Goal: Task Accomplishment & Management: Use online tool/utility

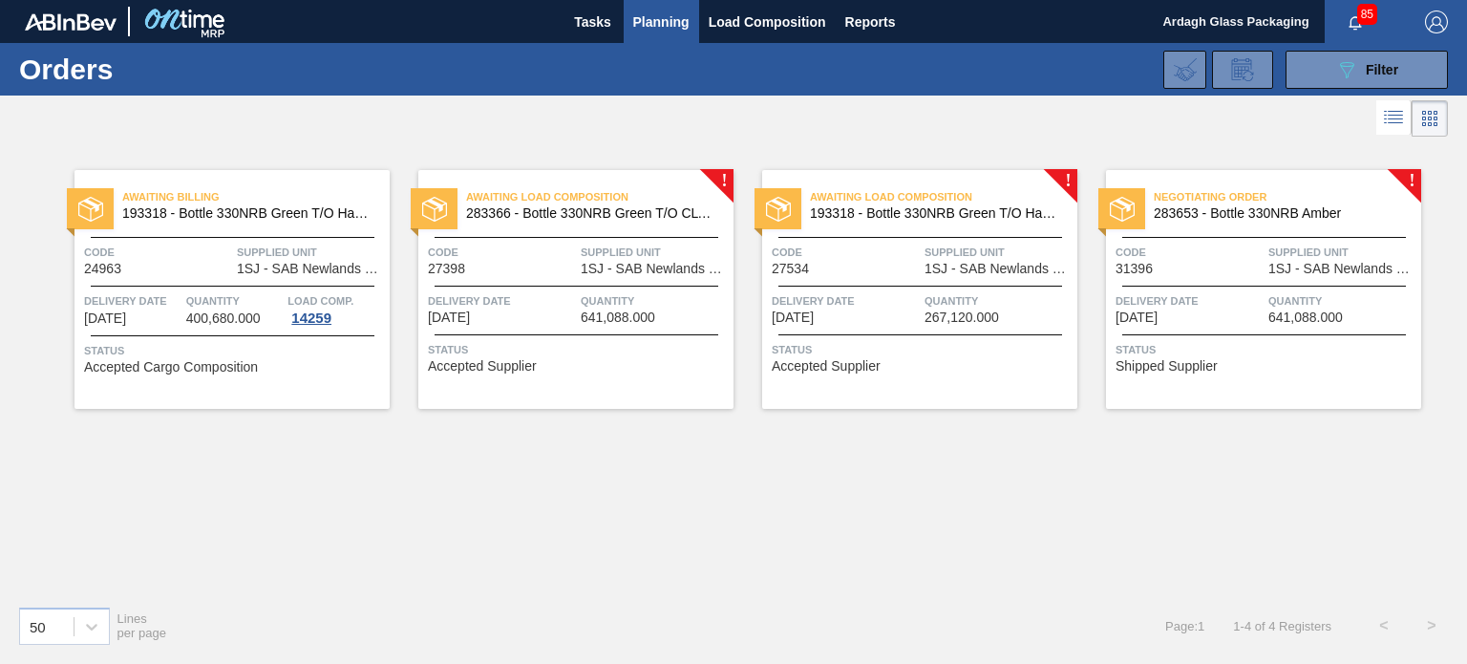
click at [1298, 266] on span "1SJ - SAB Newlands Brewery" at bounding box center [1342, 269] width 148 height 14
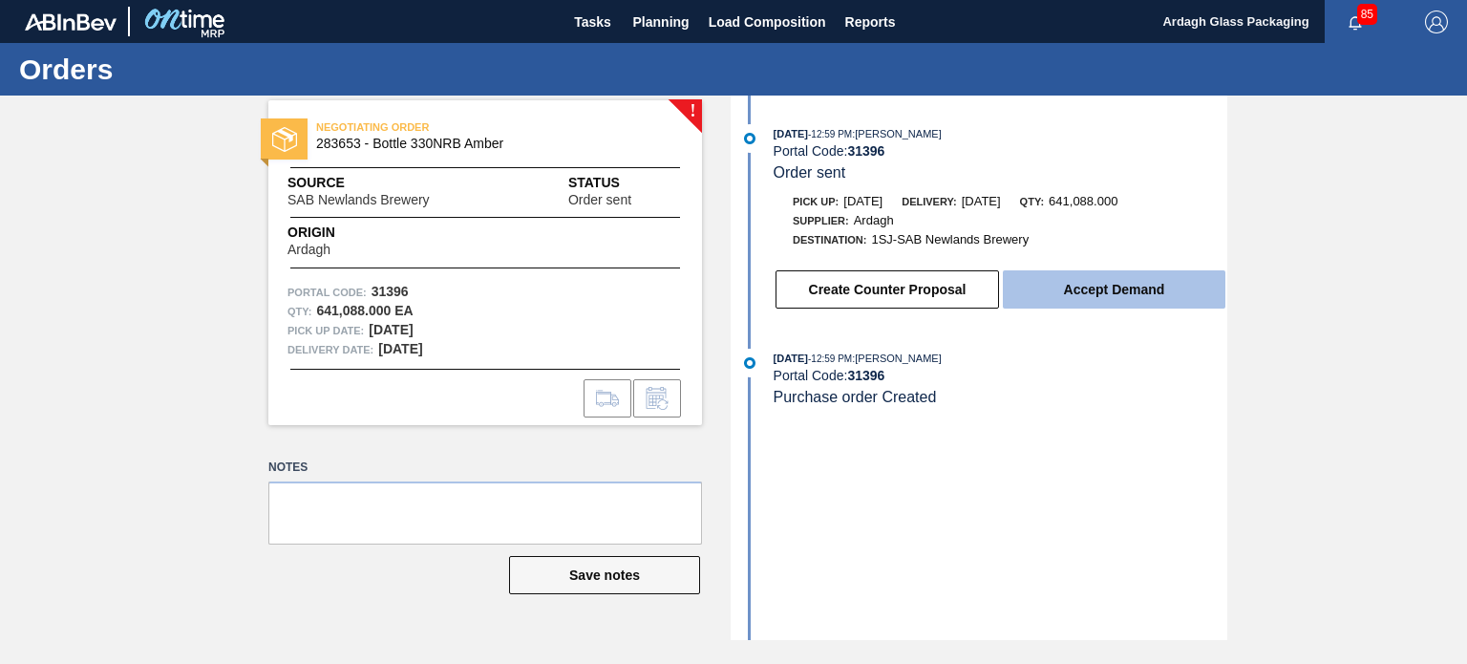
click at [1113, 293] on button "Accept Demand" at bounding box center [1114, 289] width 223 height 38
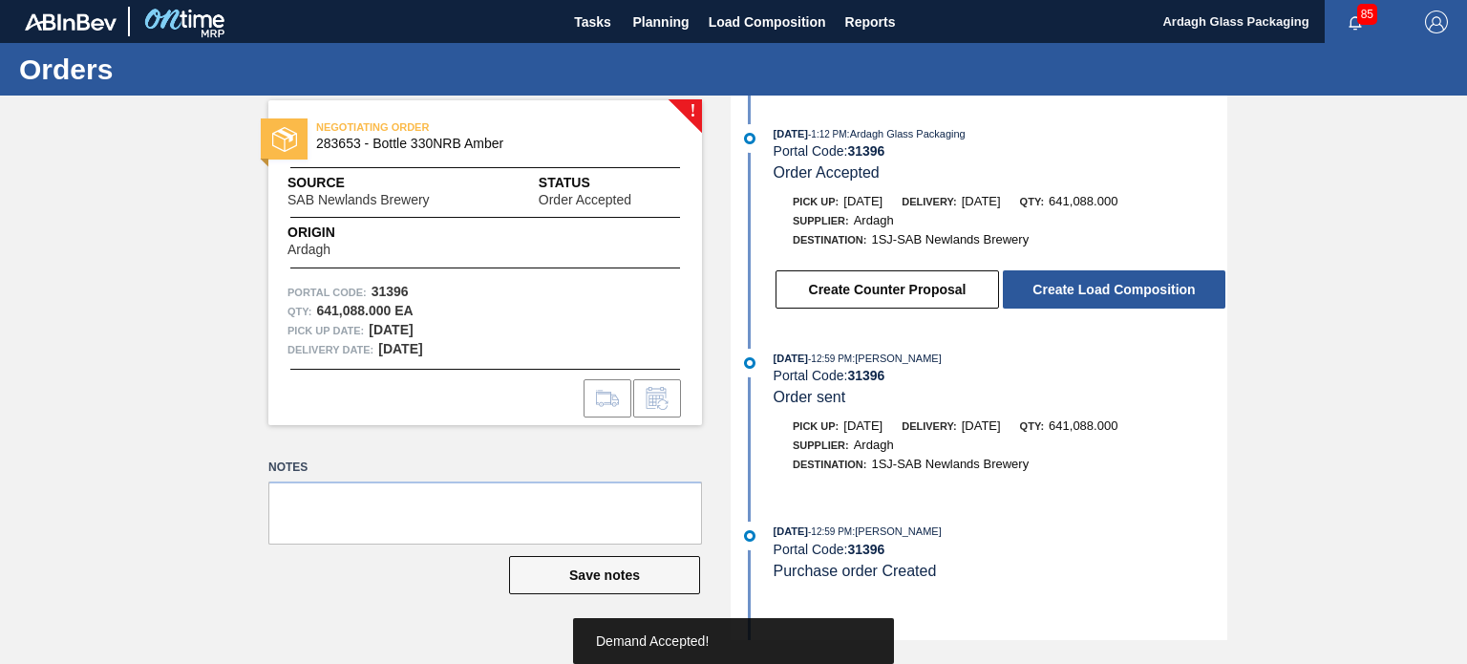
click at [1113, 293] on button "Create Load Composition" at bounding box center [1114, 289] width 223 height 38
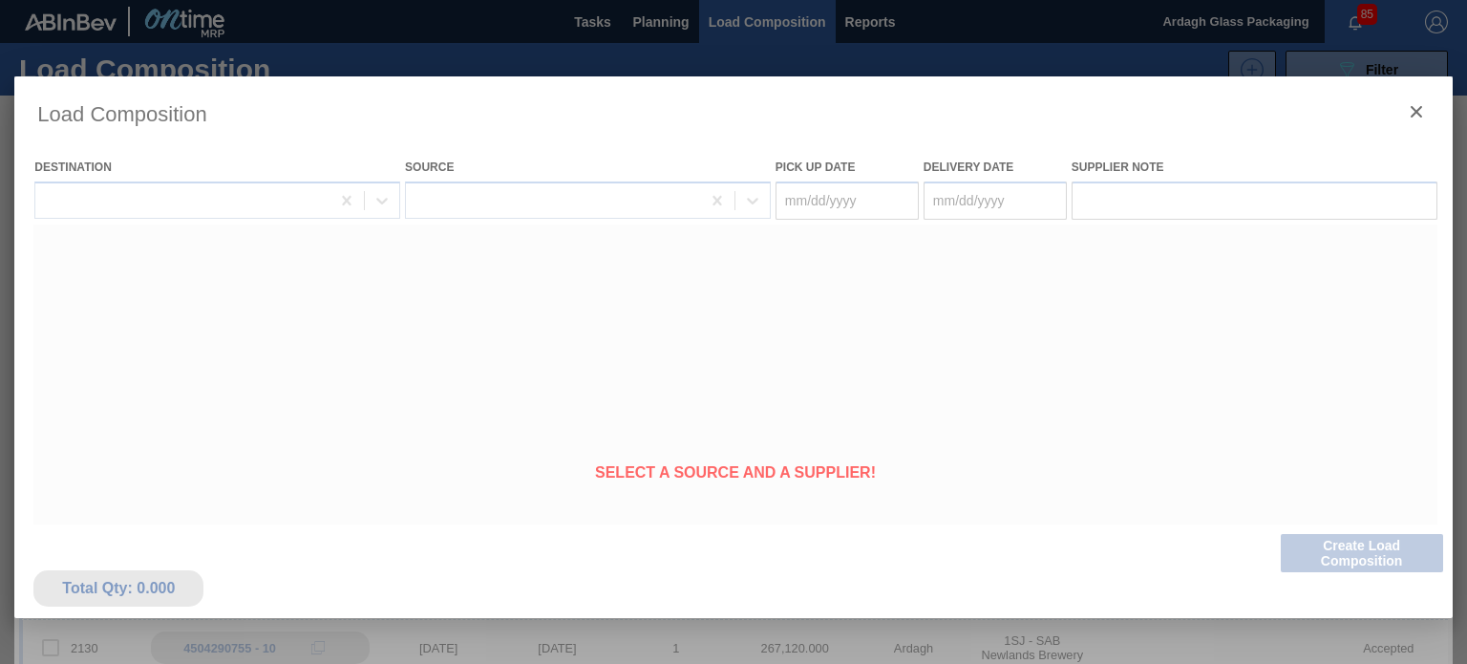
type Date "[DATE]"
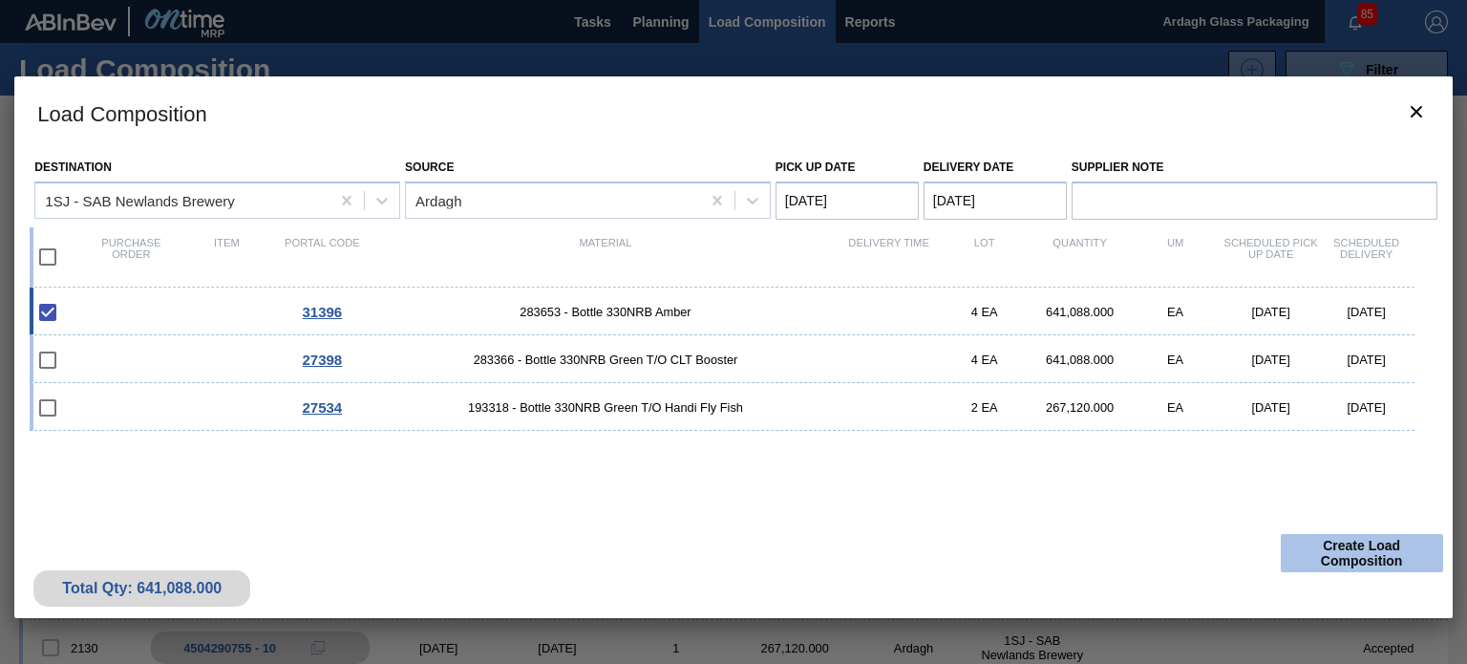
click at [1335, 557] on button "Create Load Composition" at bounding box center [1362, 553] width 162 height 38
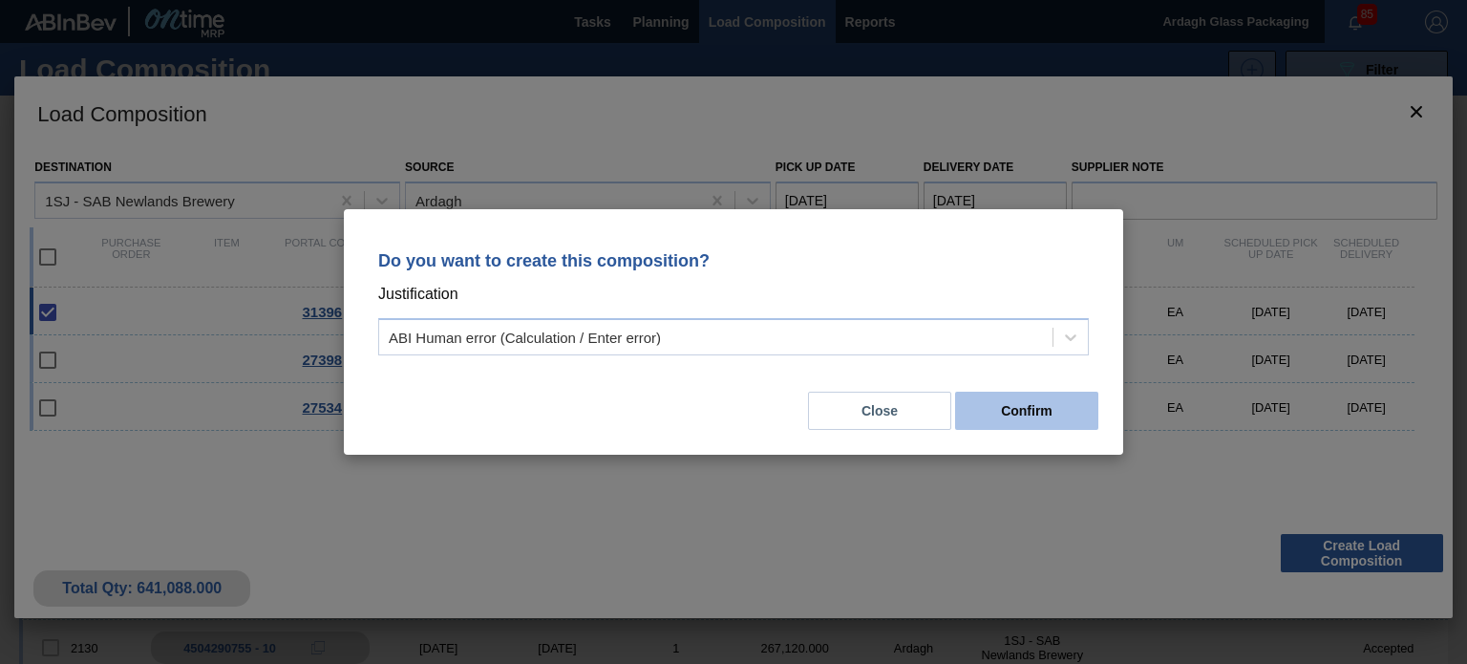
click at [1020, 412] on button "Confirm" at bounding box center [1026, 411] width 143 height 38
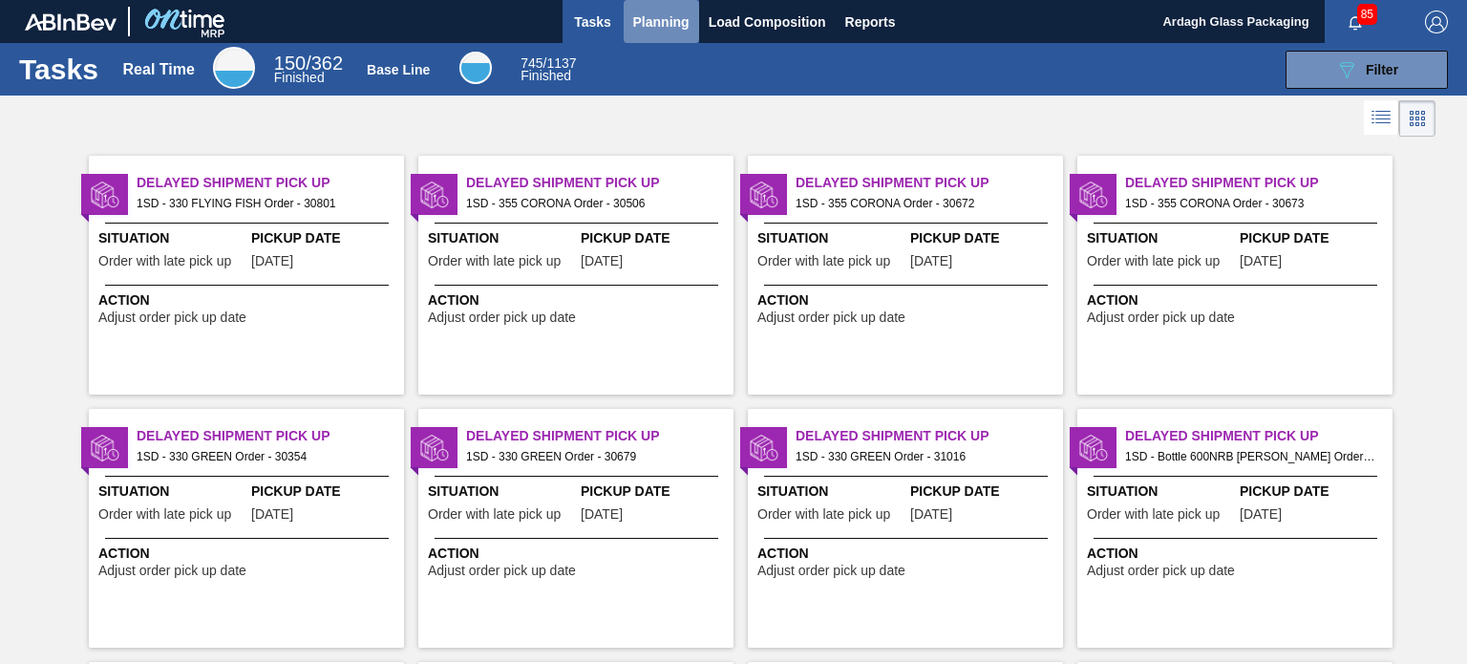
click at [655, 21] on span "Planning" at bounding box center [661, 22] width 56 height 23
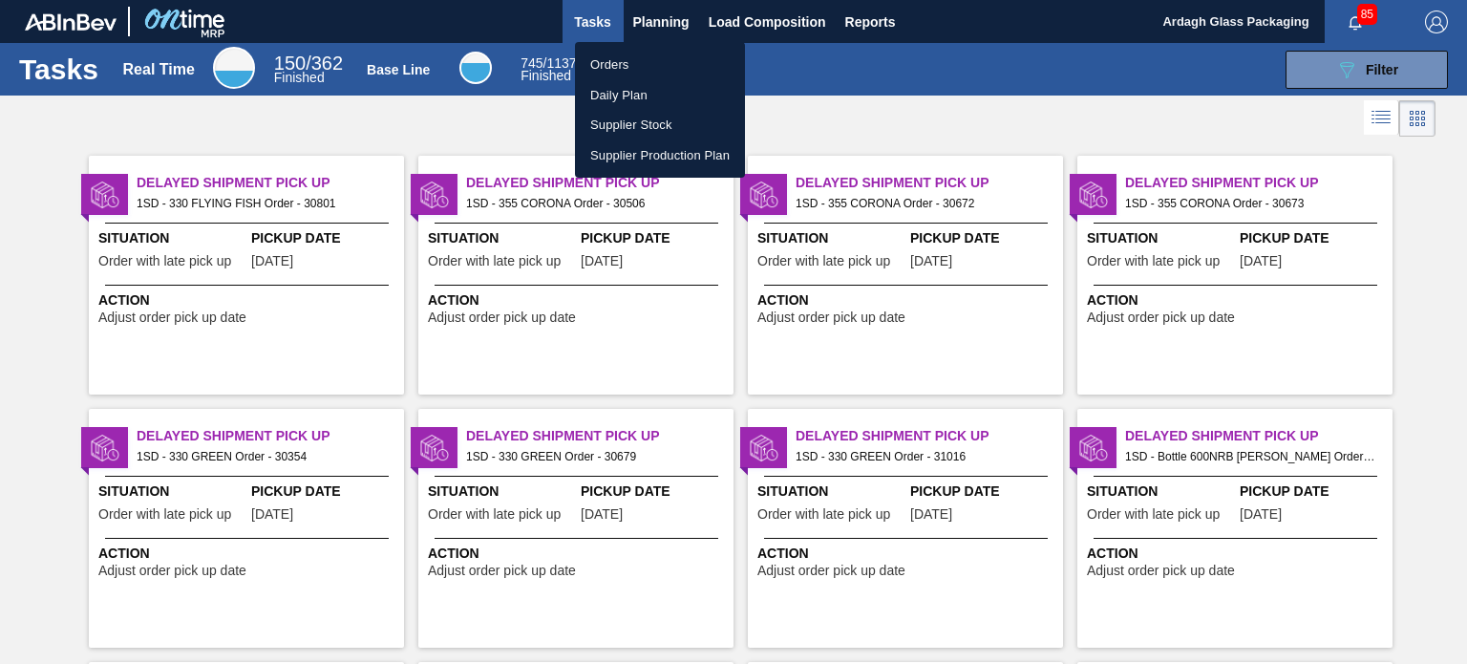
click at [646, 56] on li "Orders" at bounding box center [660, 65] width 170 height 31
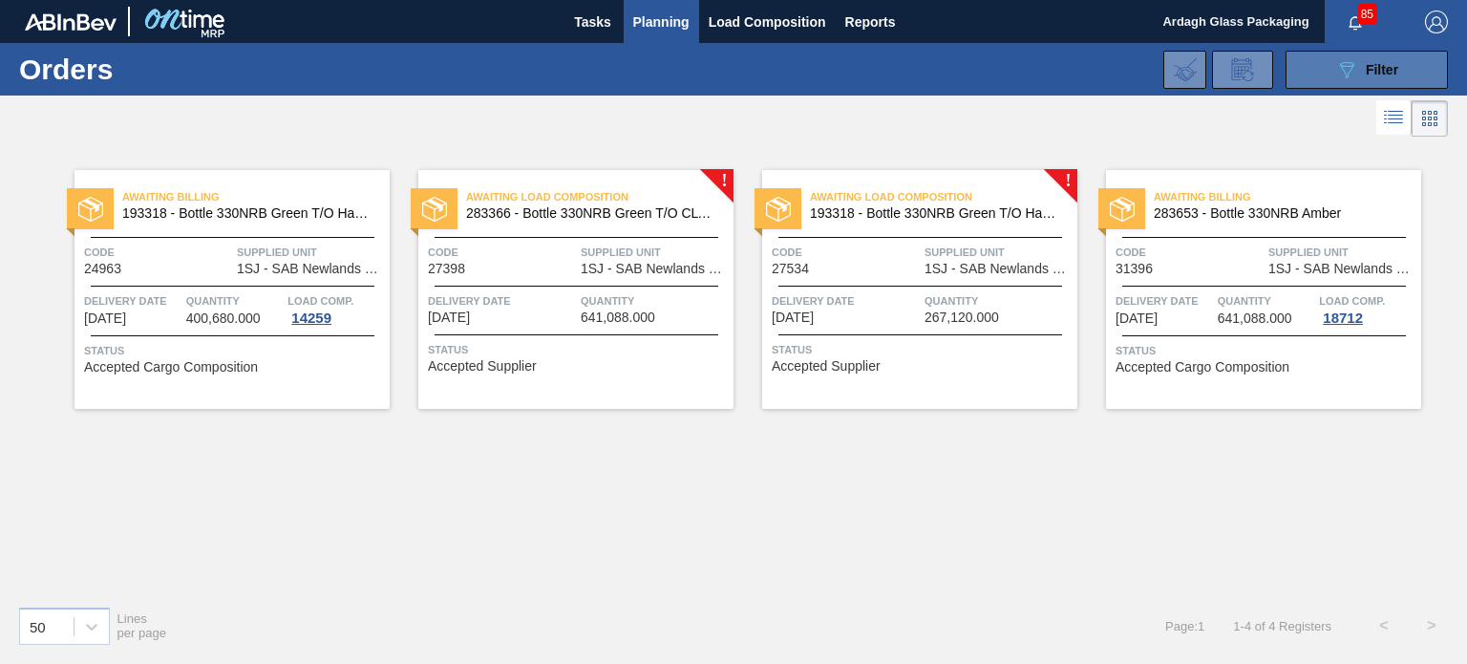
click at [1342, 73] on icon "089F7B8B-B2A5-4AFE-B5C0-19BA573D28AC" at bounding box center [1346, 69] width 23 height 23
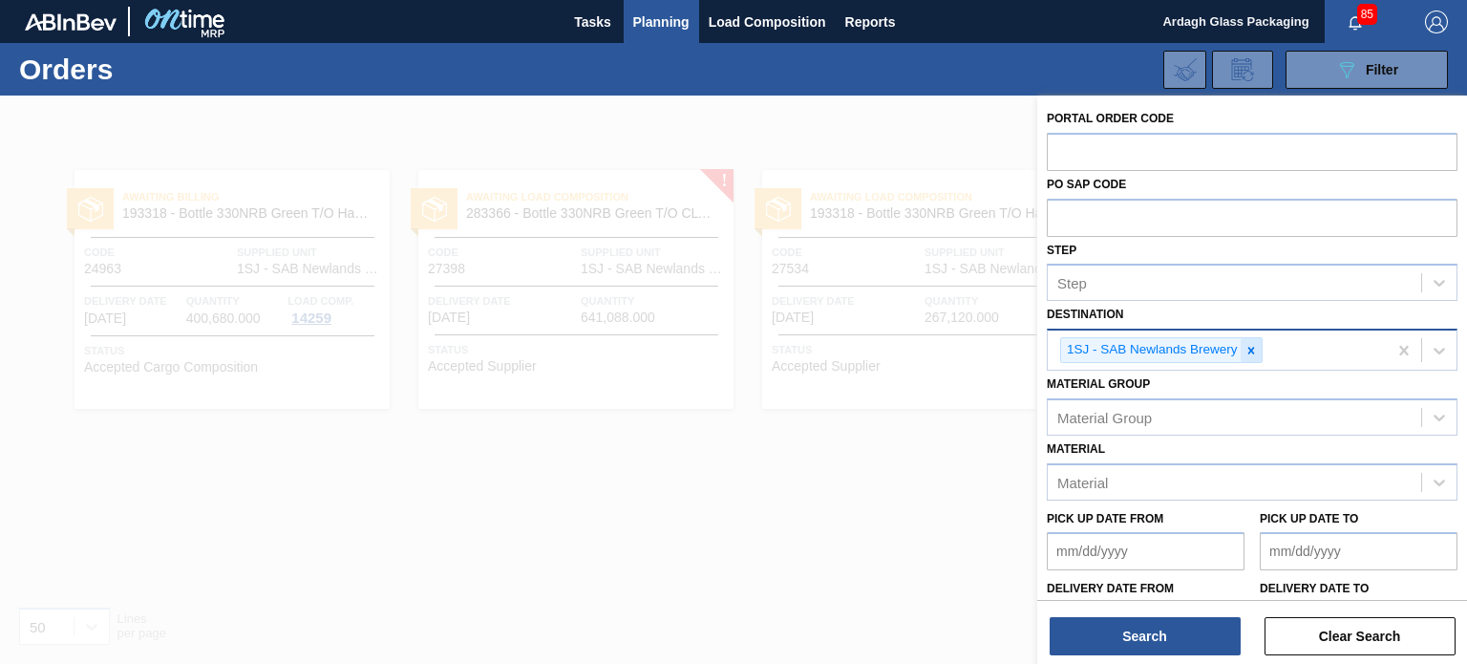
click at [1249, 354] on icon at bounding box center [1250, 350] width 13 height 13
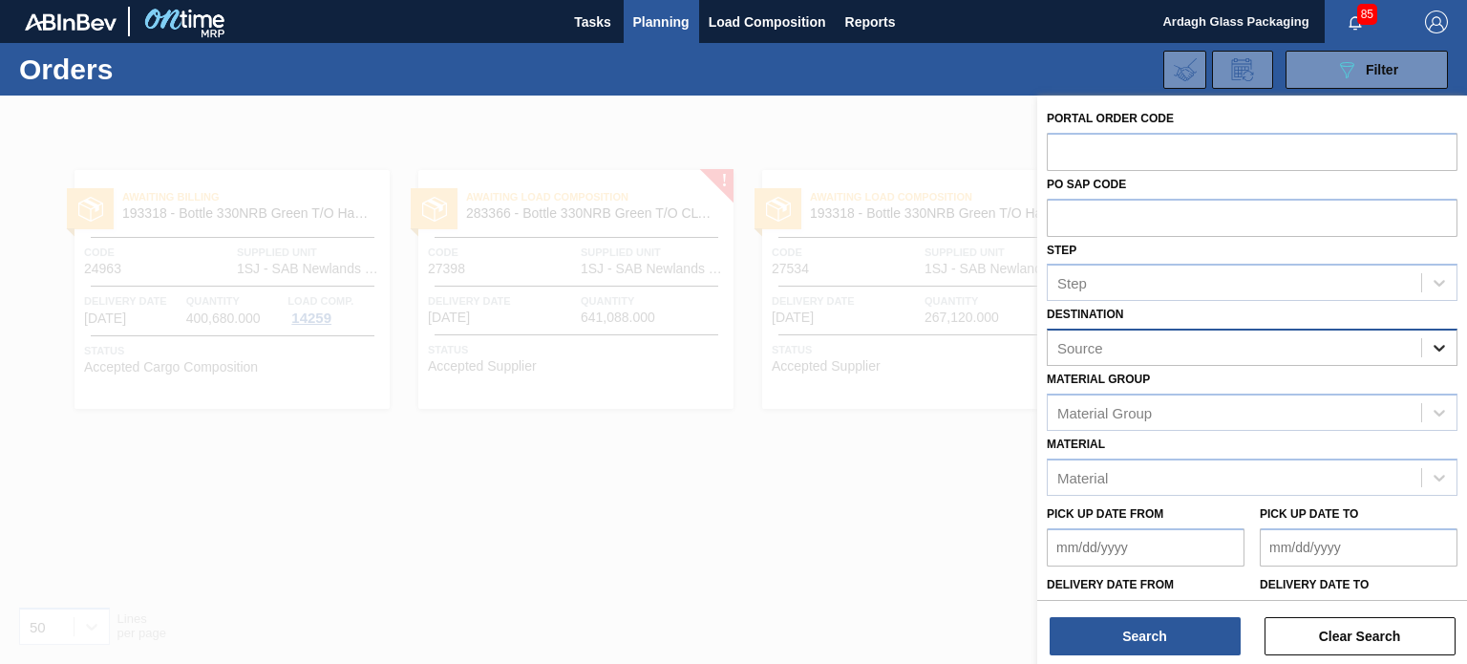
click at [1436, 350] on icon at bounding box center [1438, 348] width 11 height 7
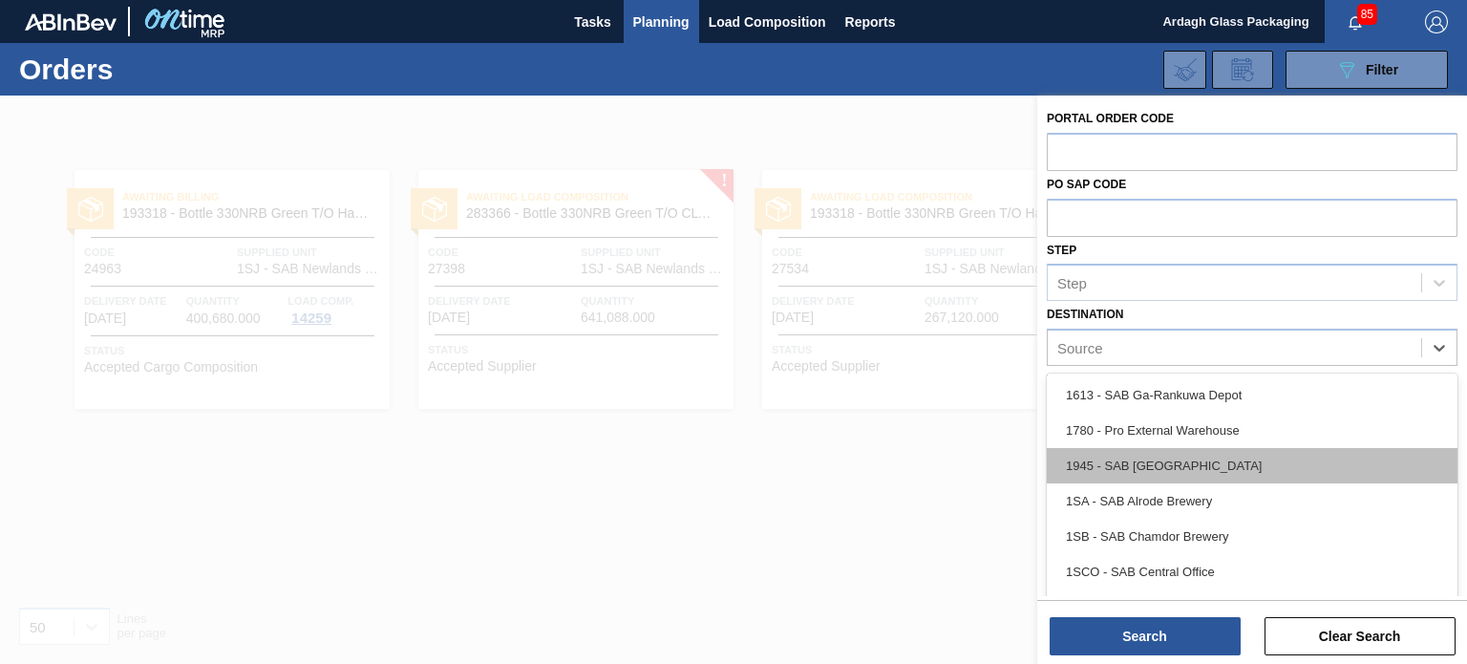
scroll to position [109, 0]
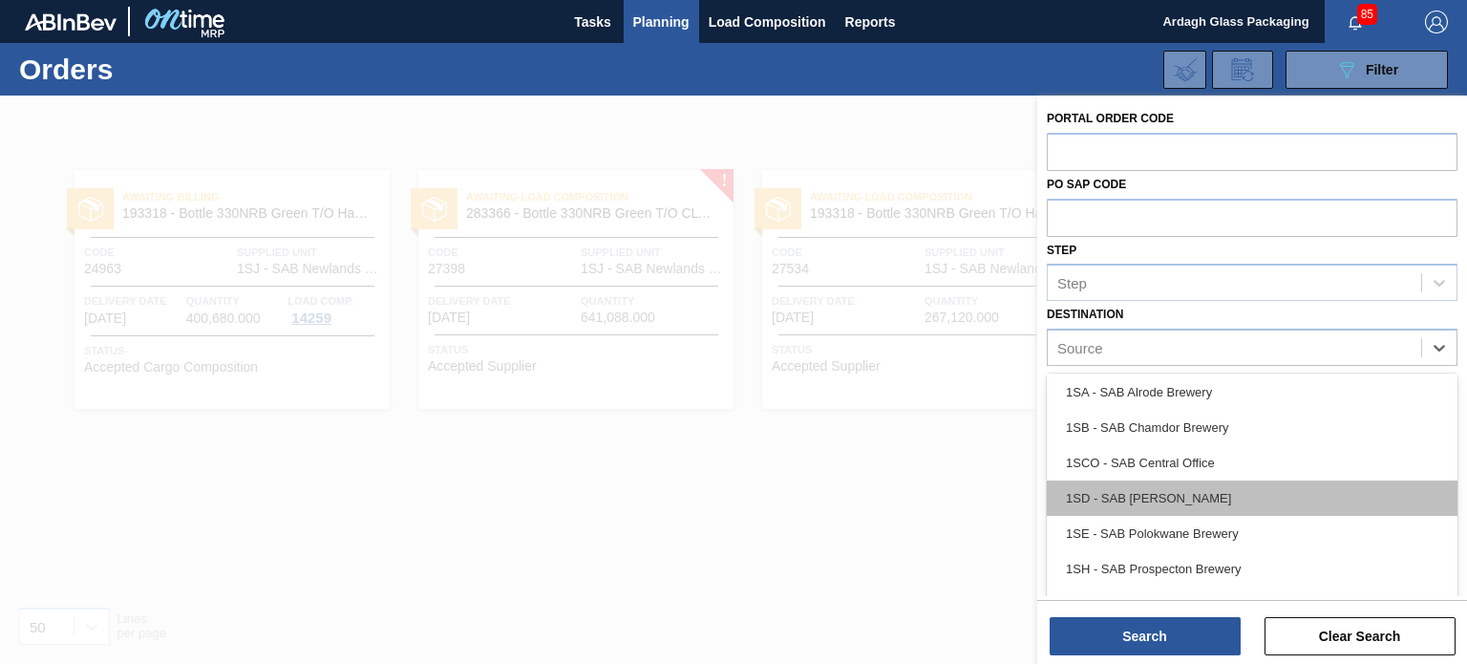
click at [1174, 491] on div "1SD - SAB [PERSON_NAME]" at bounding box center [1252, 497] width 411 height 35
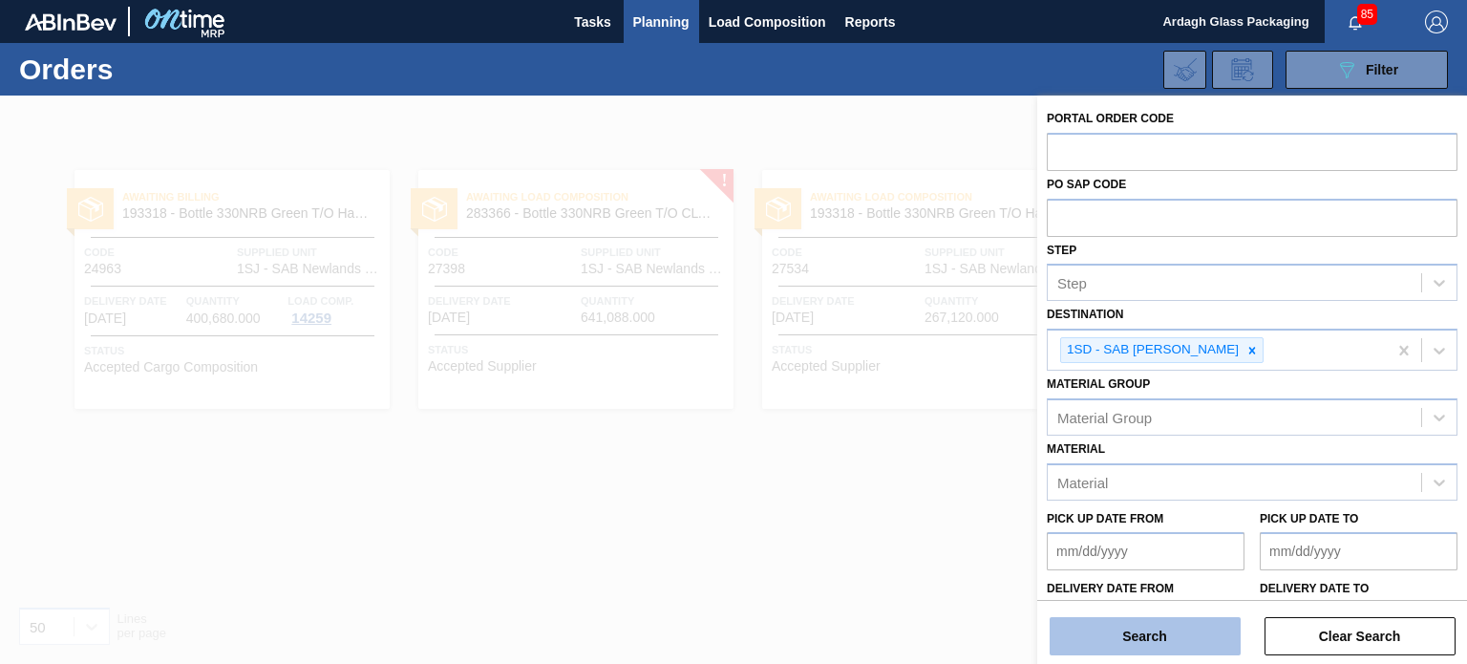
click at [1142, 630] on button "Search" at bounding box center [1145, 636] width 191 height 38
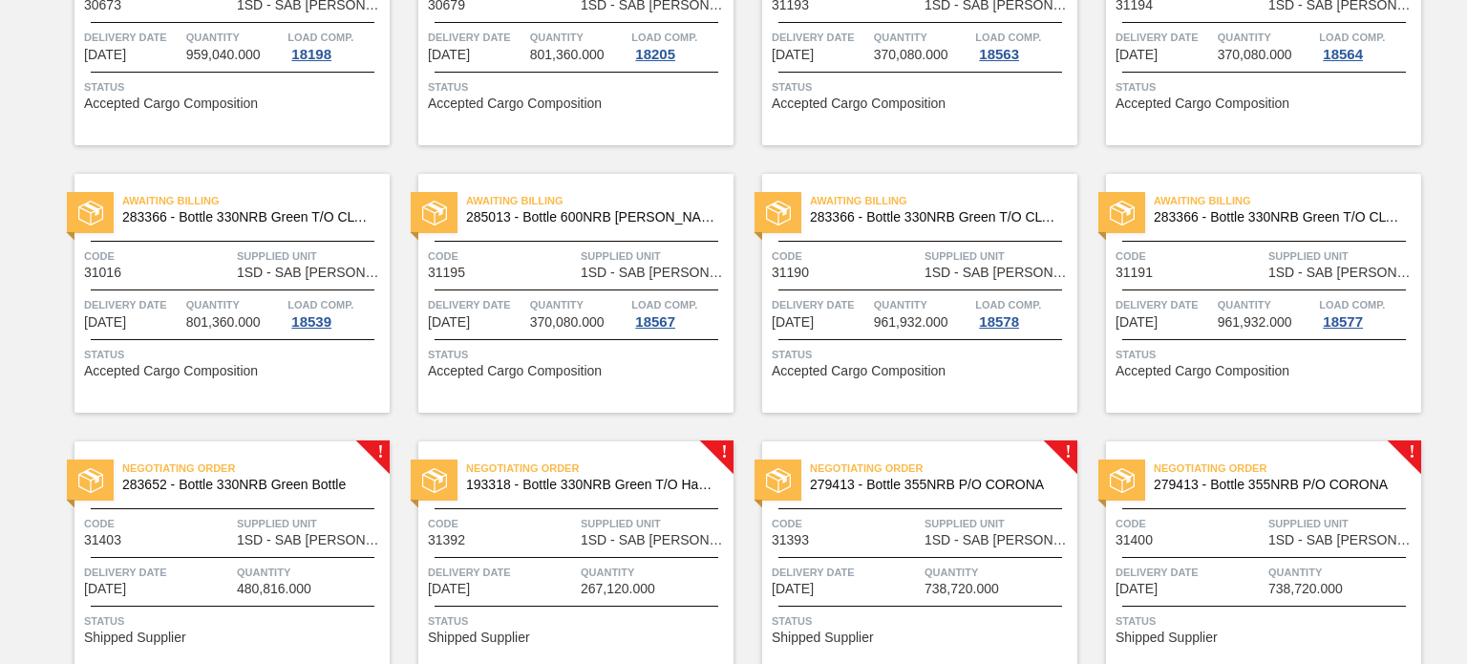
scroll to position [668, 0]
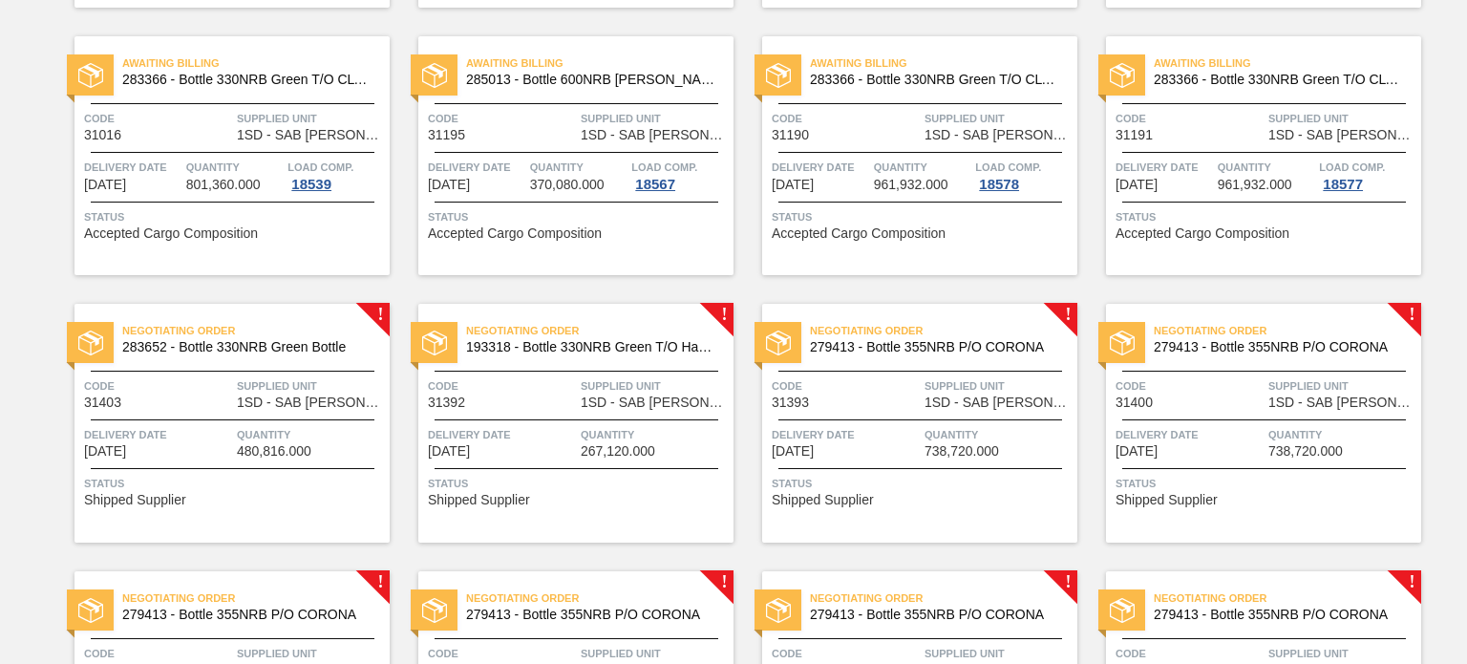
click at [282, 366] on div "Negotiating Order 283652 - Bottle 330NRB Green Bottle Code 31403 Supplied Unit …" at bounding box center [231, 423] width 315 height 239
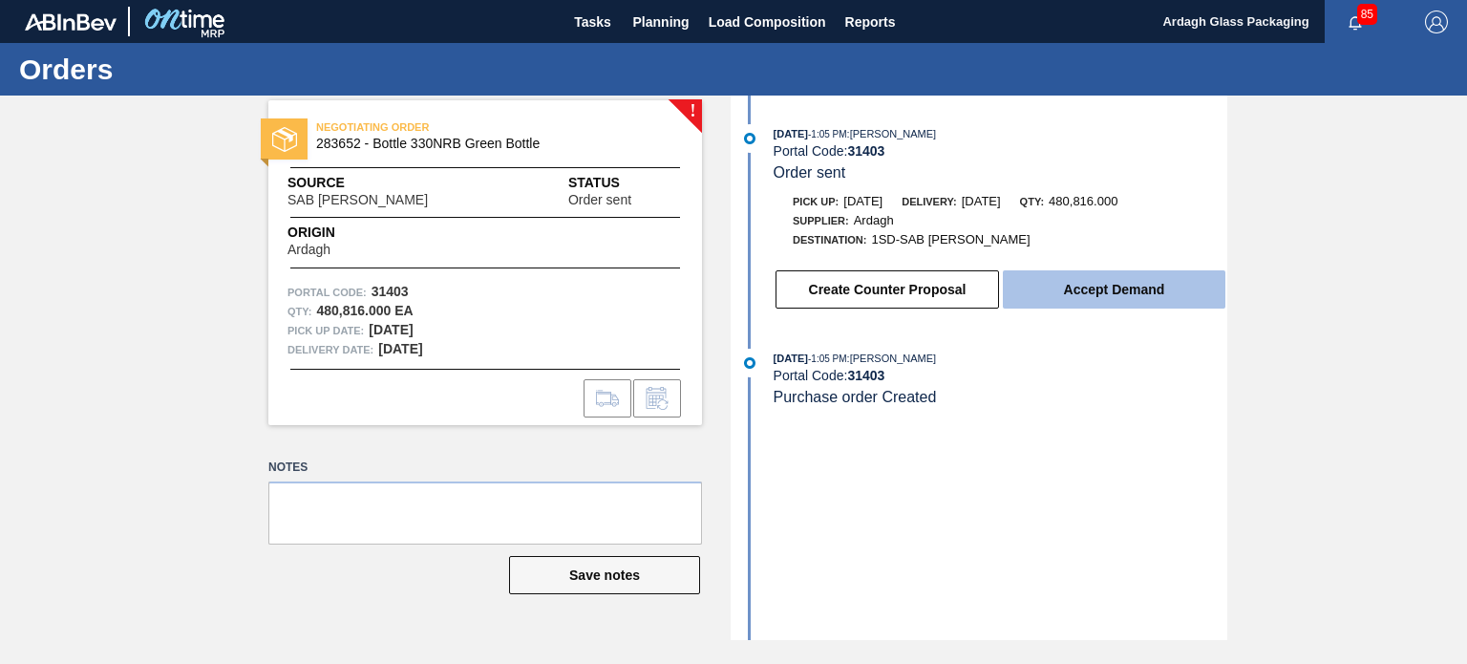
click at [1117, 293] on button "Accept Demand" at bounding box center [1114, 289] width 223 height 38
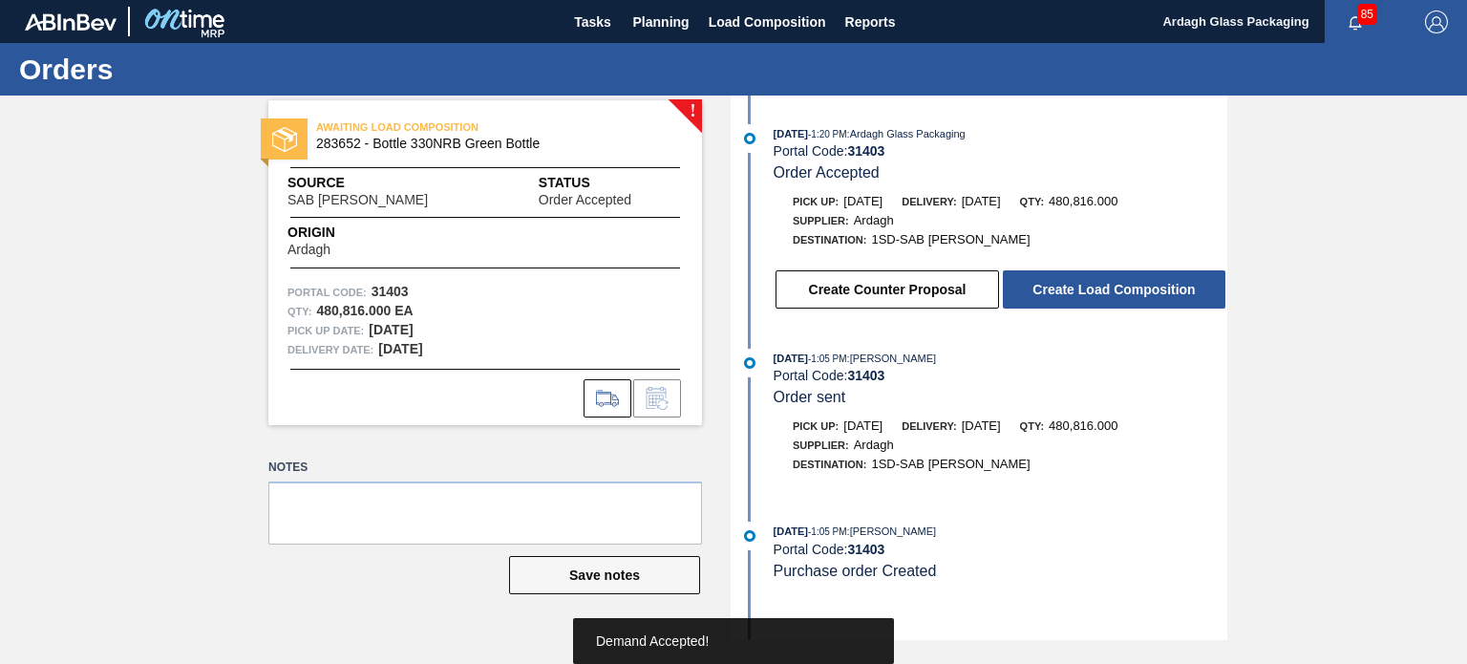
click at [1114, 291] on button "Create Load Composition" at bounding box center [1114, 289] width 223 height 38
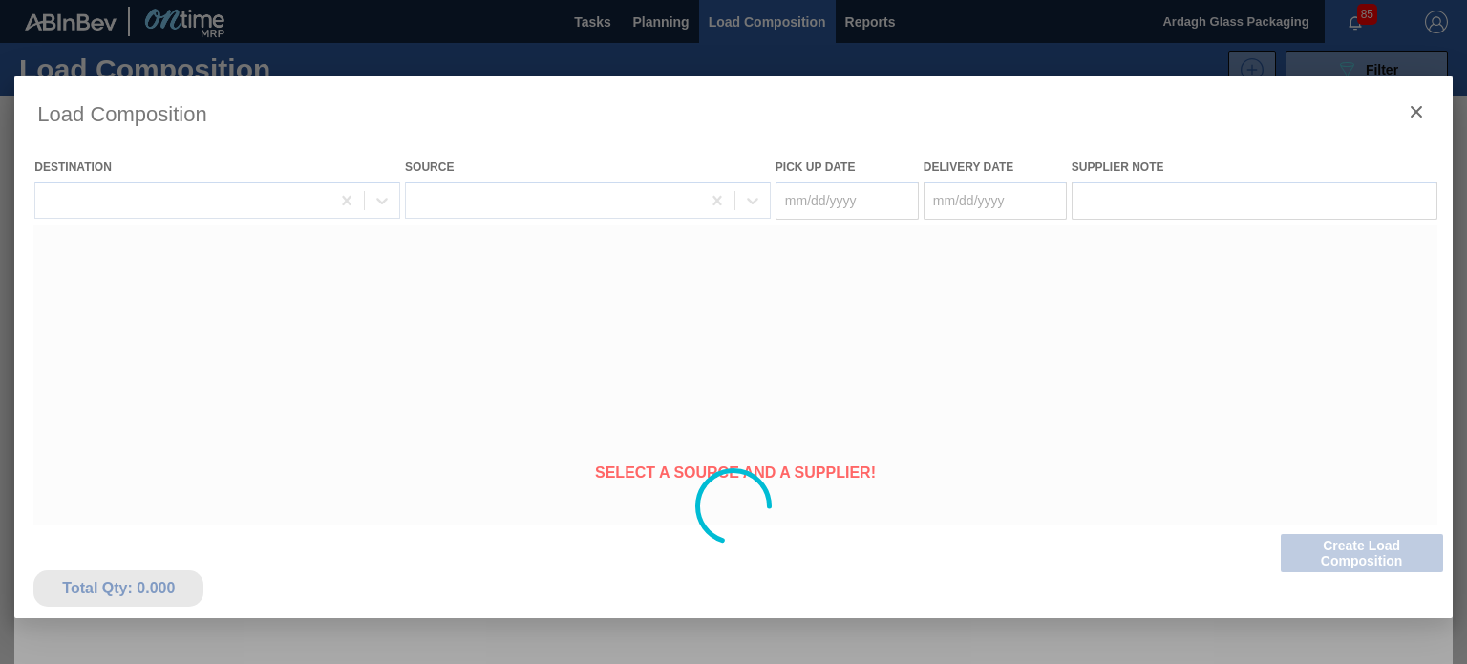
type Date "[DATE]"
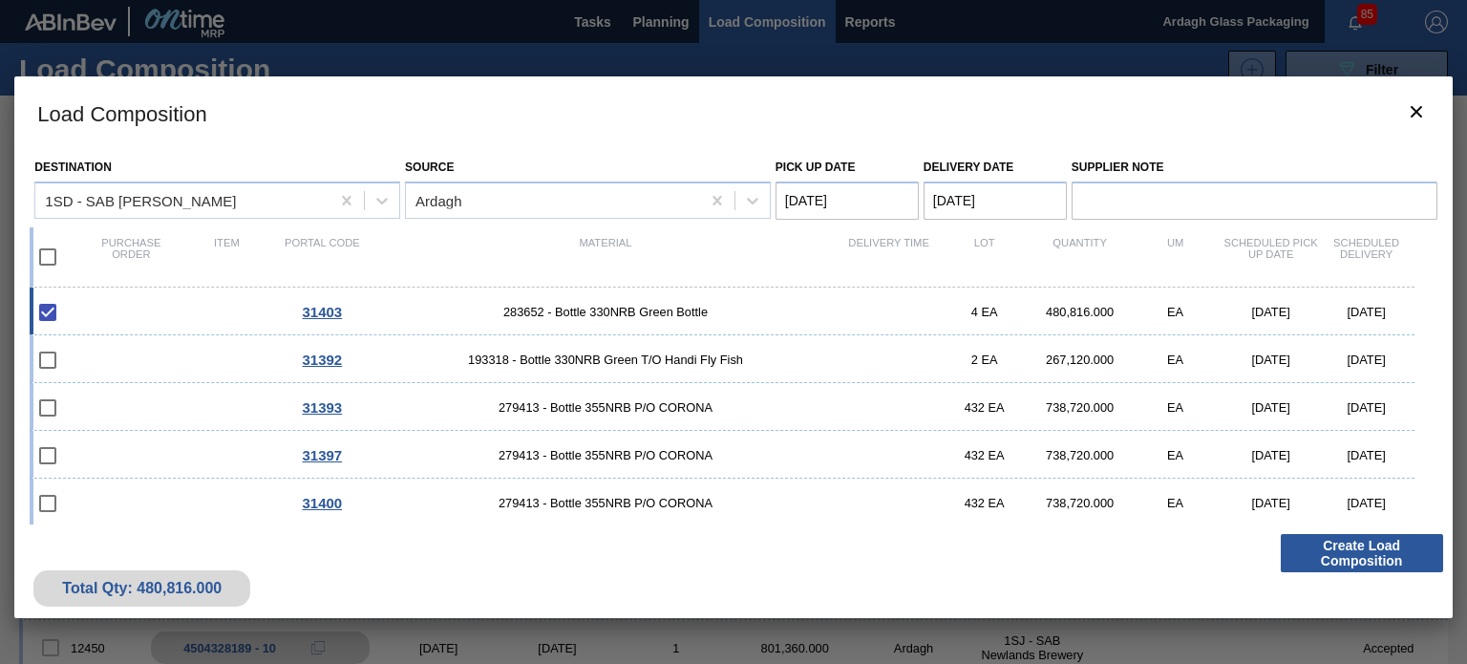
click at [1337, 540] on button "Create Load Composition" at bounding box center [1362, 553] width 162 height 38
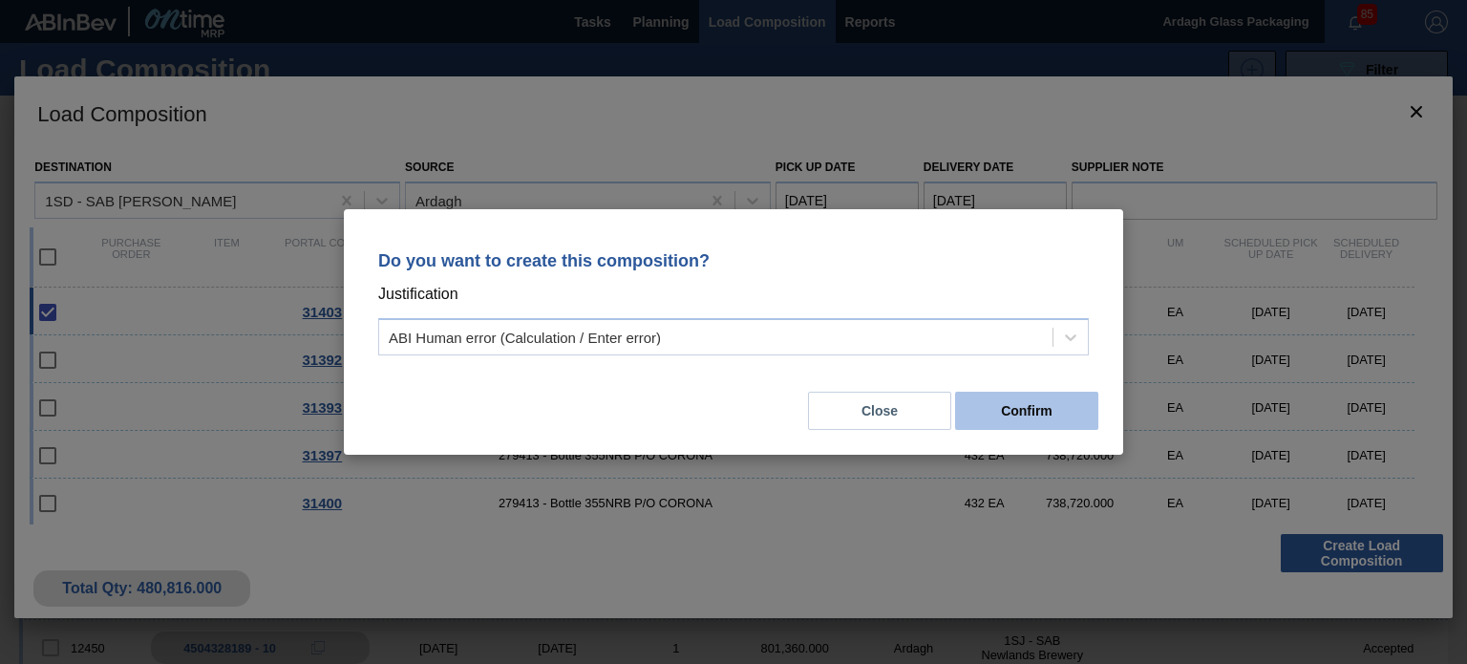
click at [1043, 416] on button "Confirm" at bounding box center [1026, 411] width 143 height 38
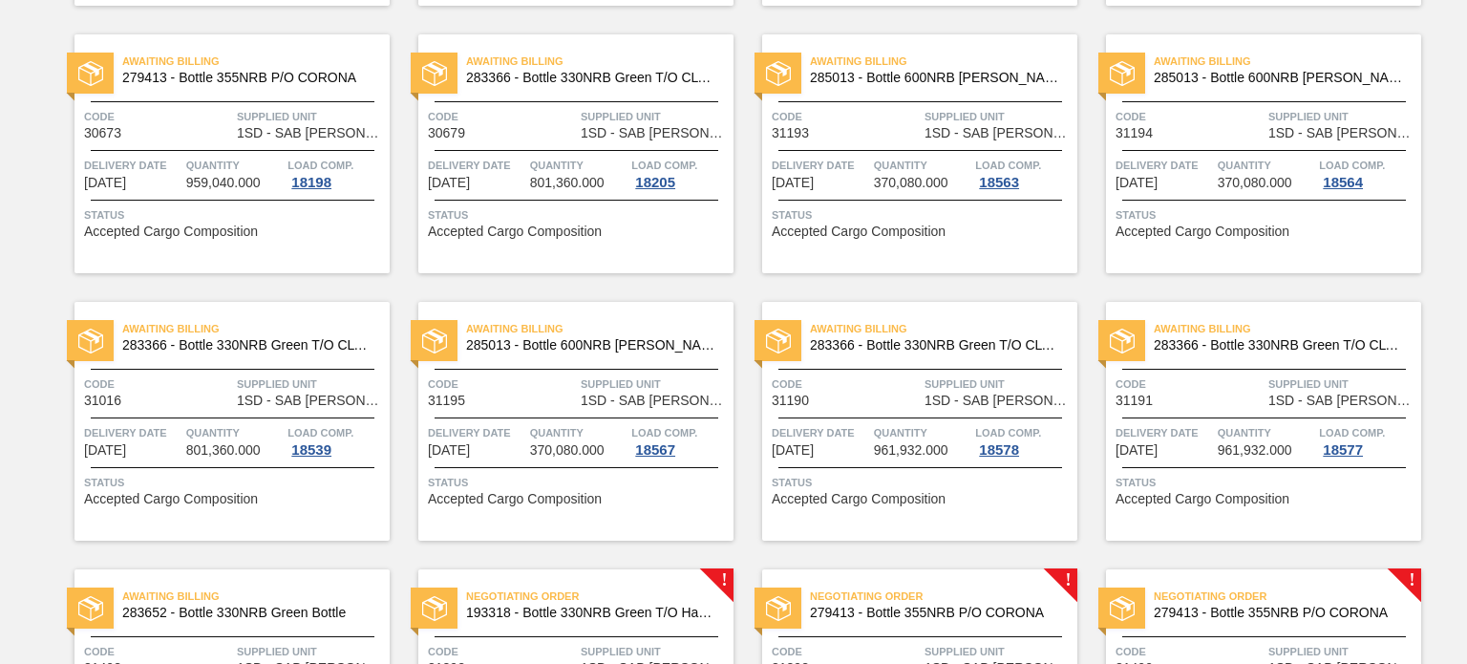
scroll to position [477, 0]
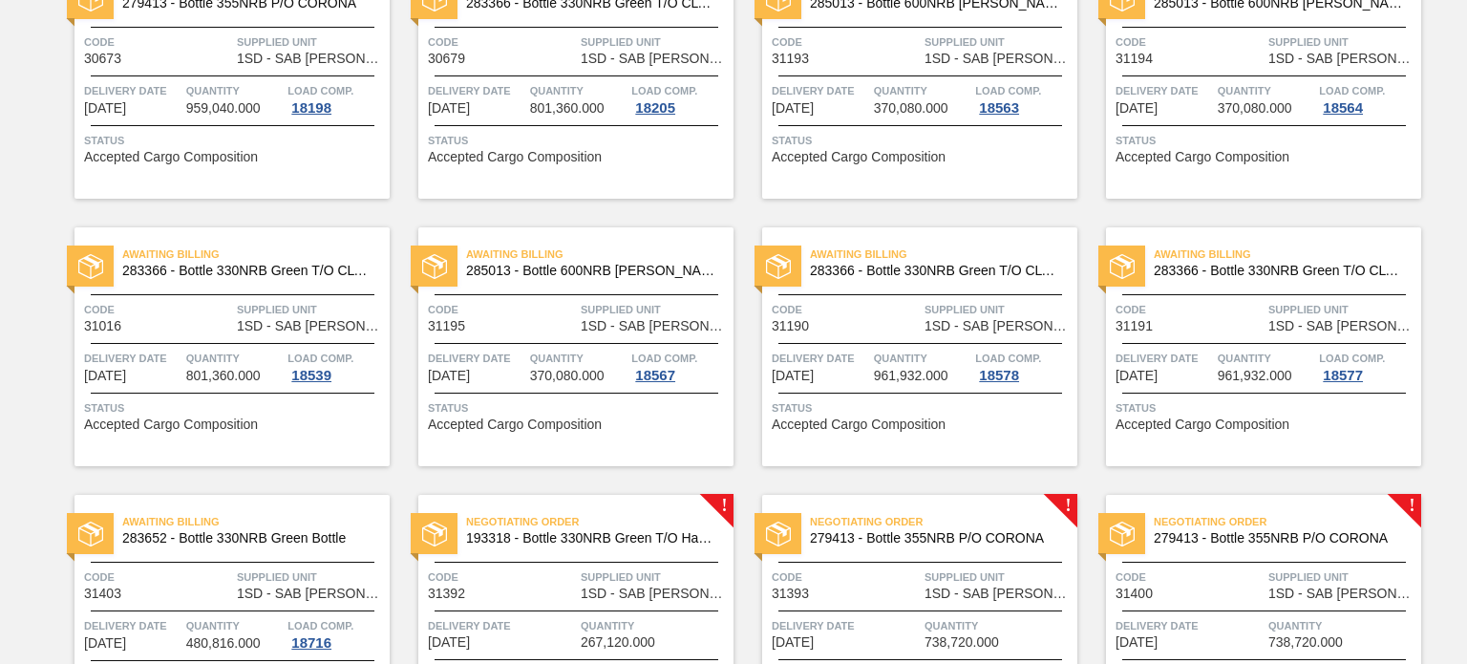
click at [630, 562] on div at bounding box center [577, 562] width 284 height 1
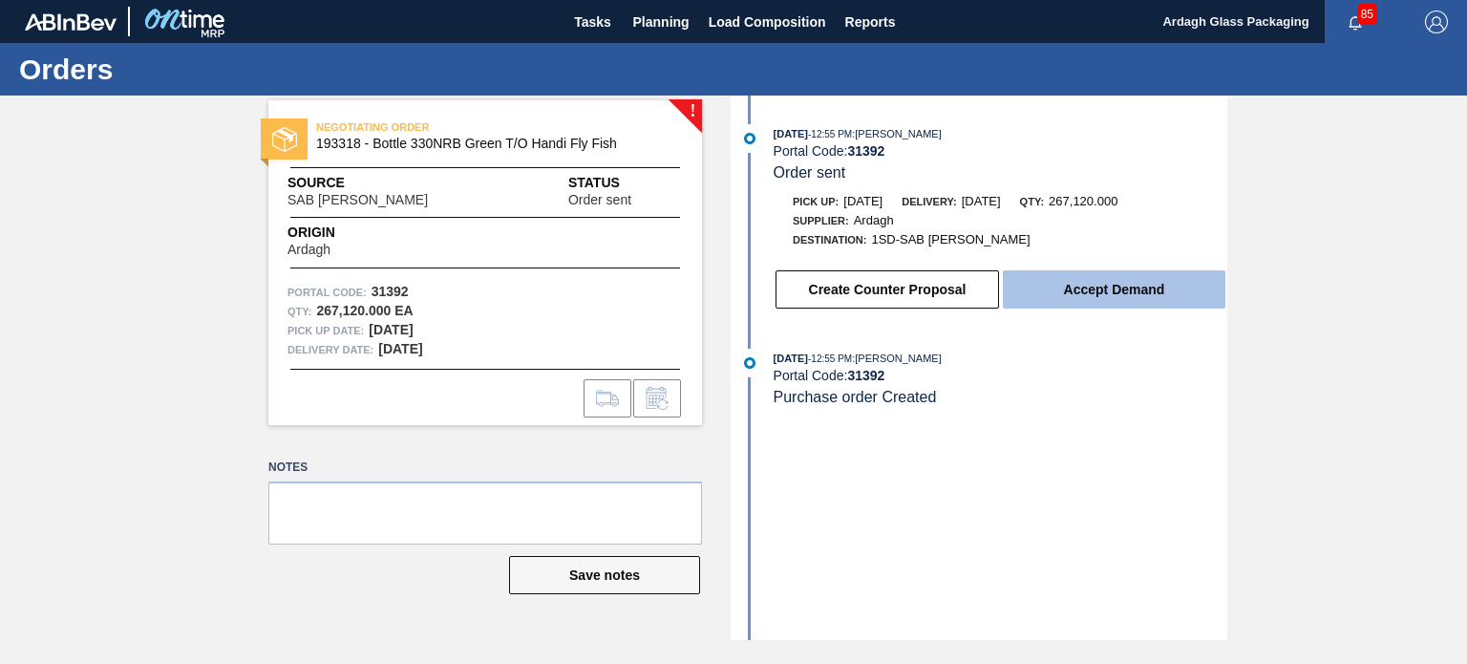
click at [1092, 299] on button "Accept Demand" at bounding box center [1114, 289] width 223 height 38
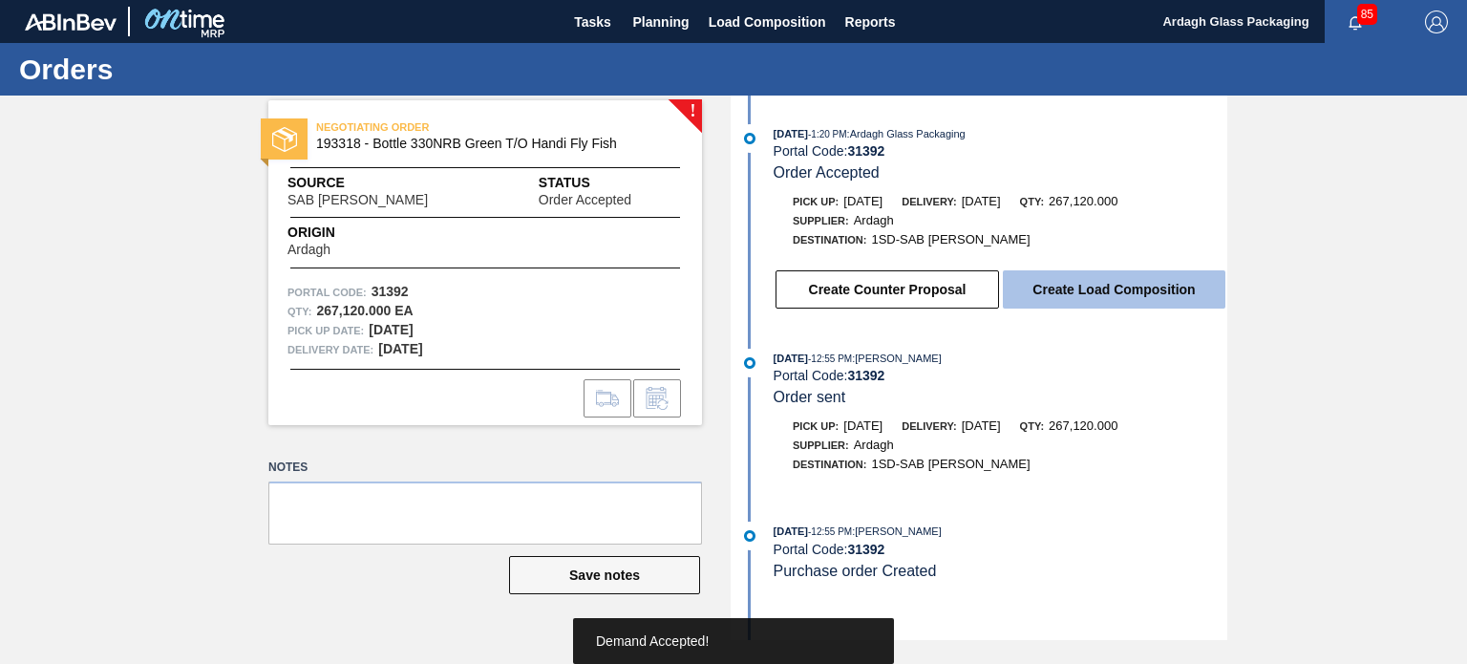
click at [1074, 298] on button "Create Load Composition" at bounding box center [1114, 289] width 223 height 38
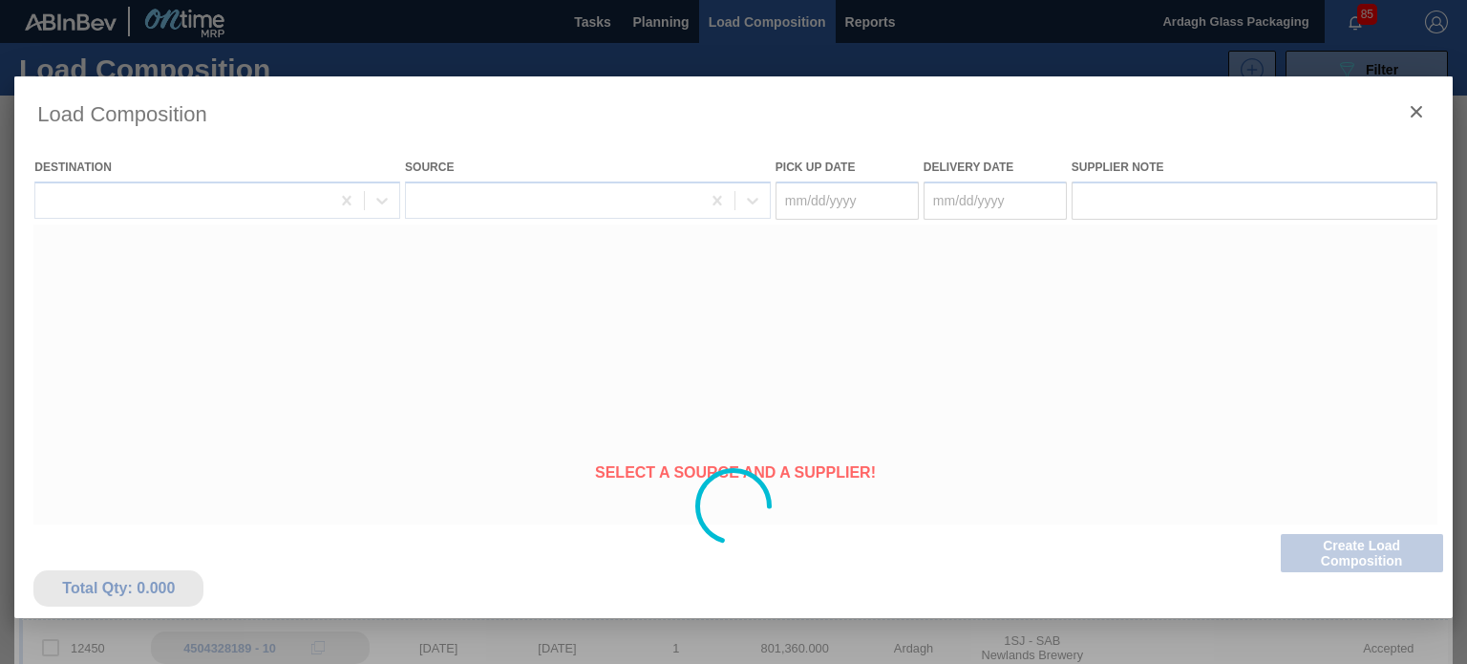
type Date "[DATE]"
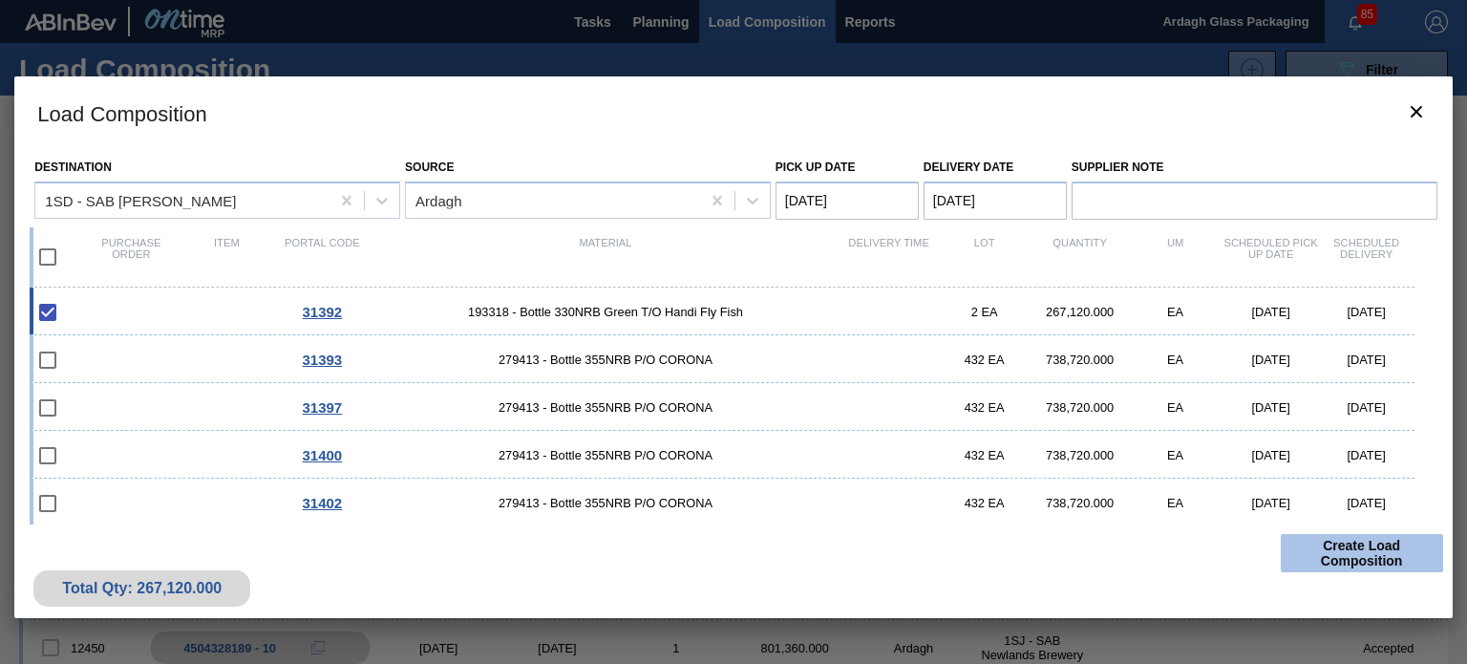
click at [1332, 544] on button "Create Load Composition" at bounding box center [1362, 553] width 162 height 38
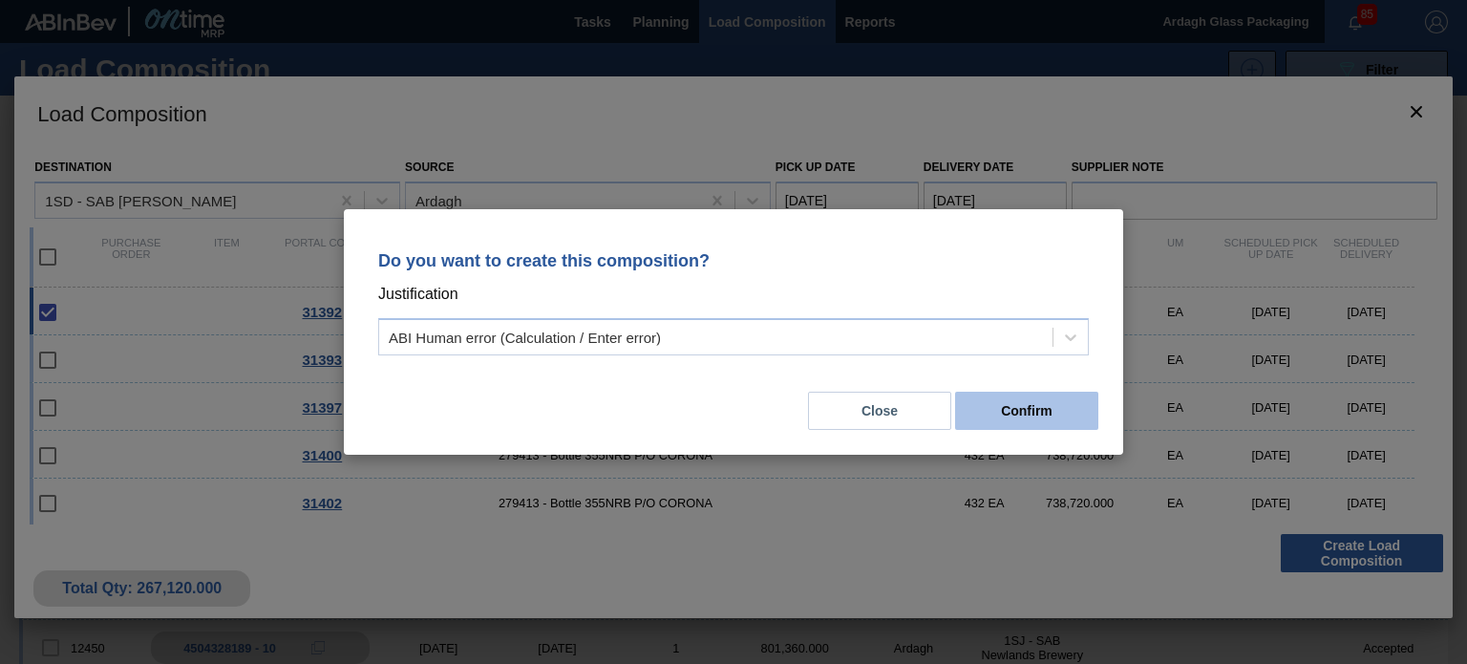
click at [998, 413] on button "Confirm" at bounding box center [1026, 411] width 143 height 38
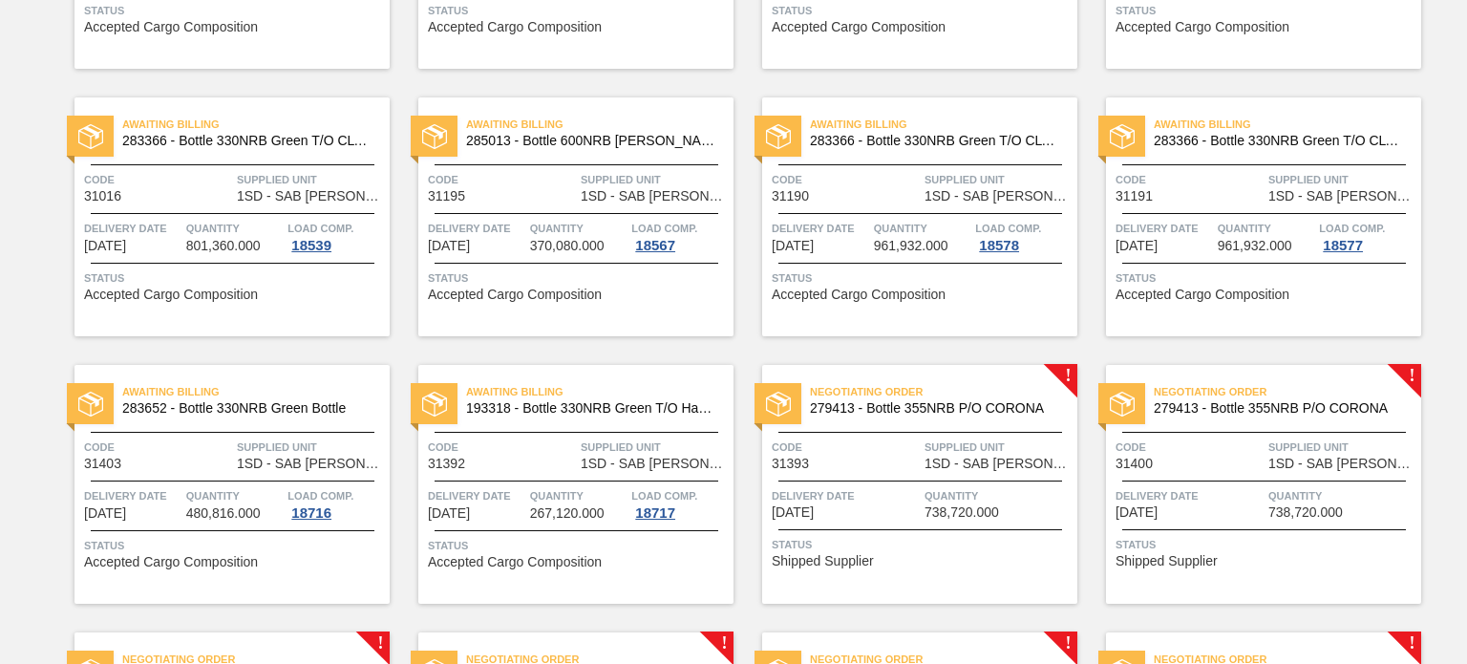
scroll to position [859, 0]
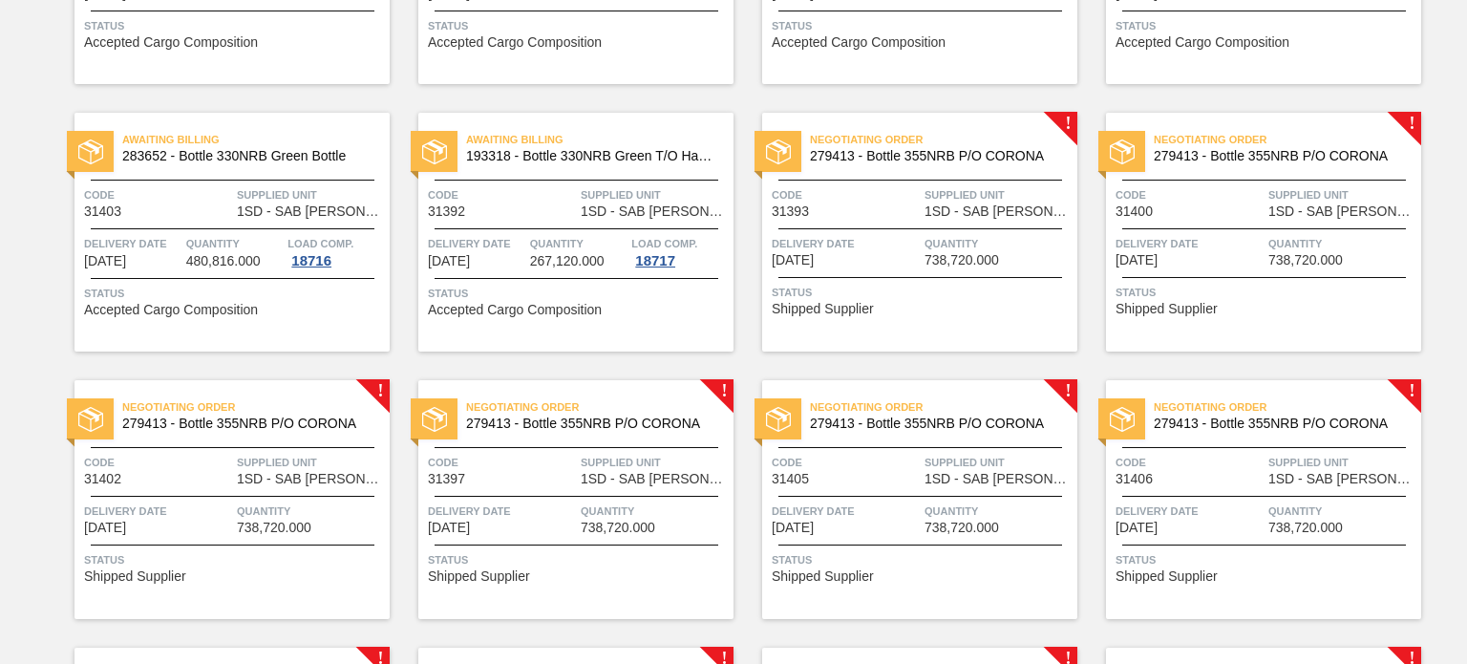
click at [949, 161] on span "279413 - Bottle 355NRB P/O CORONA" at bounding box center [936, 156] width 252 height 14
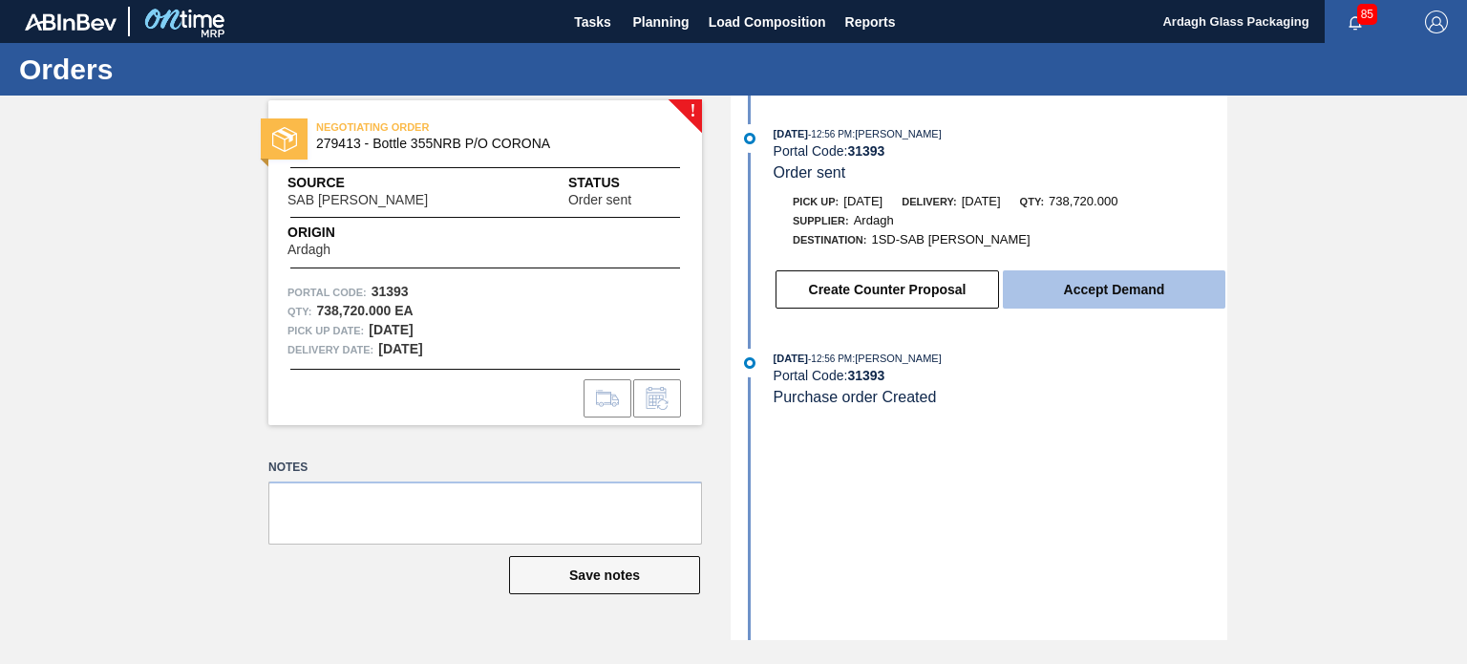
click at [1057, 301] on button "Accept Demand" at bounding box center [1114, 289] width 223 height 38
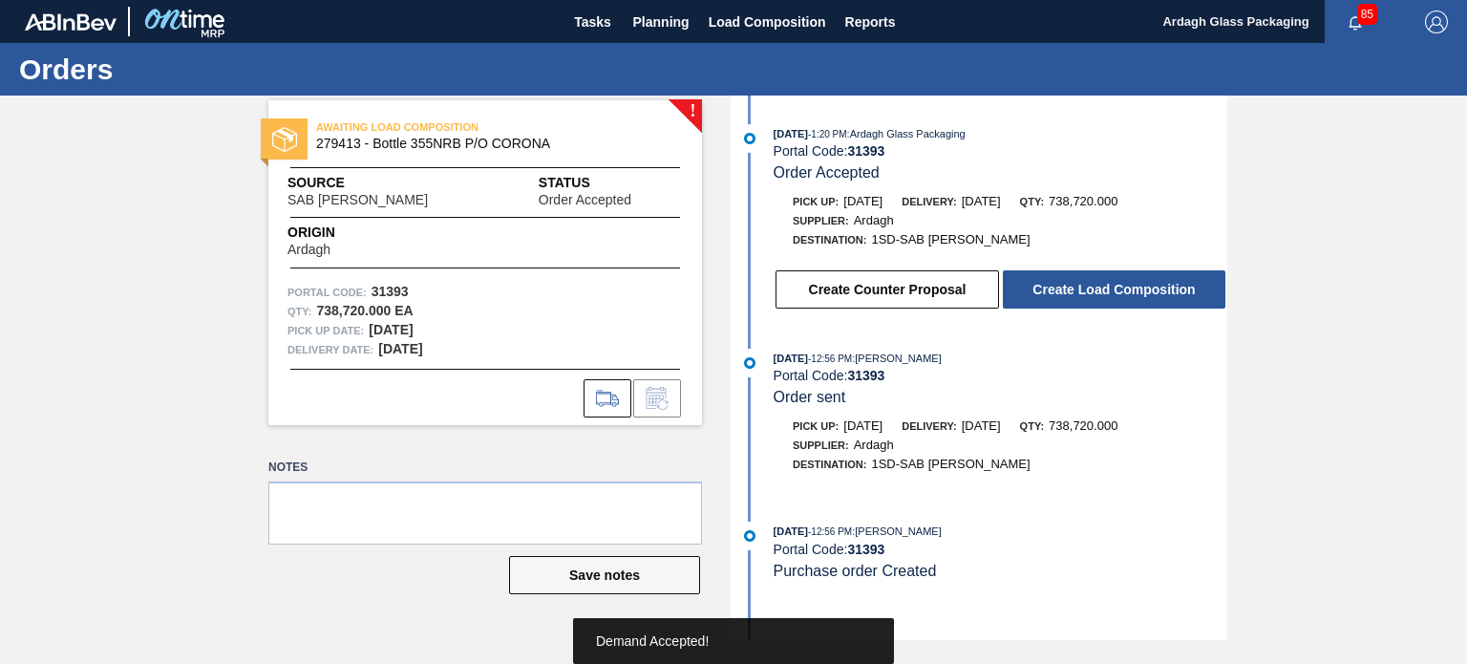
click at [1092, 291] on button "Create Load Composition" at bounding box center [1114, 289] width 223 height 38
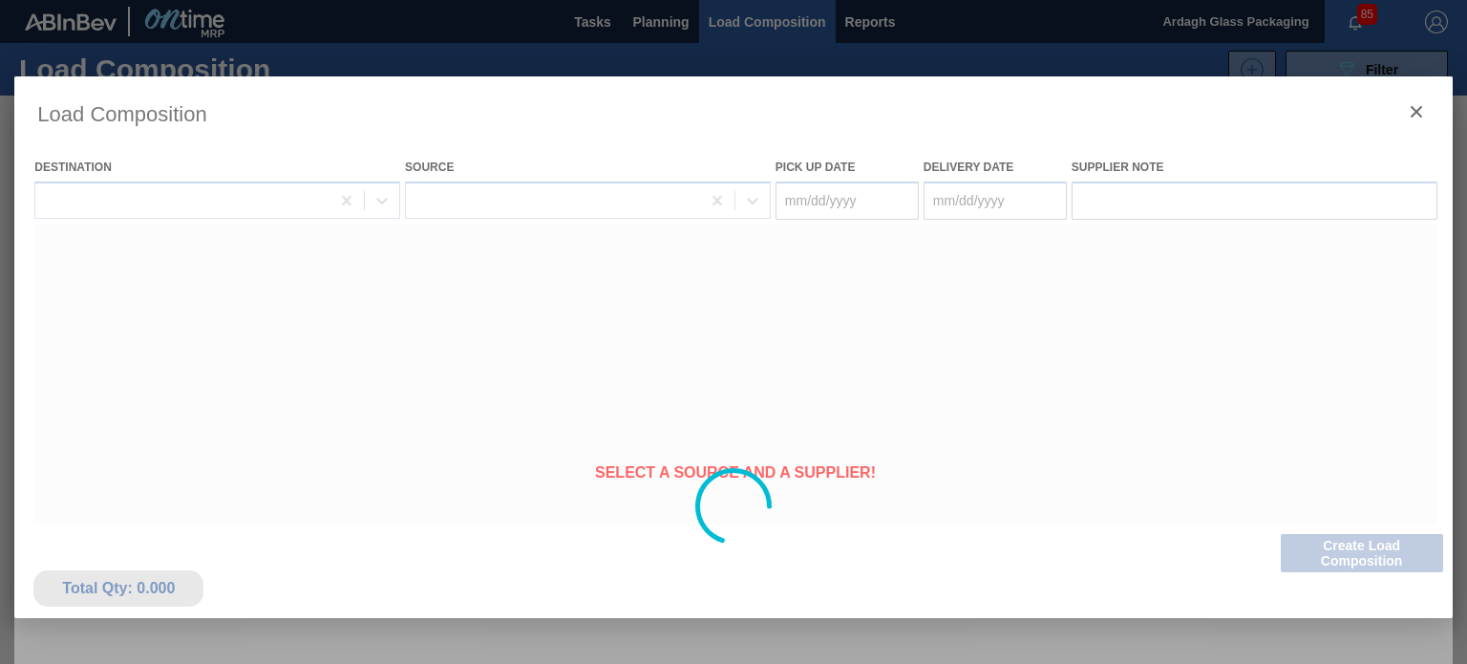
type Date "[DATE]"
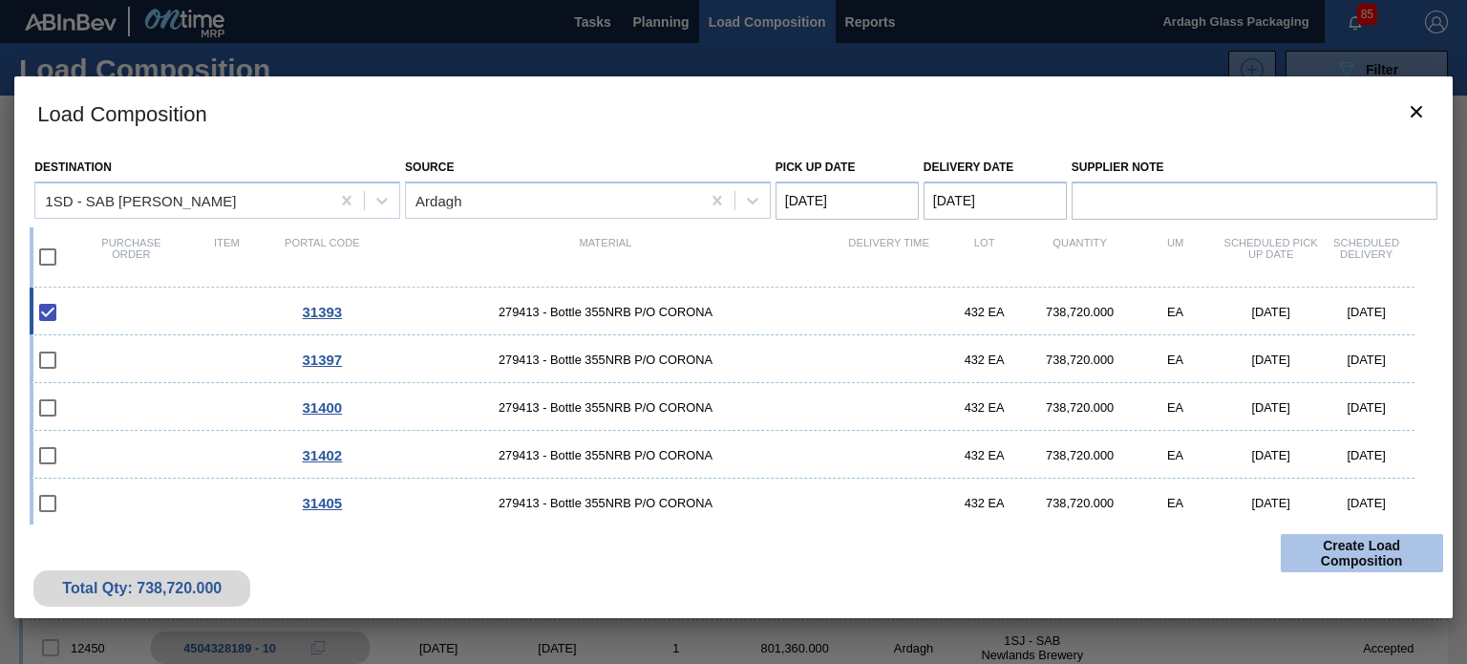
click at [1335, 546] on button "Create Load Composition" at bounding box center [1362, 553] width 162 height 38
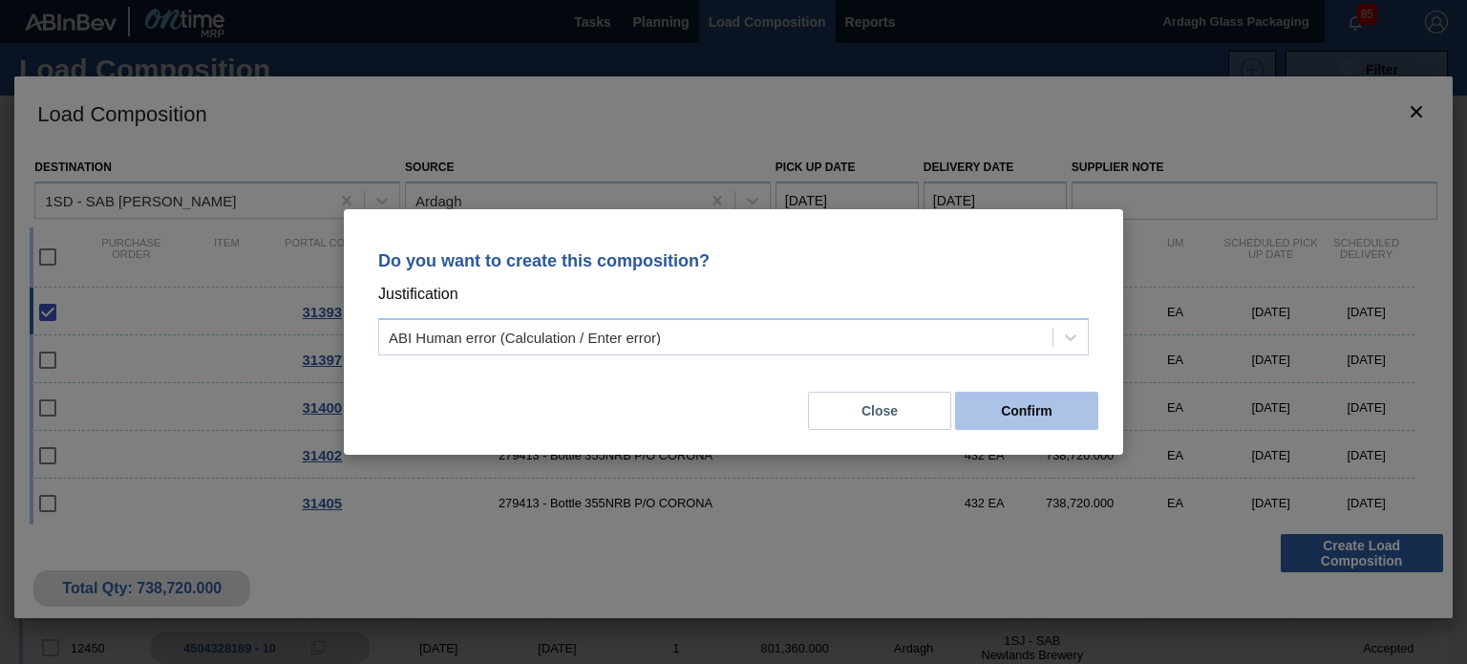
click at [988, 404] on button "Confirm" at bounding box center [1026, 411] width 143 height 38
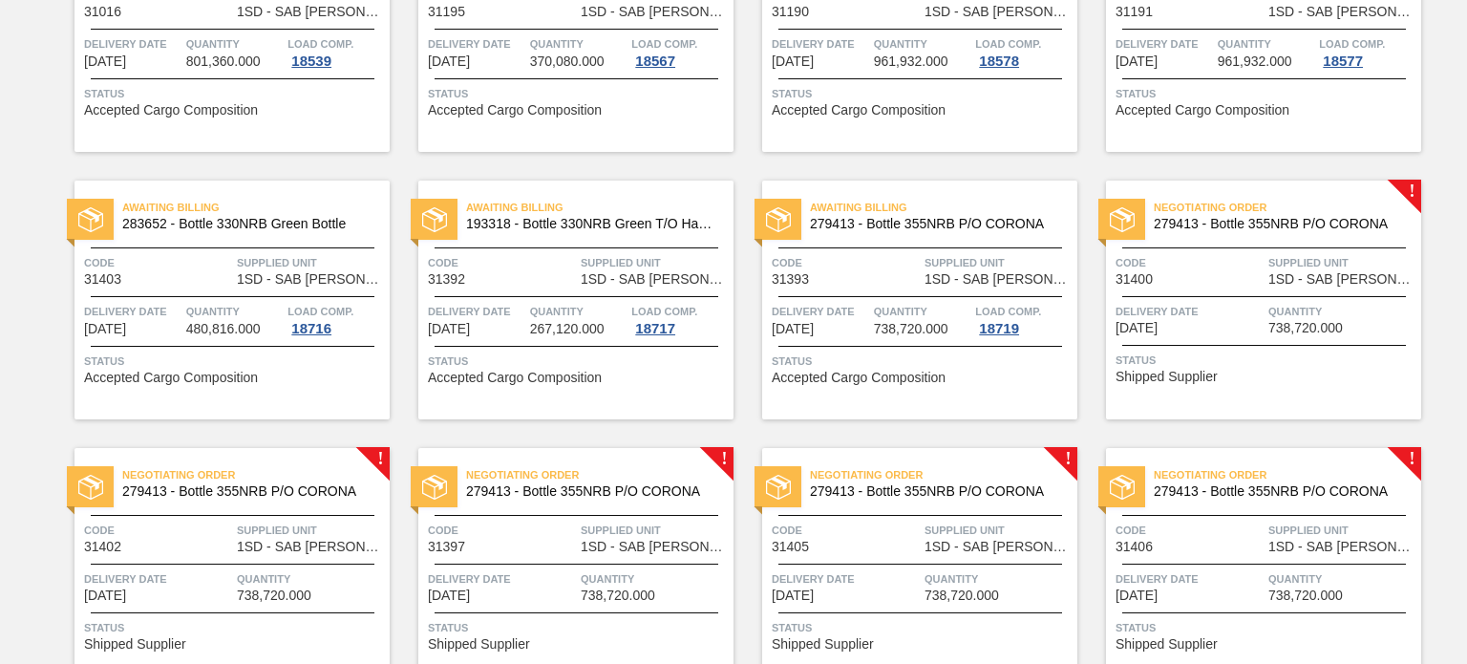
scroll to position [859, 0]
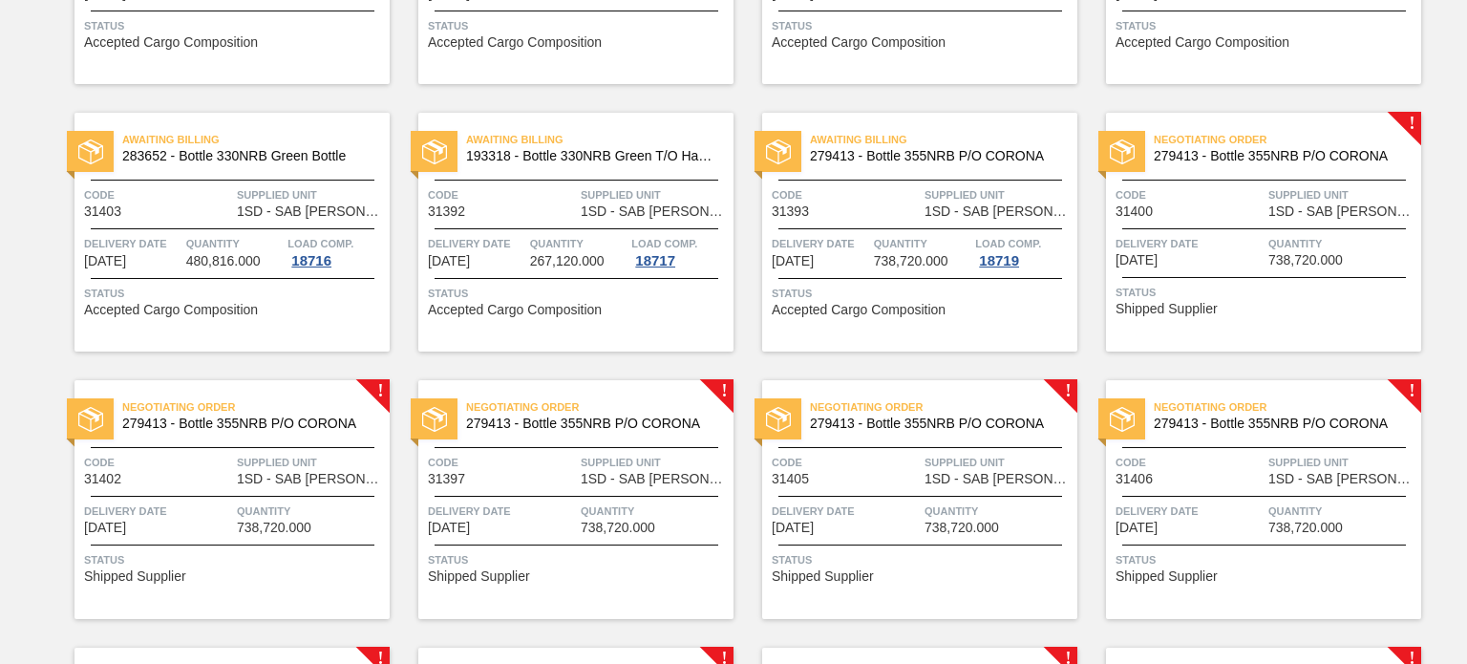
click at [1317, 130] on span "Negotiating Order" at bounding box center [1287, 139] width 267 height 19
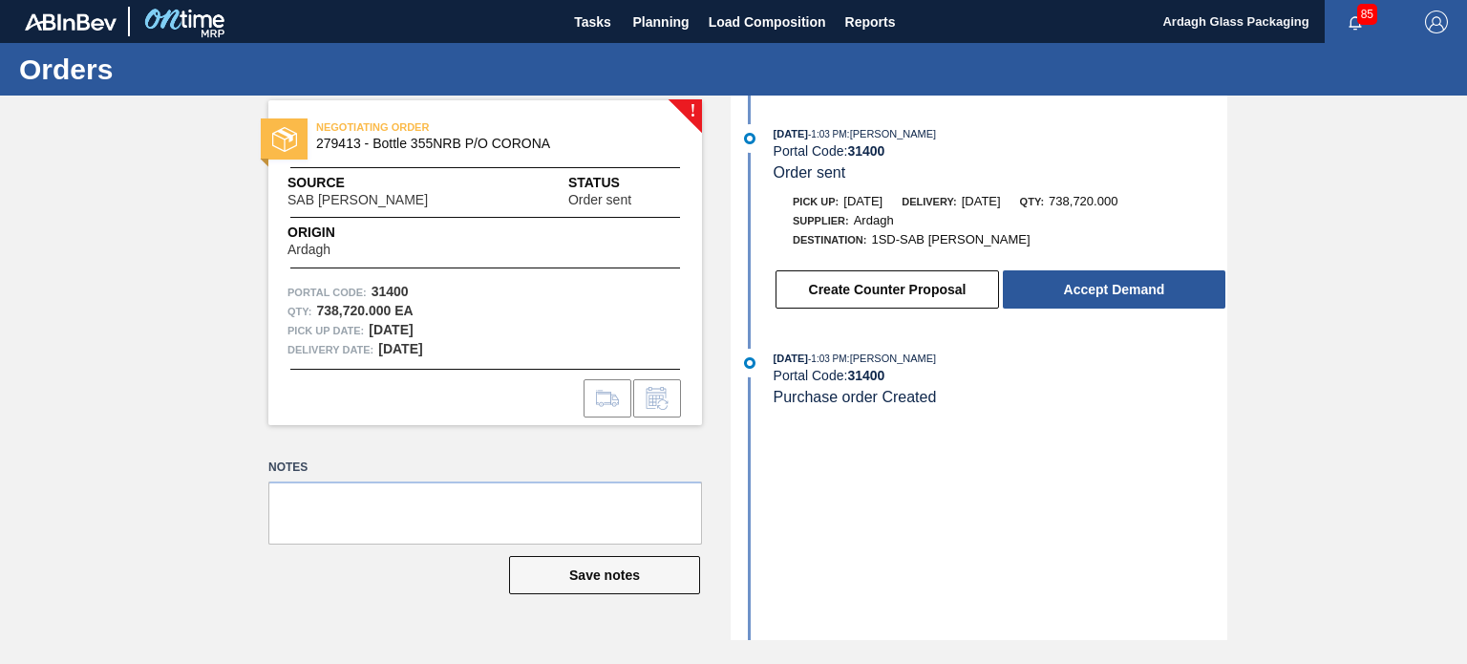
click at [1148, 270] on div "Create Counter Proposal Accept Demand" at bounding box center [981, 285] width 492 height 52
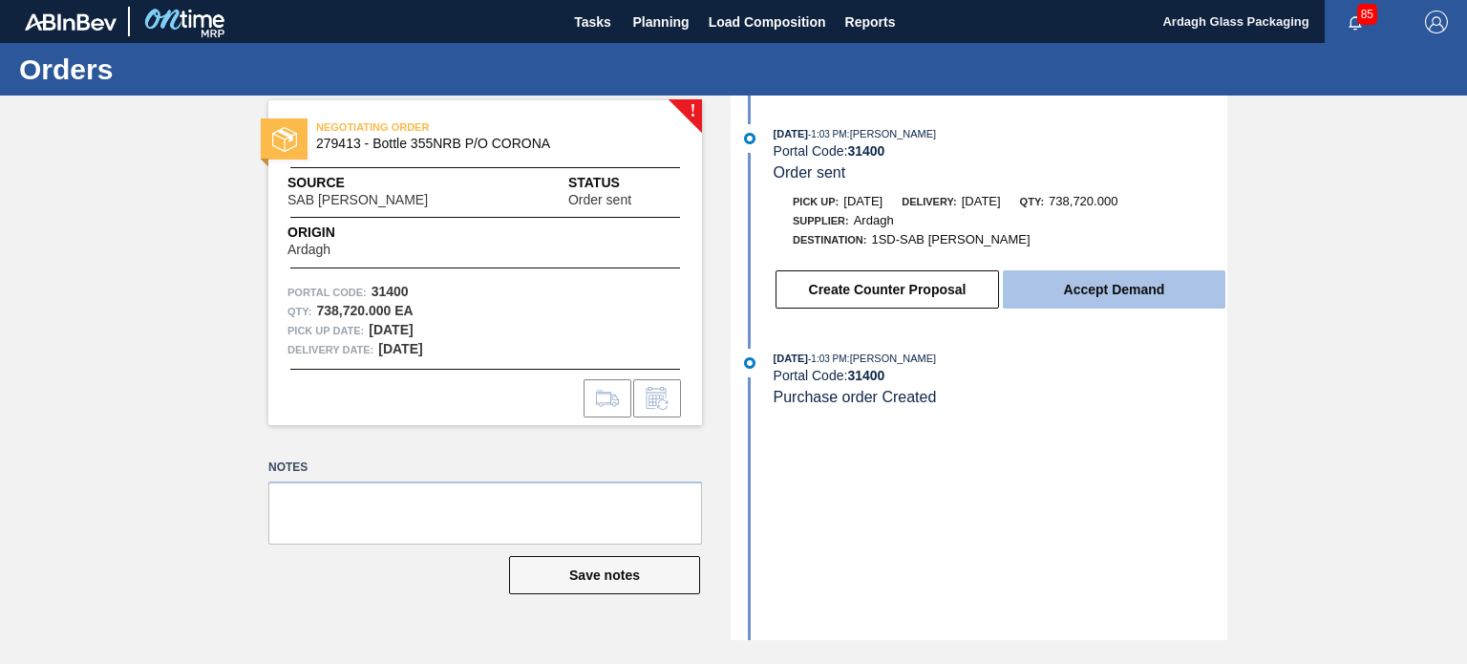
click at [1135, 291] on button "Accept Demand" at bounding box center [1114, 289] width 223 height 38
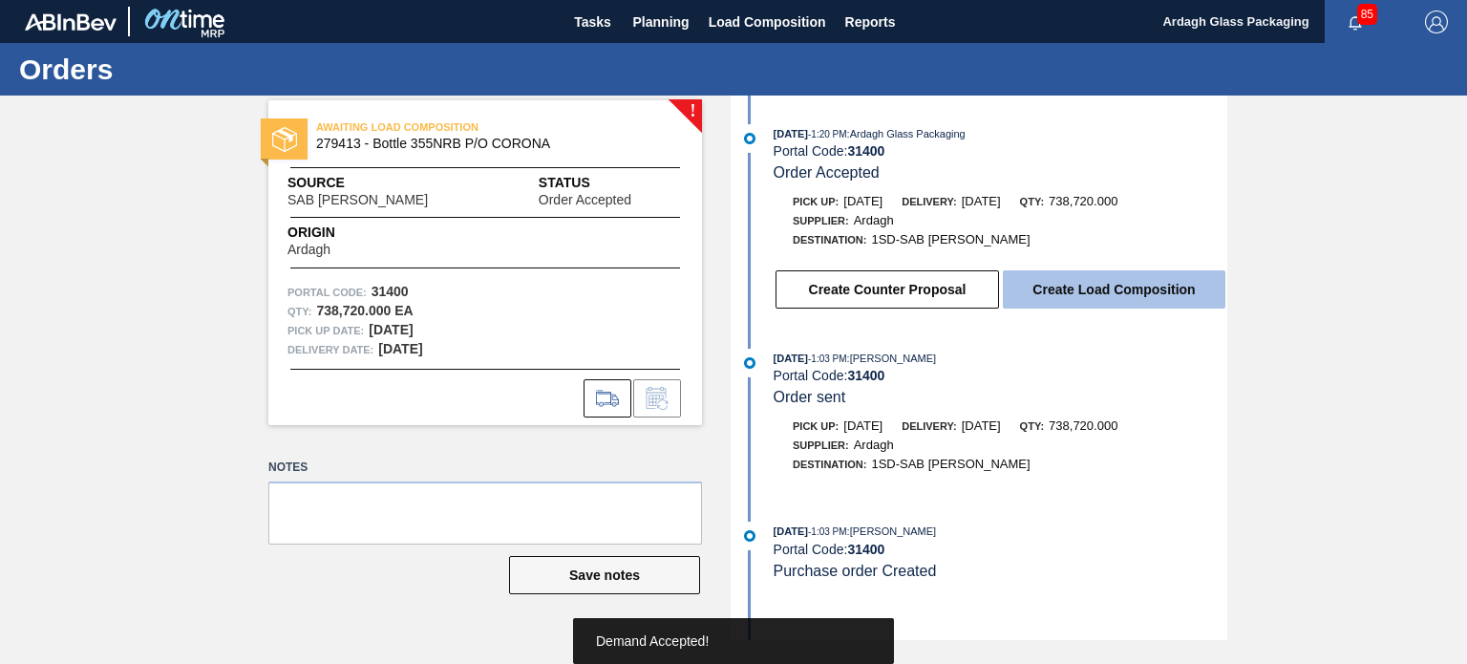
click at [1114, 289] on button "Create Load Composition" at bounding box center [1114, 289] width 223 height 38
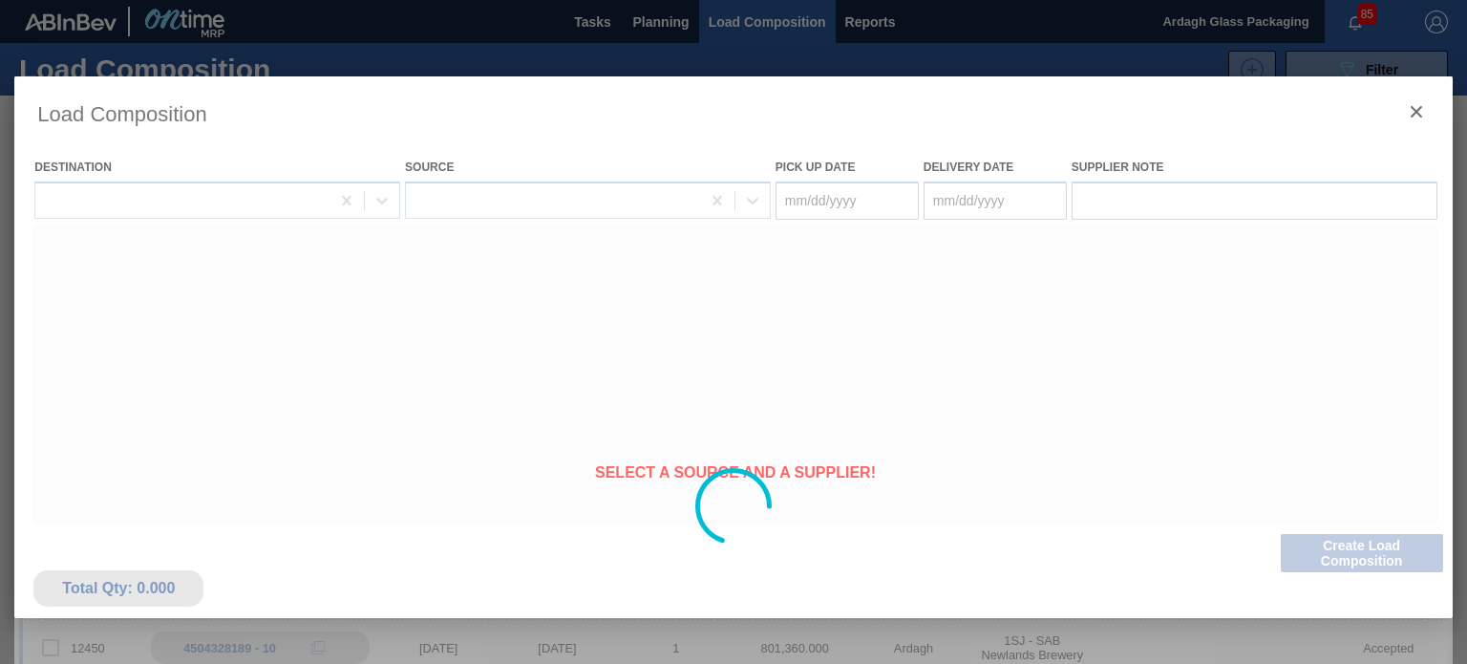
type Date "[DATE]"
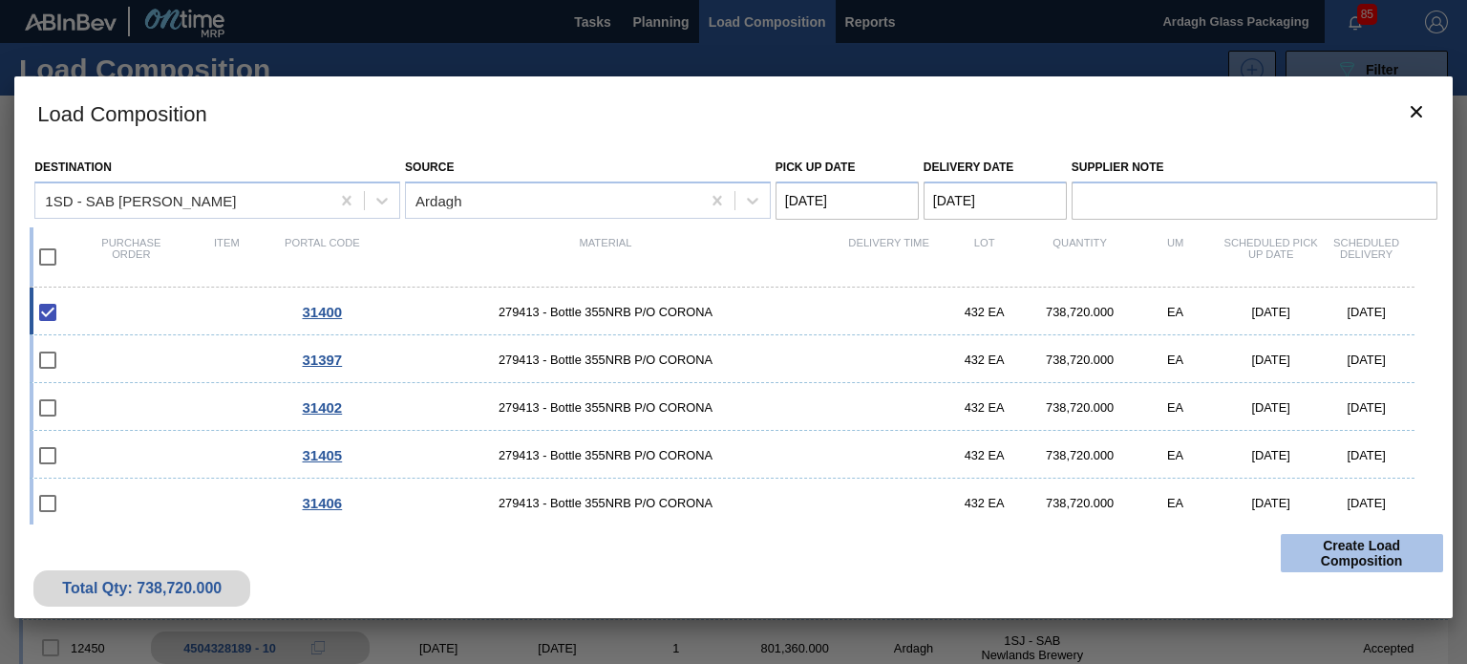
click at [1336, 551] on button "Create Load Composition" at bounding box center [1362, 553] width 162 height 38
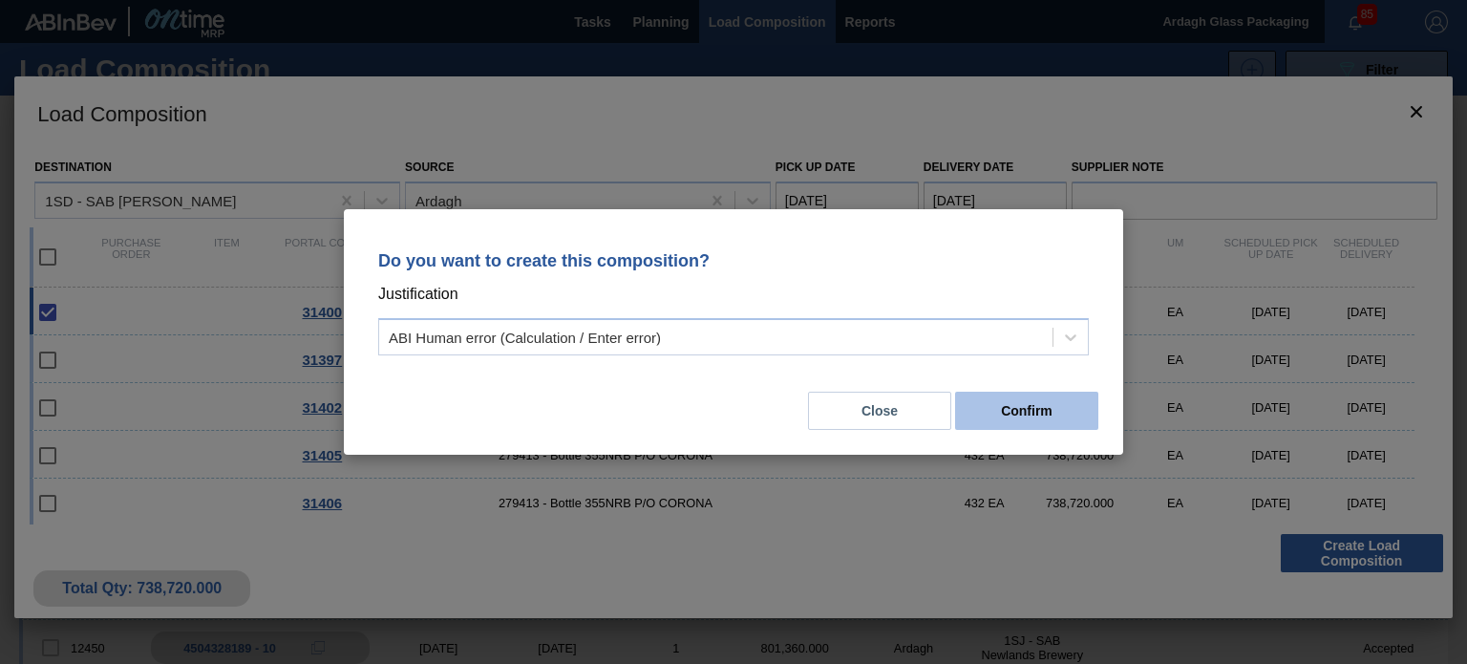
click at [1010, 415] on button "Confirm" at bounding box center [1026, 411] width 143 height 38
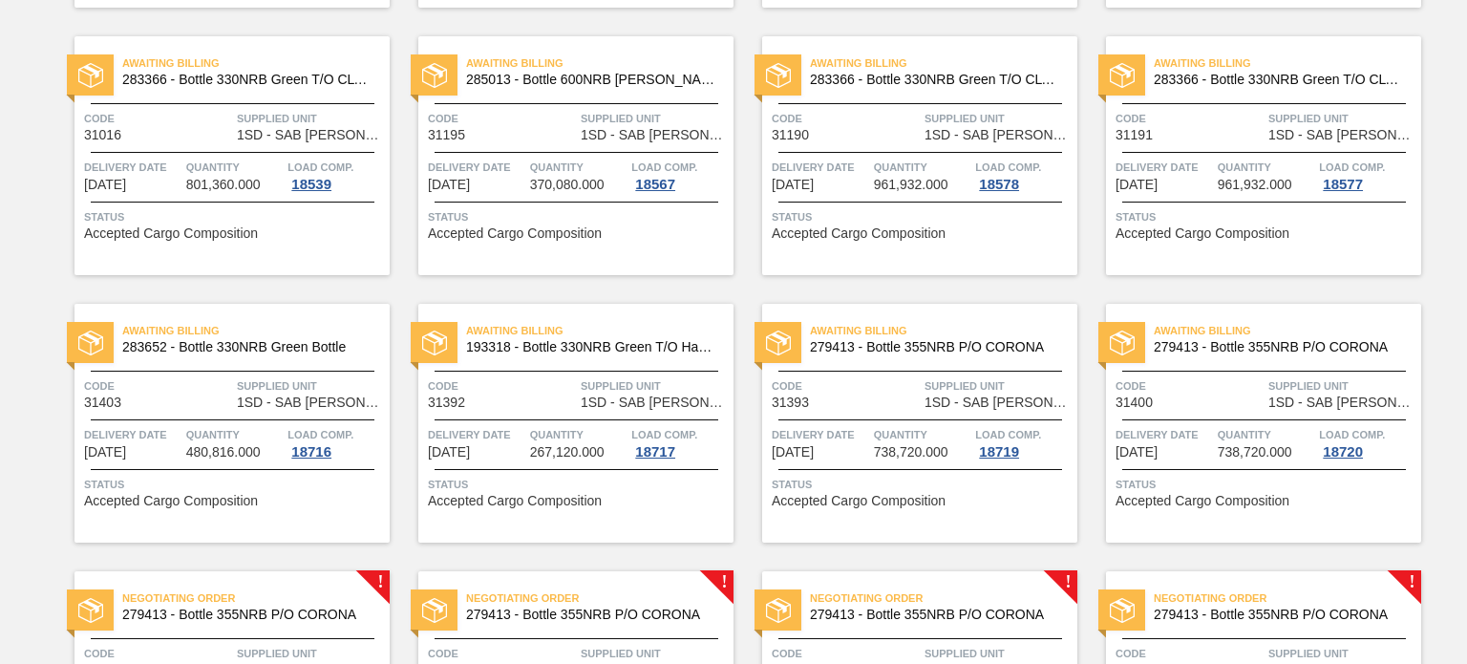
scroll to position [1050, 0]
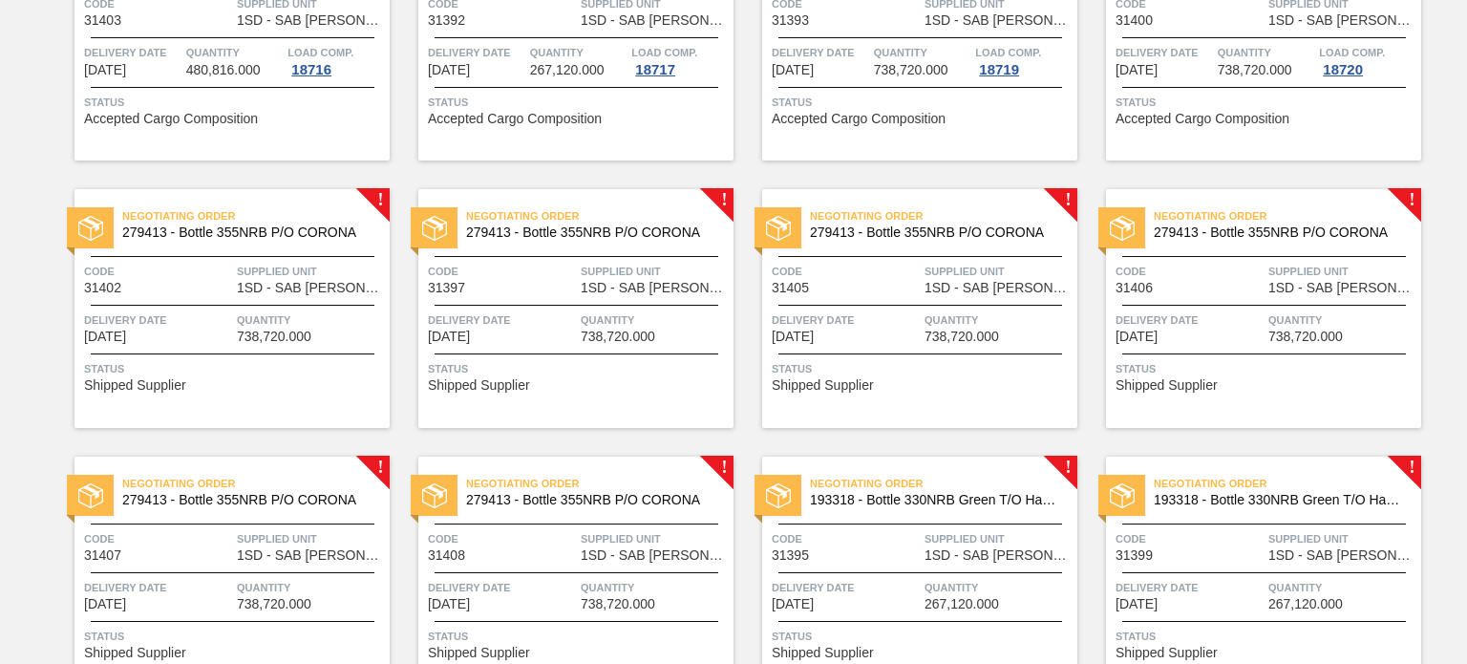
click at [321, 324] on span "Quantity" at bounding box center [311, 319] width 148 height 19
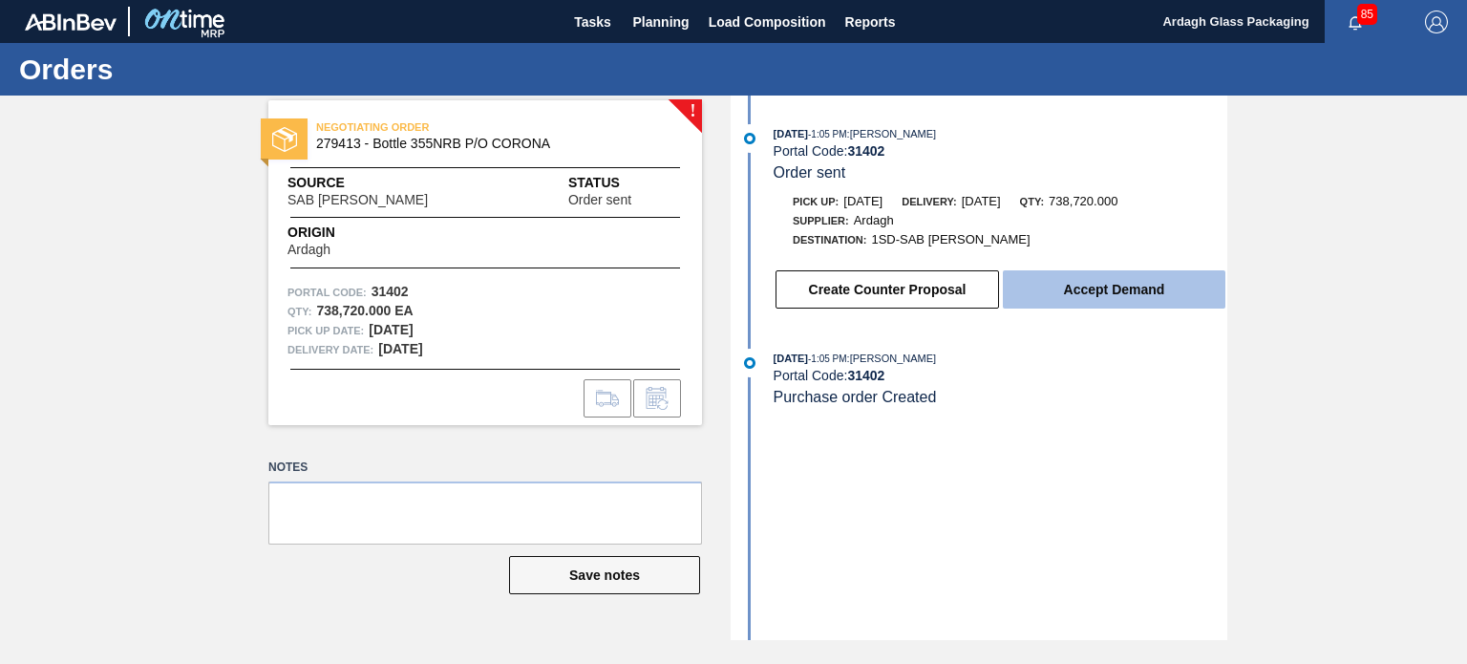
click at [1112, 286] on button "Accept Demand" at bounding box center [1114, 289] width 223 height 38
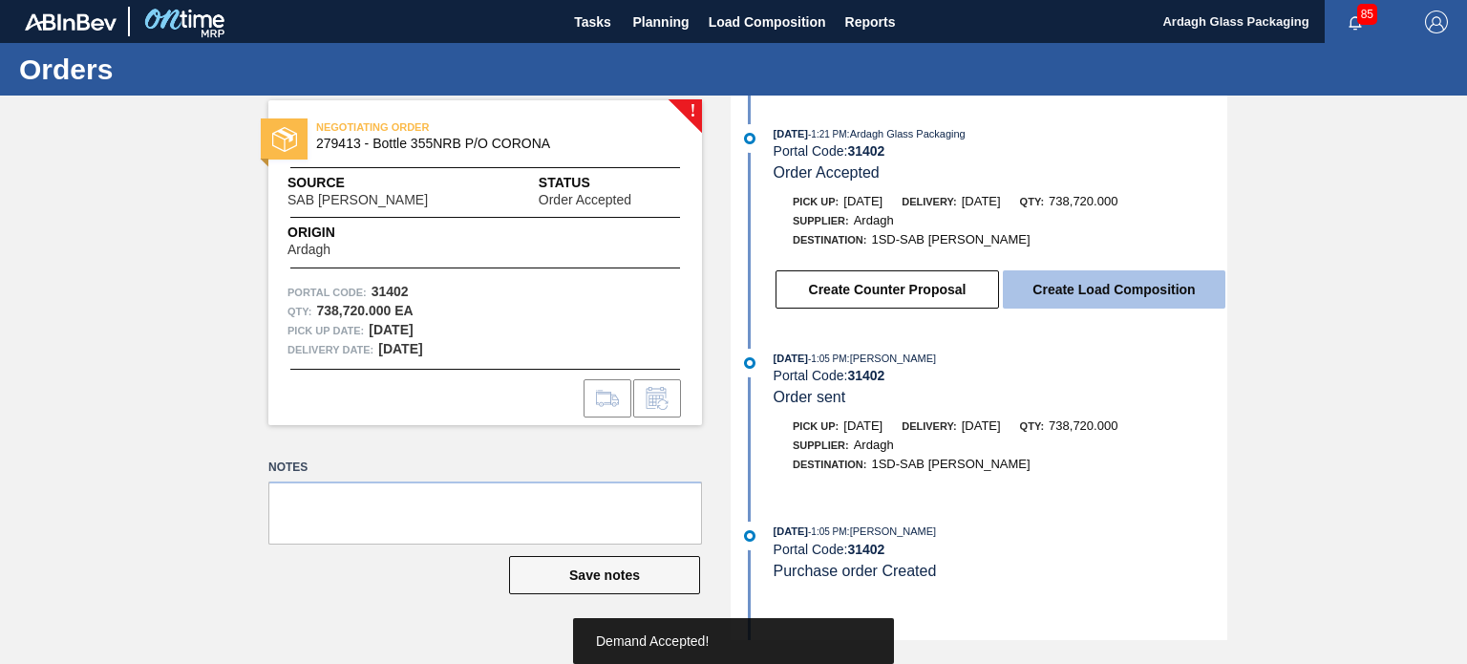
click at [1113, 297] on button "Create Load Composition" at bounding box center [1114, 289] width 223 height 38
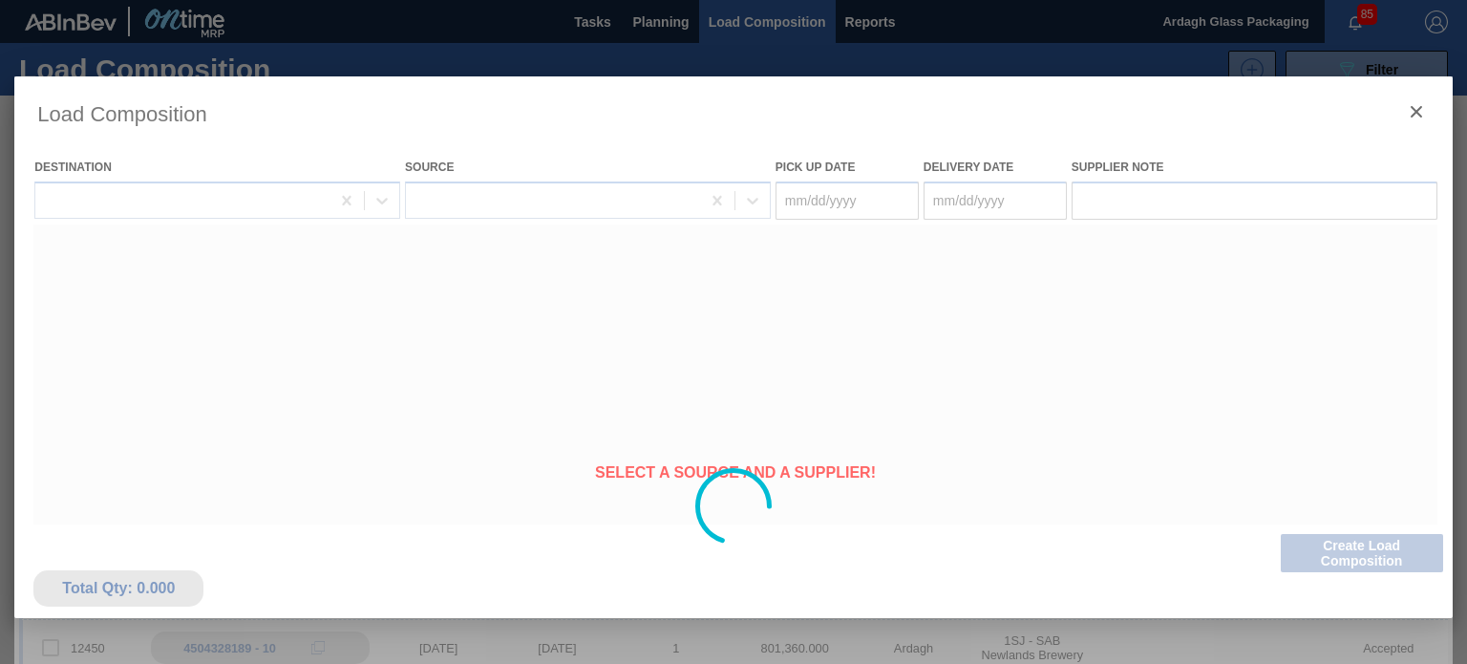
type Date "[DATE]"
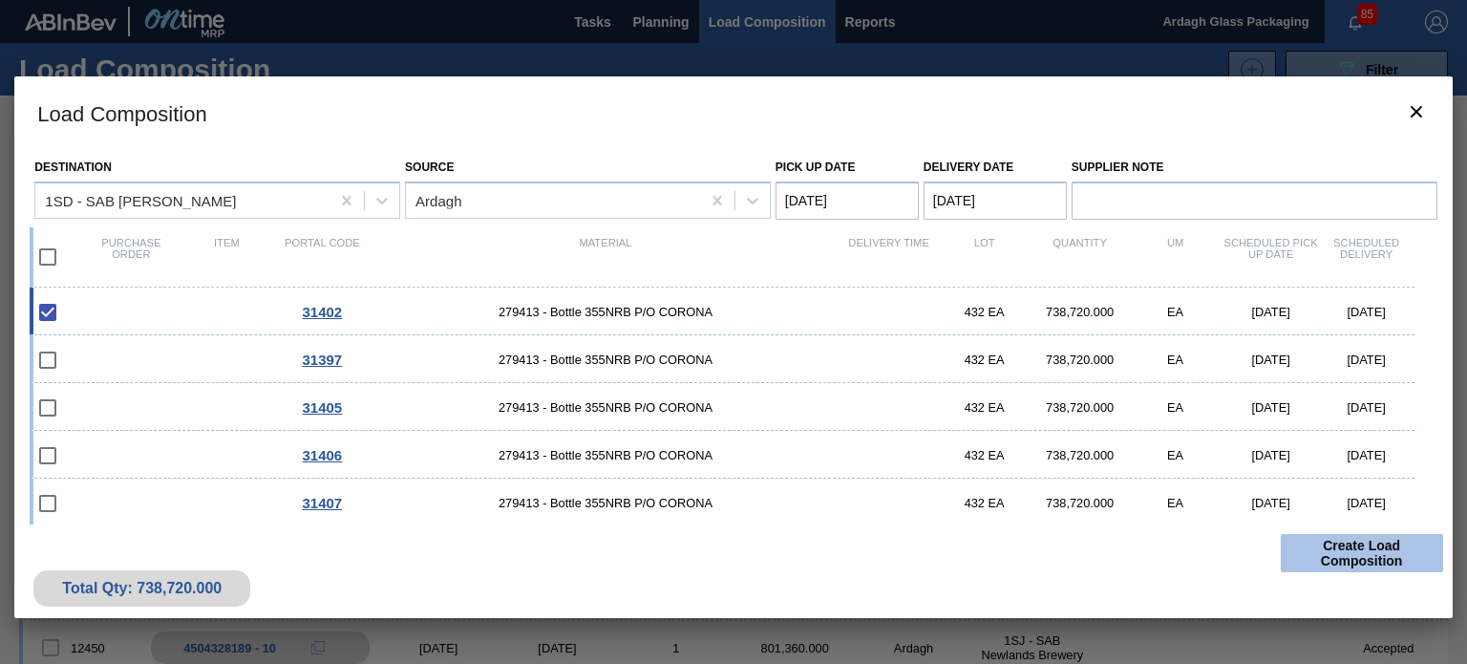
click at [1341, 546] on button "Create Load Composition" at bounding box center [1362, 553] width 162 height 38
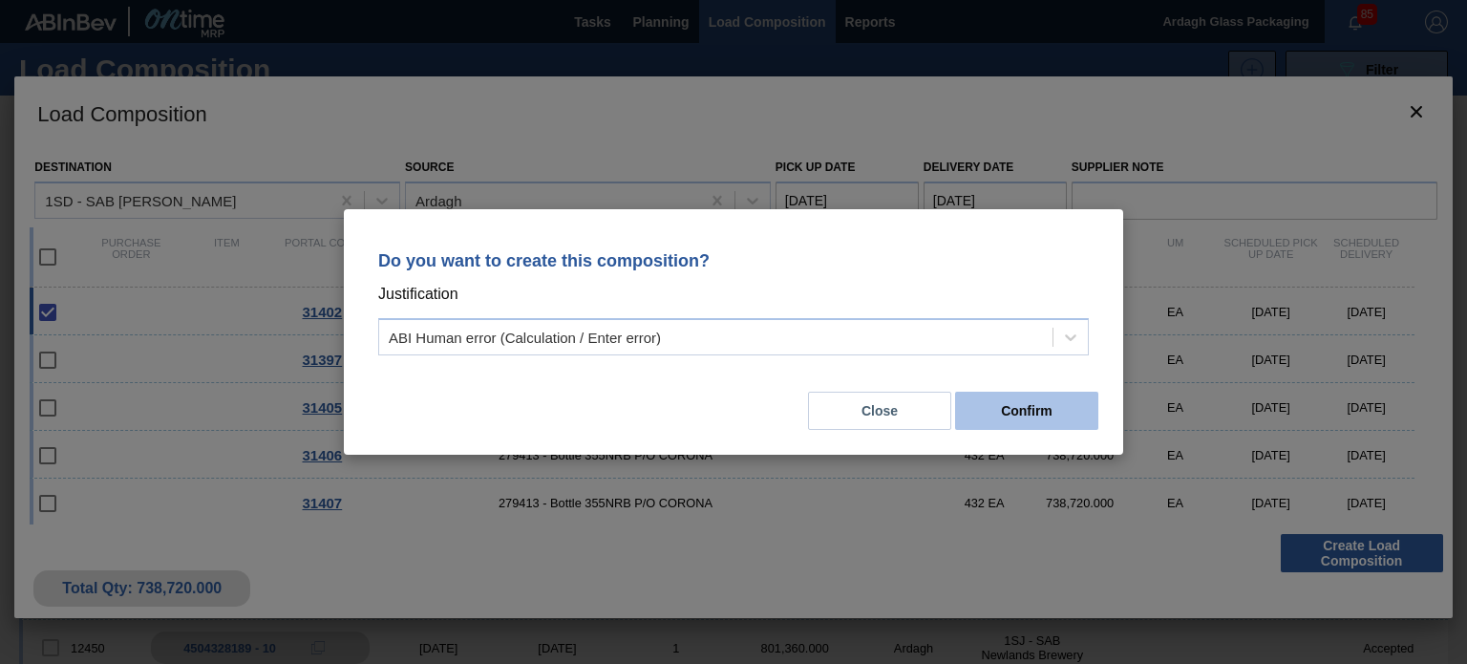
click at [1033, 412] on button "Confirm" at bounding box center [1026, 411] width 143 height 38
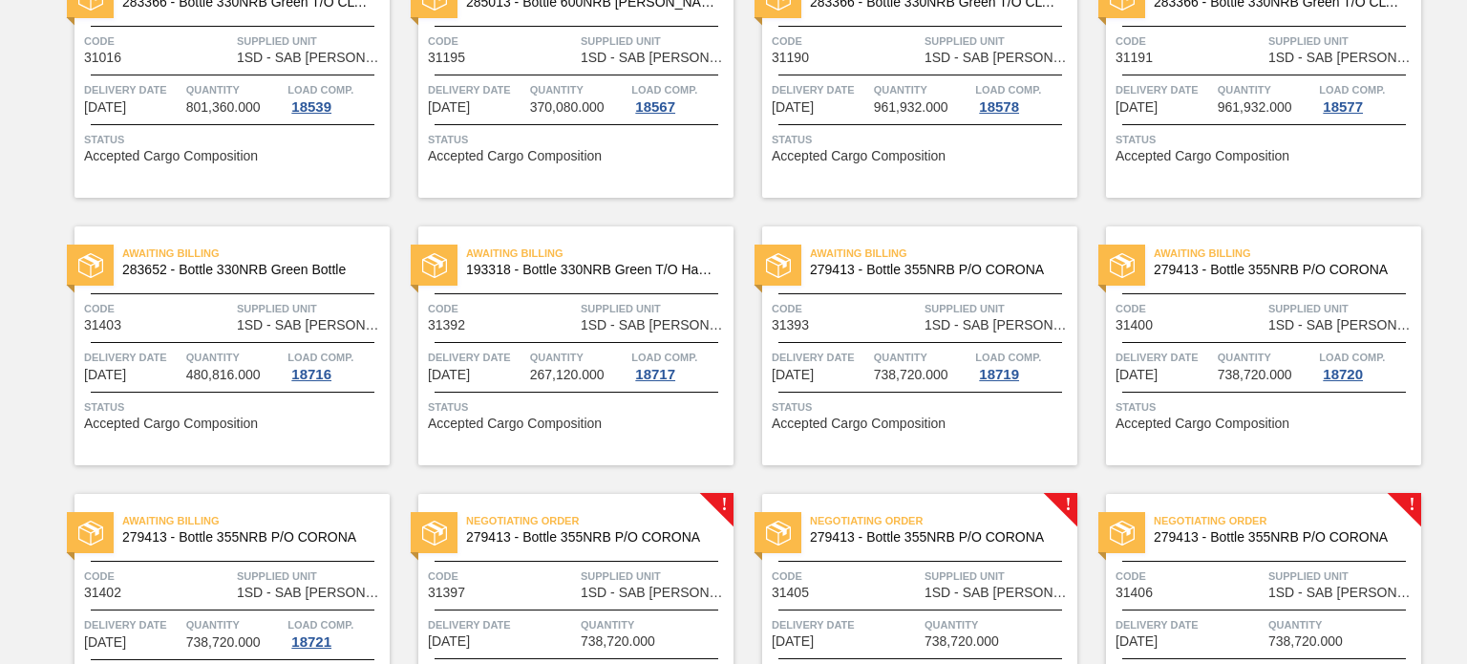
scroll to position [955, 0]
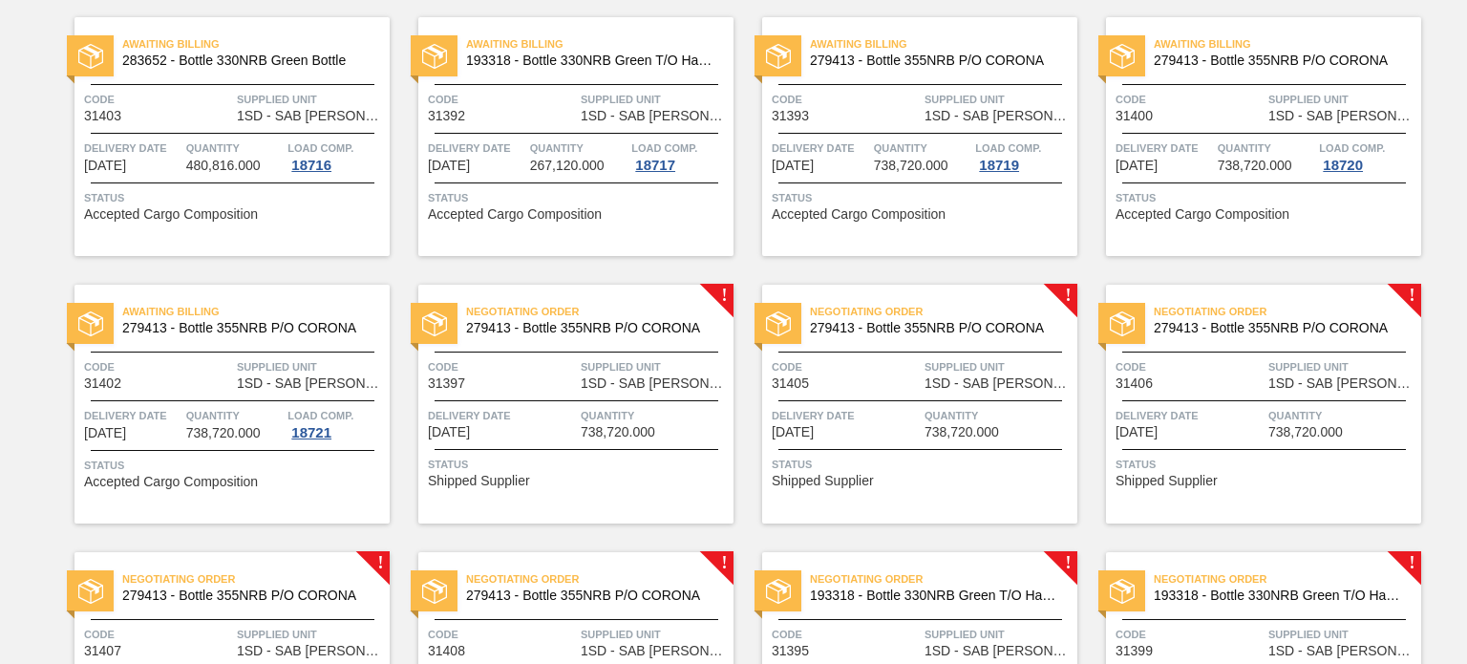
click at [586, 433] on span "738,720.000" at bounding box center [618, 432] width 74 height 14
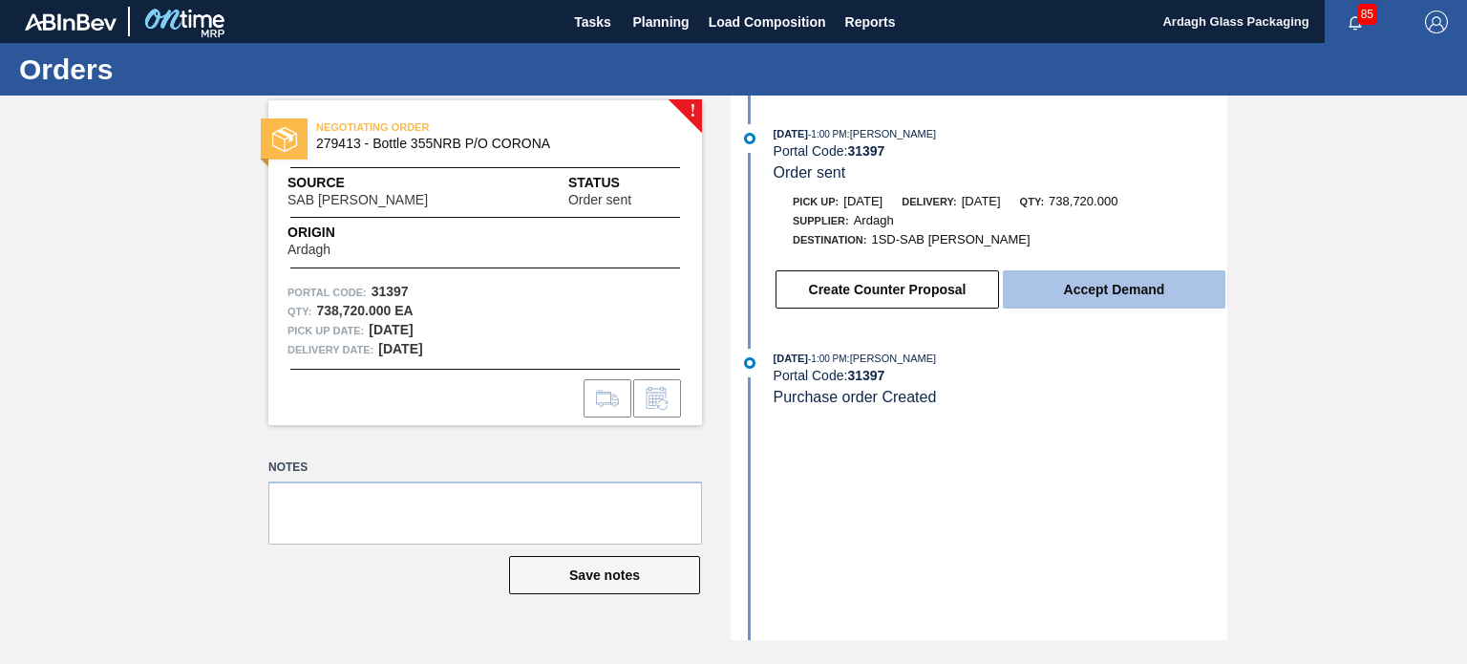
click at [1117, 289] on button "Accept Demand" at bounding box center [1114, 289] width 223 height 38
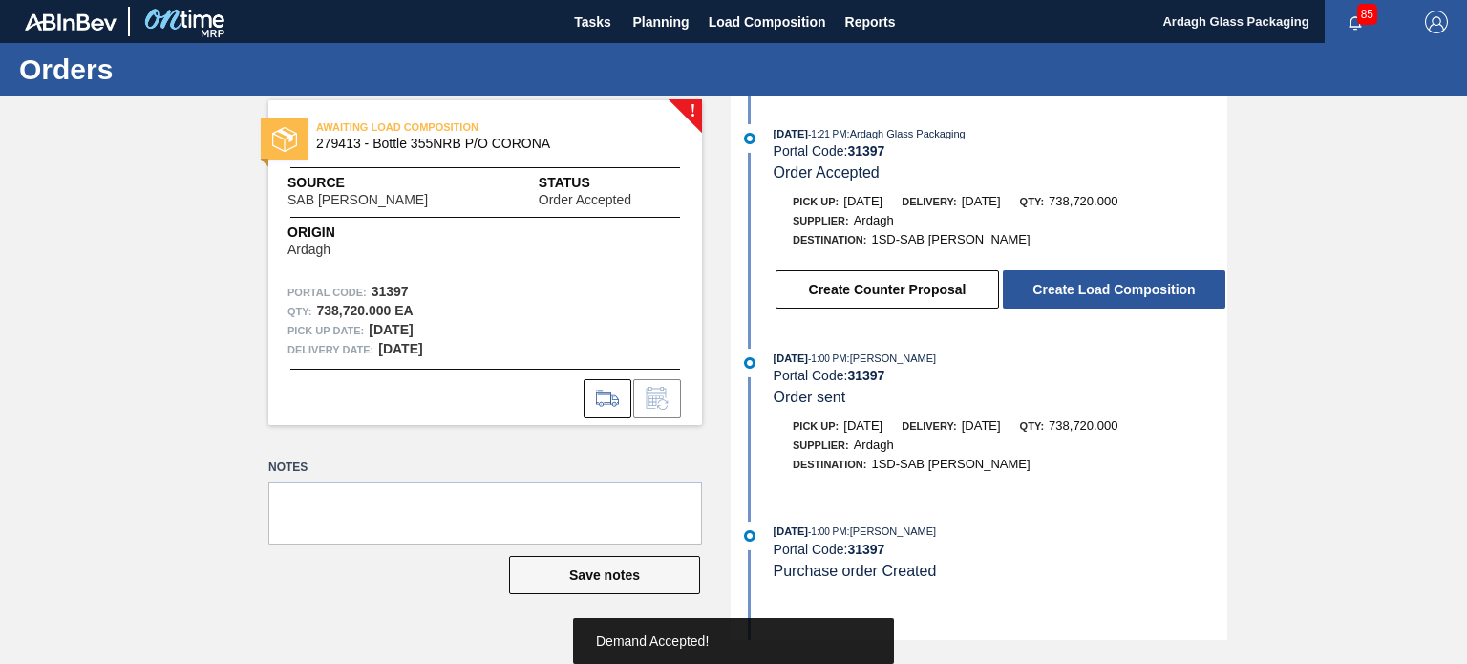
click at [1118, 293] on button "Create Load Composition" at bounding box center [1114, 289] width 223 height 38
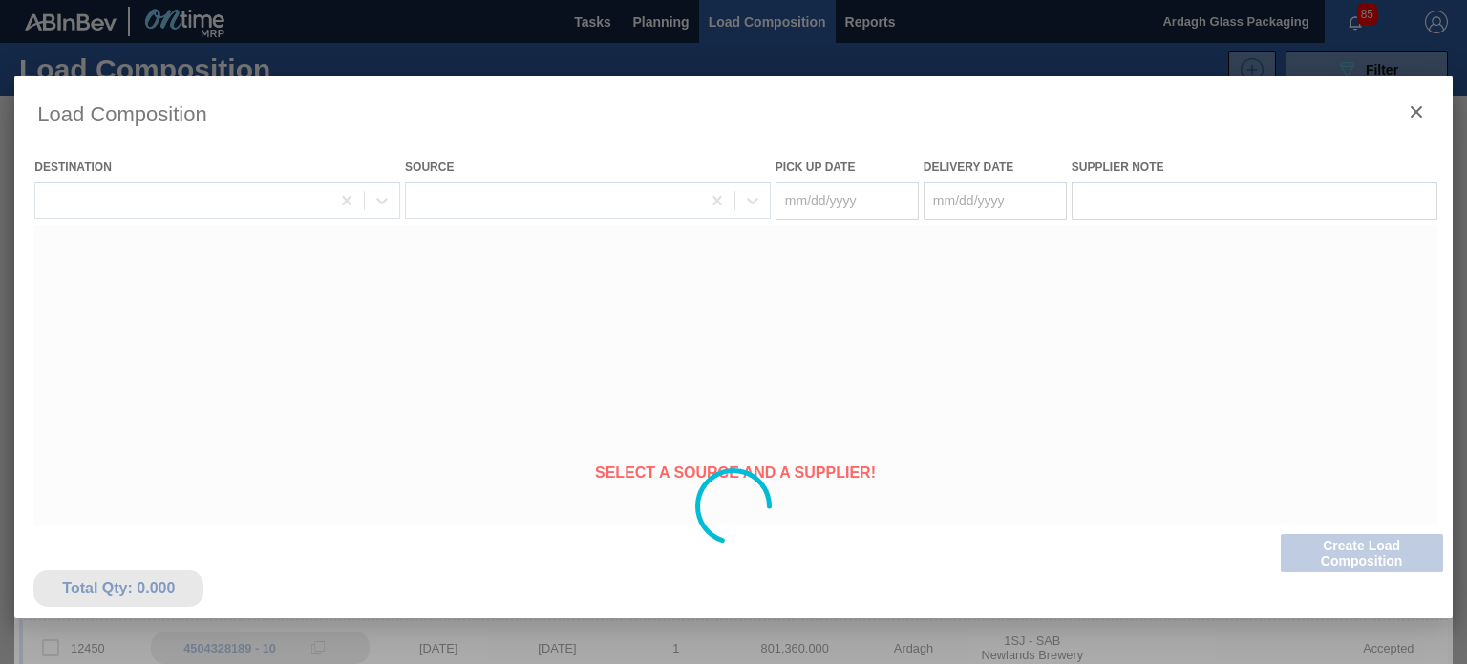
type Date "[DATE]"
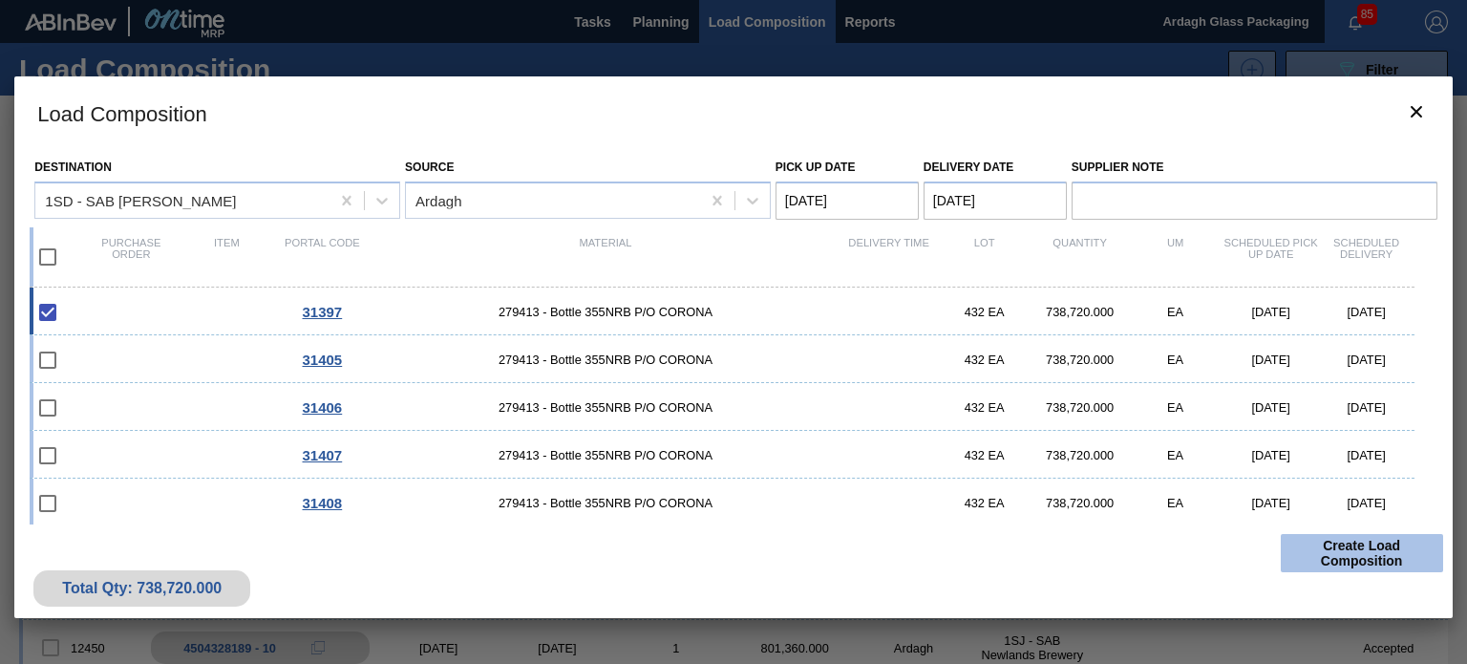
click at [1338, 543] on button "Create Load Composition" at bounding box center [1362, 553] width 162 height 38
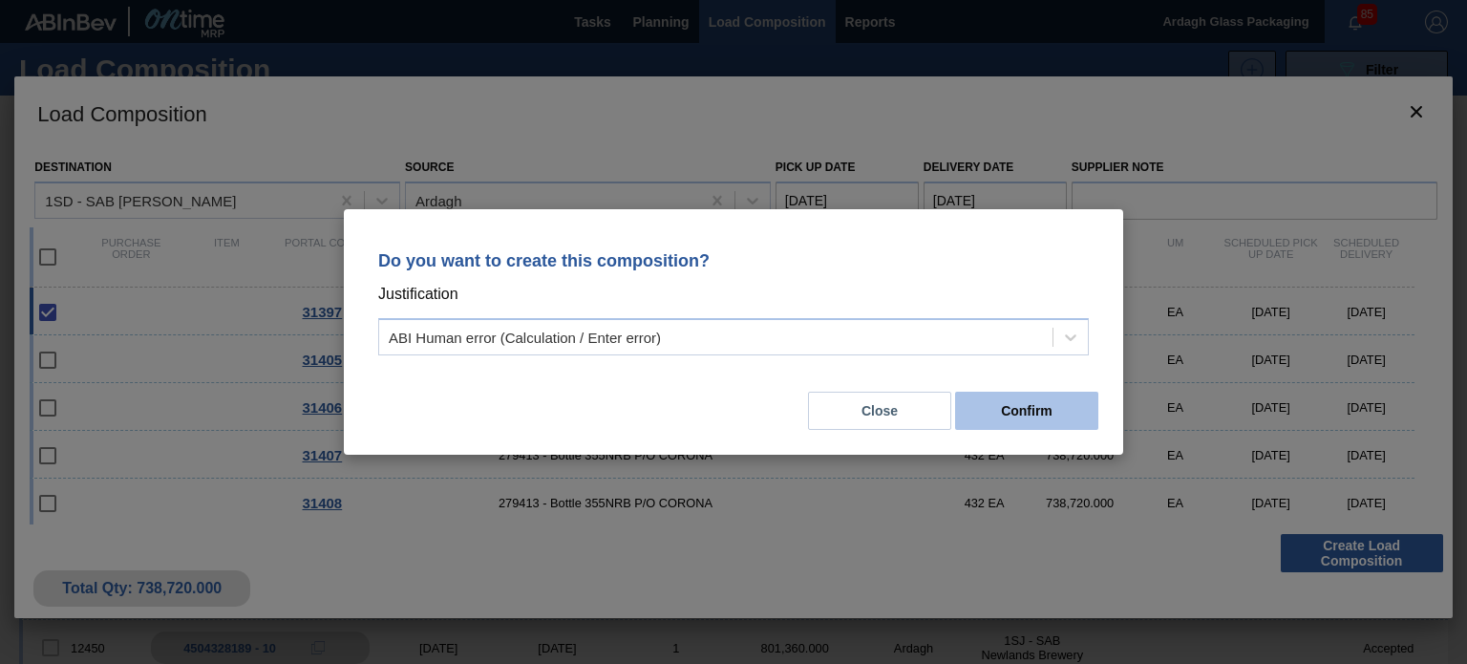
click at [1024, 402] on button "Confirm" at bounding box center [1026, 411] width 143 height 38
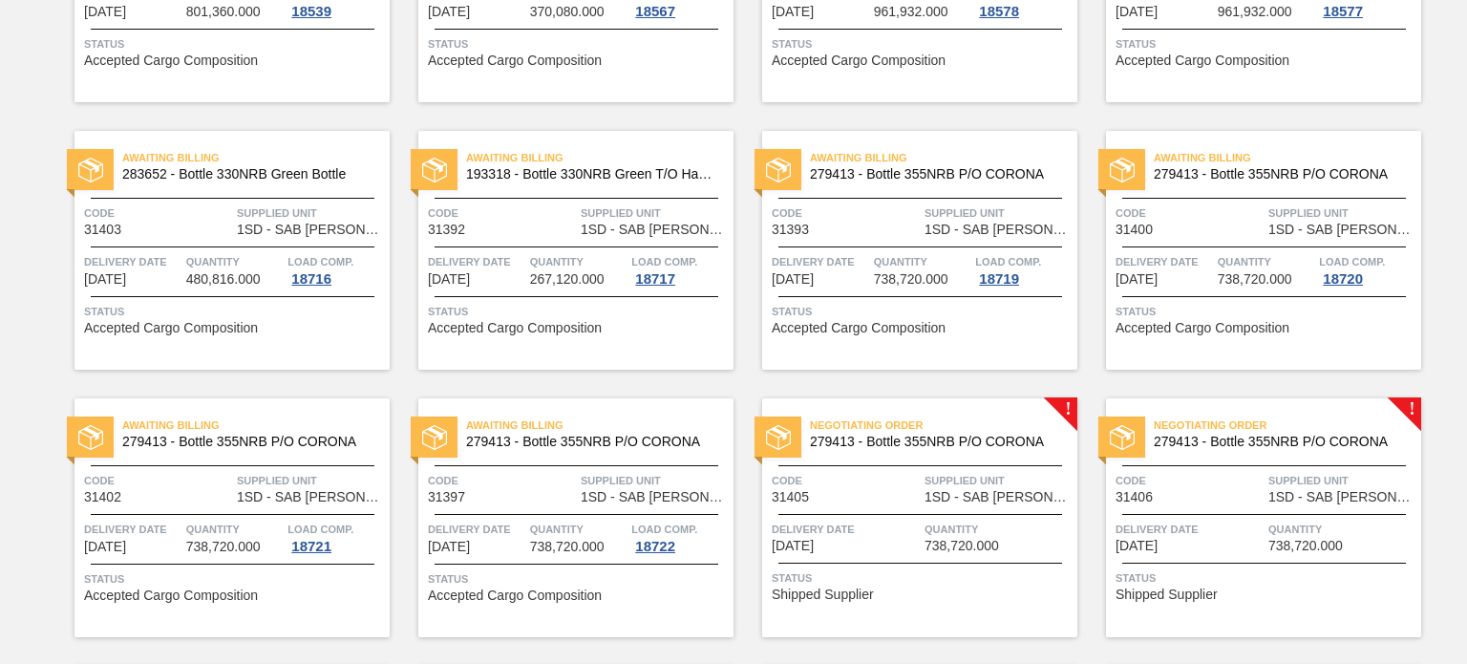
scroll to position [1146, 0]
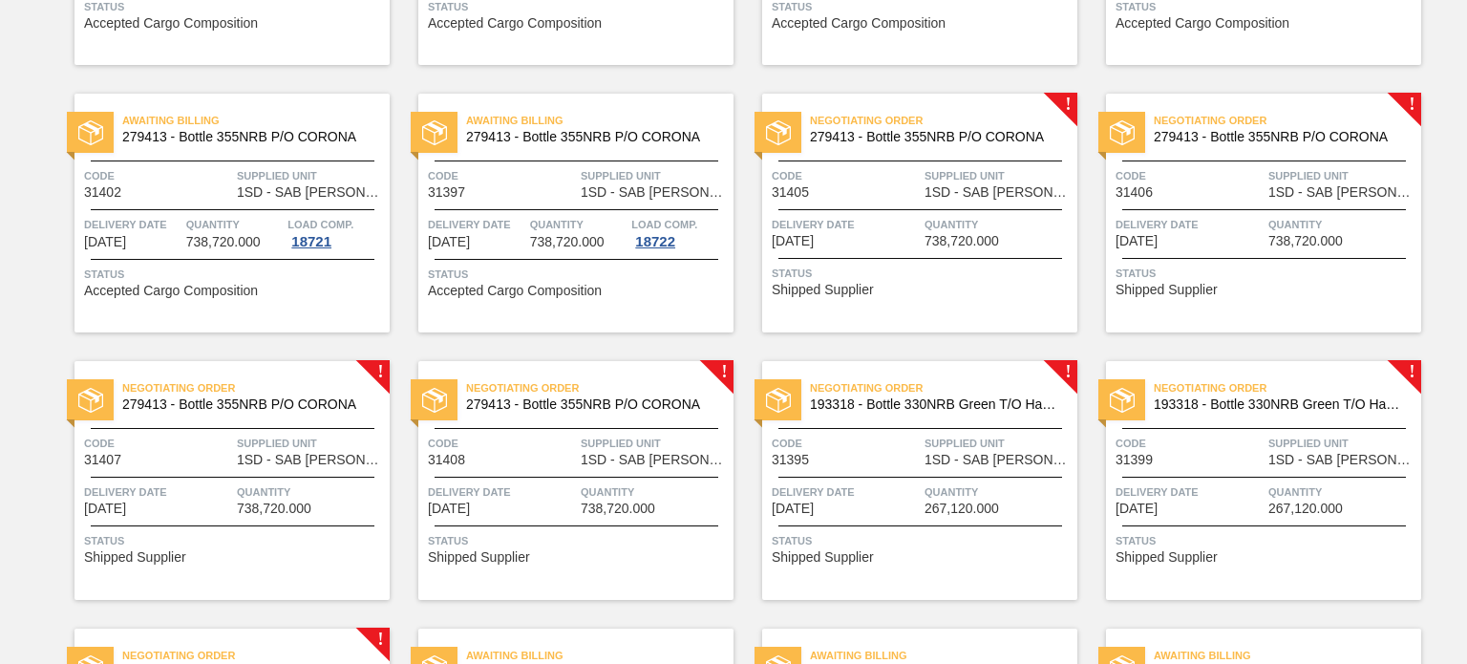
click at [865, 186] on div "Code 31405" at bounding box center [846, 182] width 148 height 33
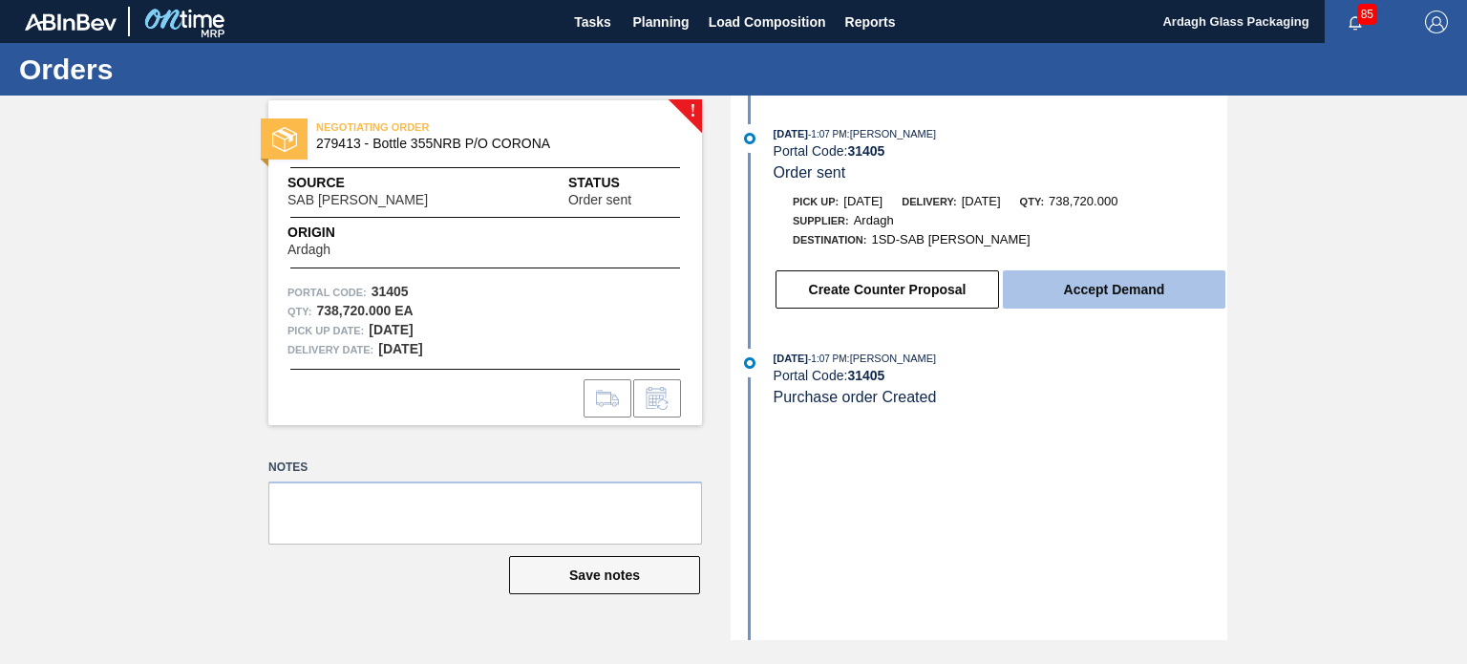
click at [1123, 297] on button "Accept Demand" at bounding box center [1114, 289] width 223 height 38
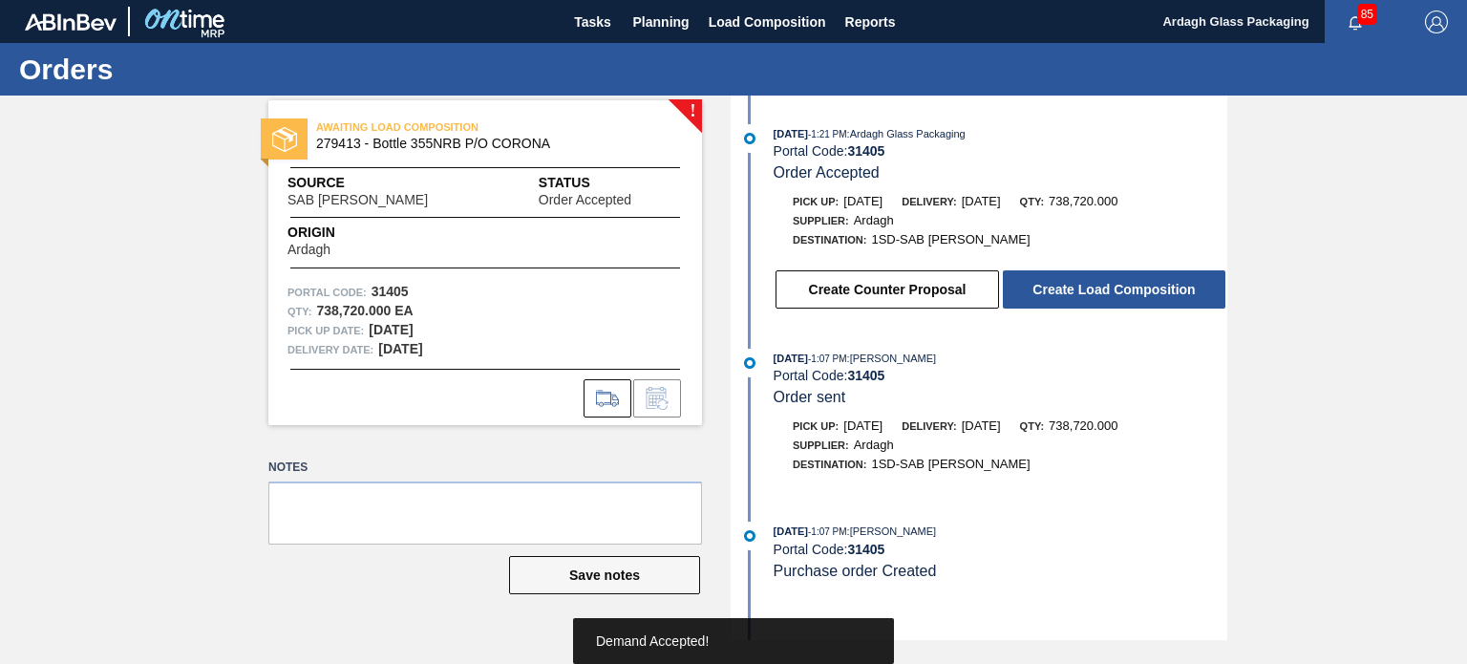
click at [1110, 297] on button "Create Load Composition" at bounding box center [1114, 289] width 223 height 38
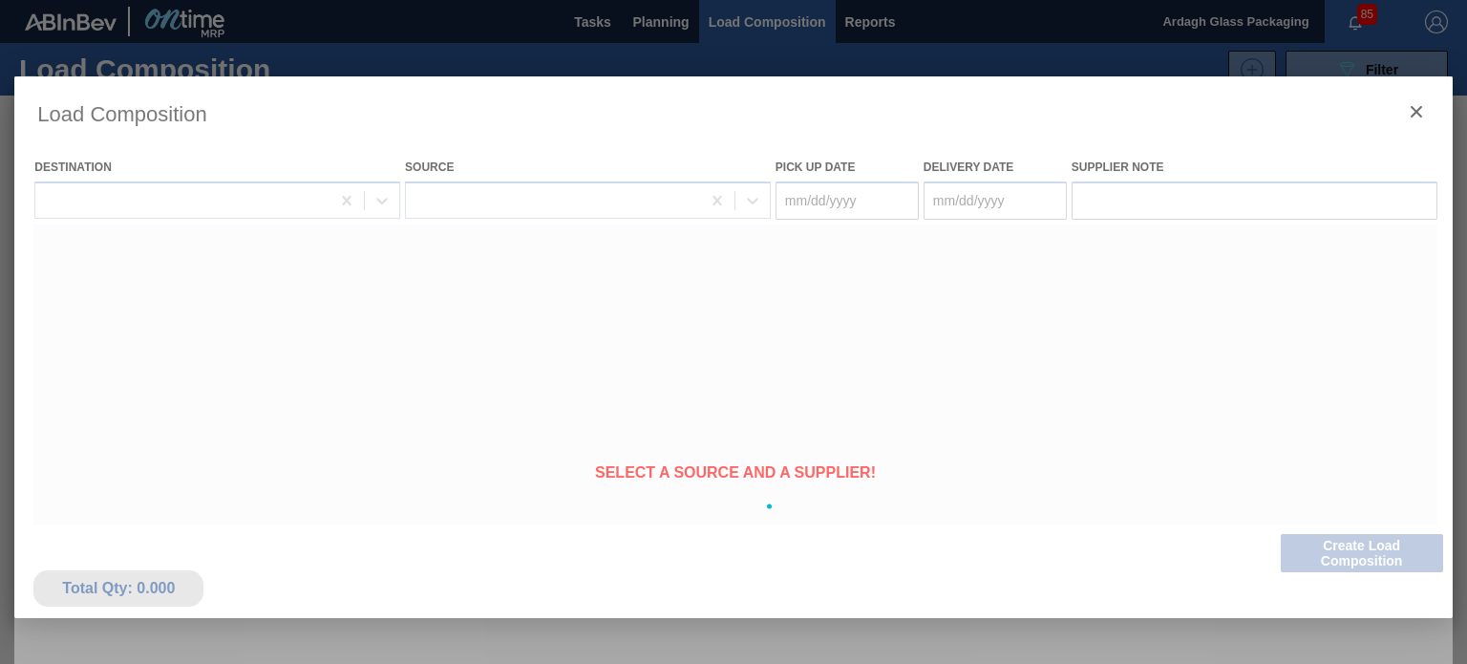
type Date "[DATE]"
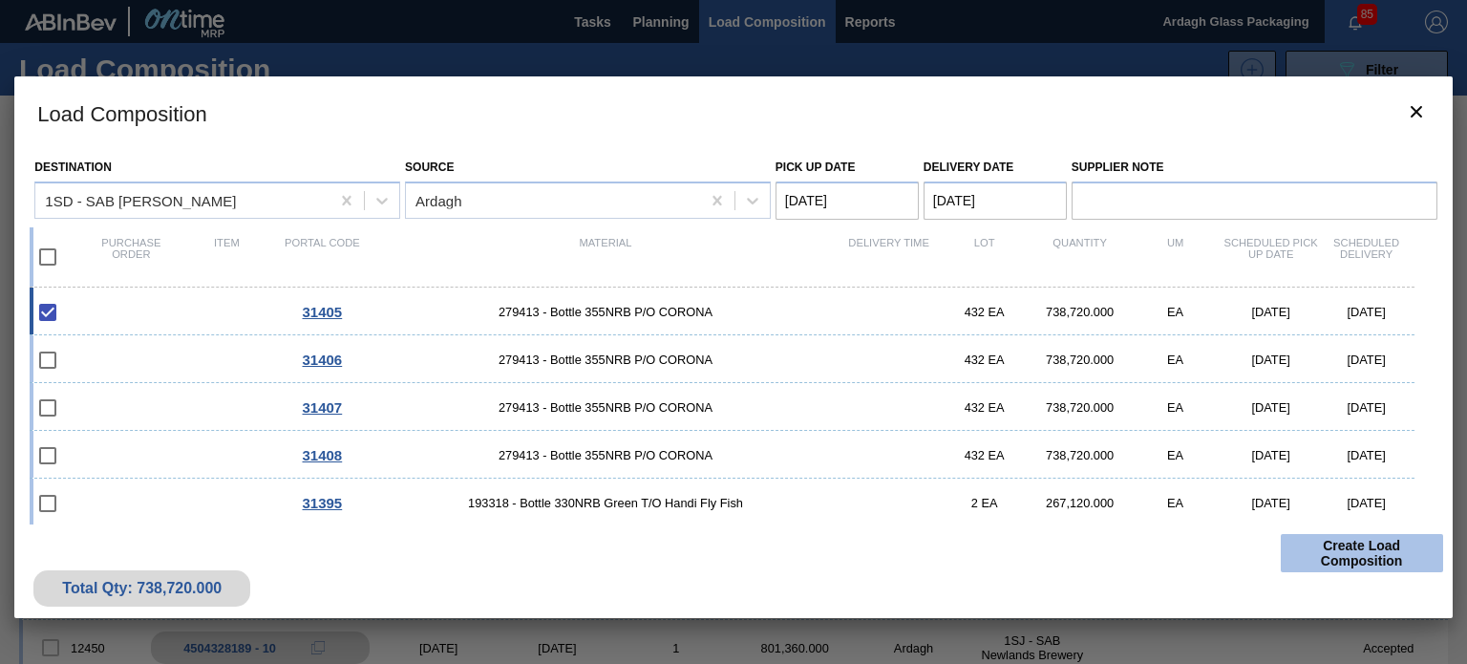
click at [1360, 549] on button "Create Load Composition" at bounding box center [1362, 553] width 162 height 38
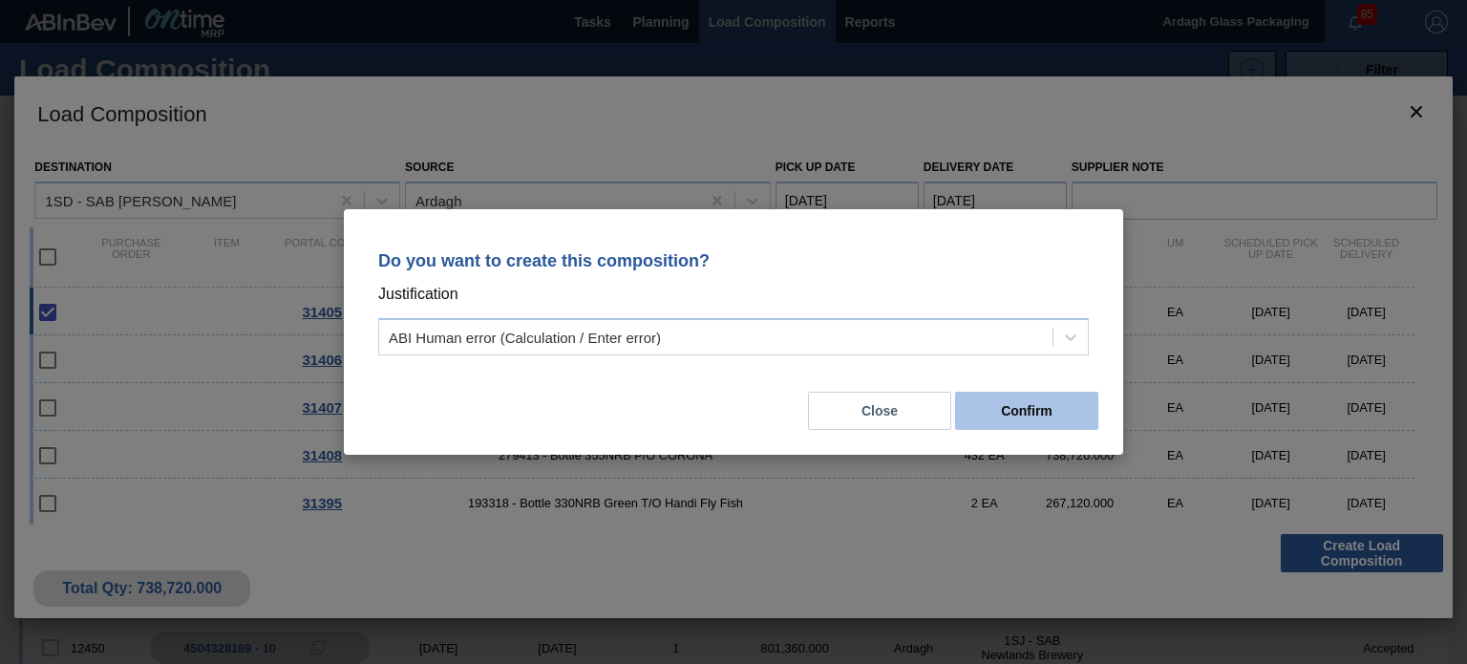
click at [995, 412] on button "Confirm" at bounding box center [1026, 411] width 143 height 38
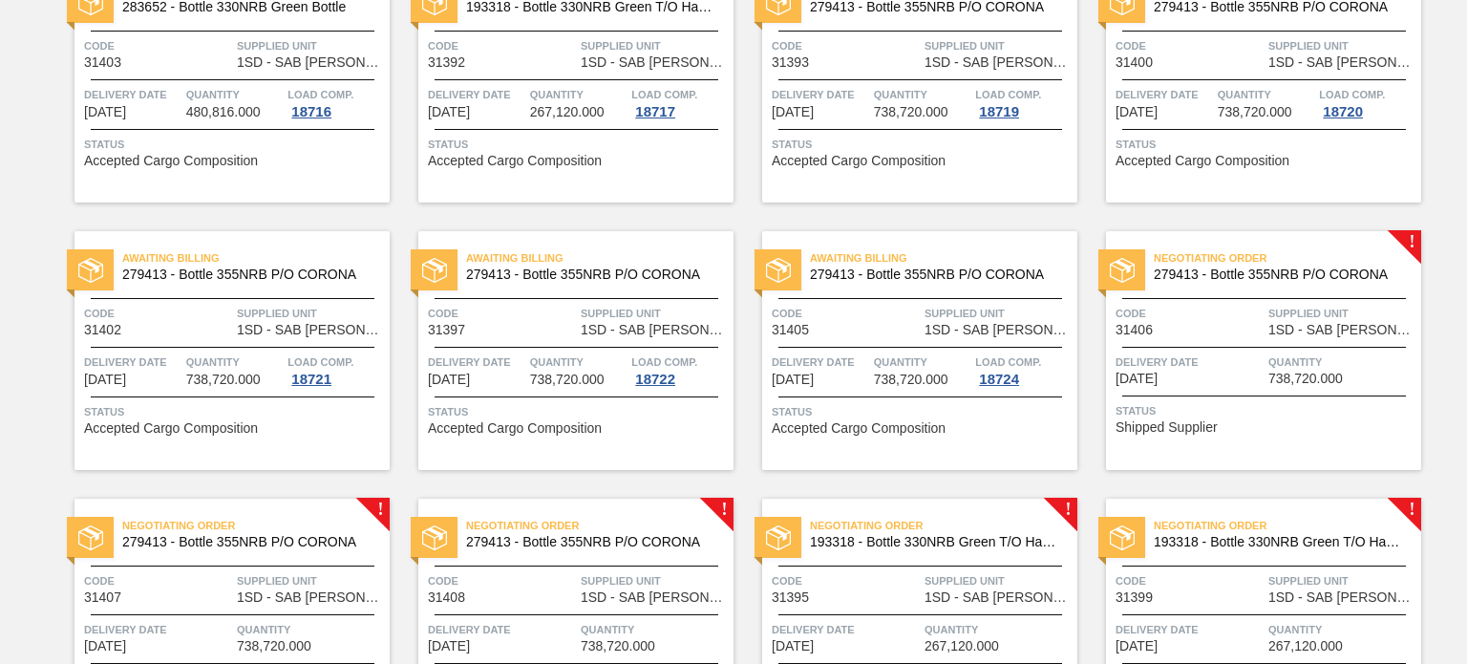
scroll to position [1146, 0]
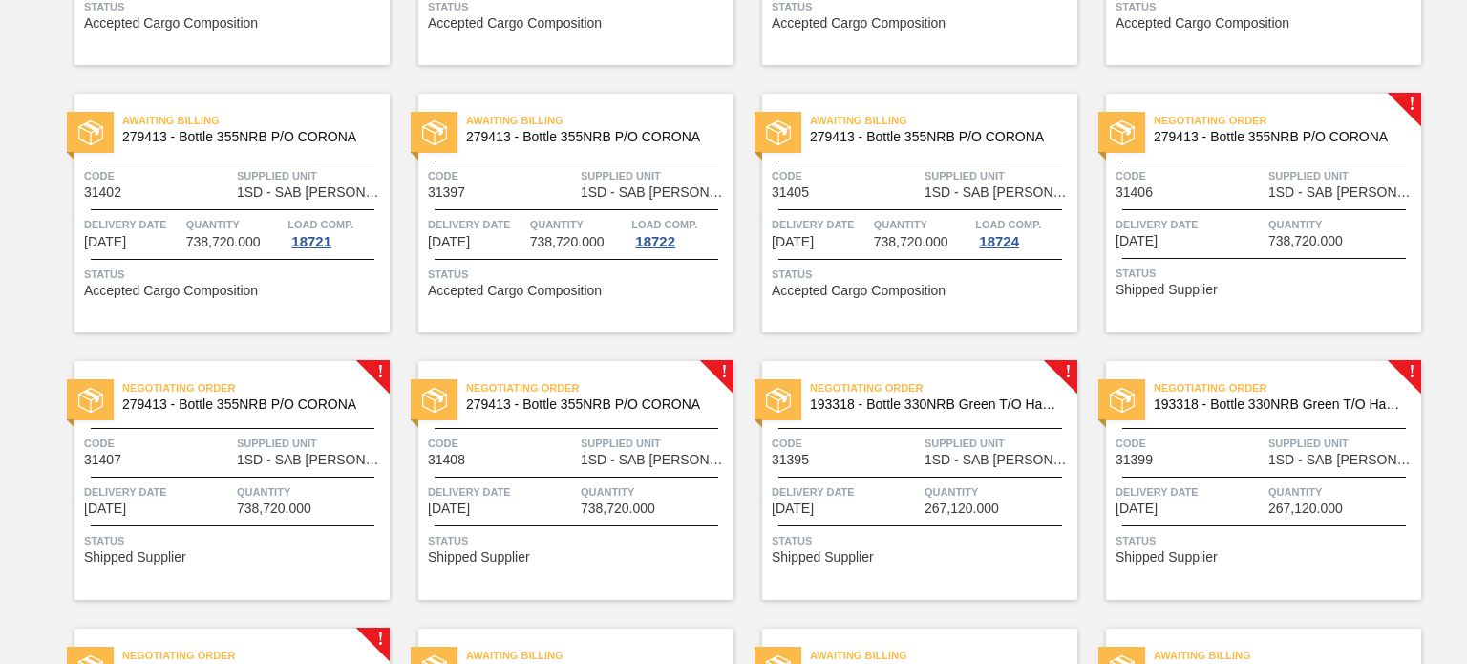
click at [1253, 192] on div "Code 31406" at bounding box center [1189, 182] width 148 height 33
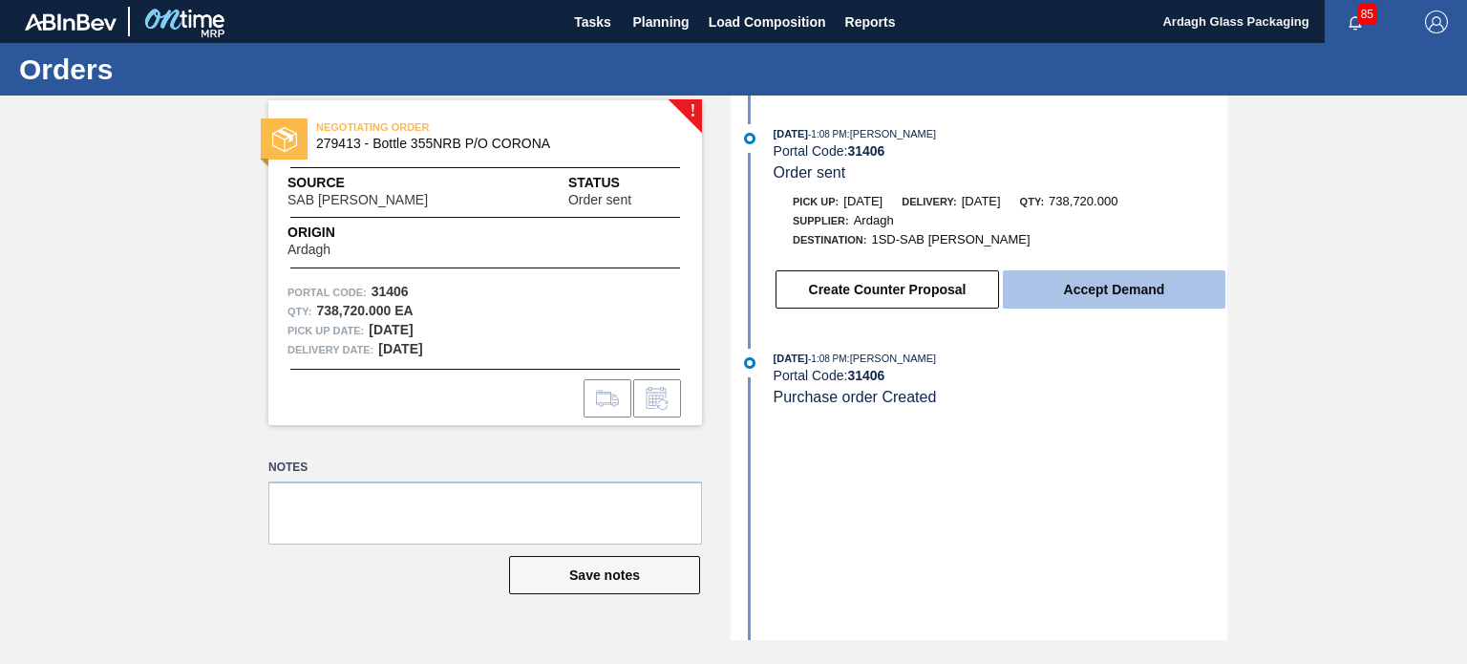
click at [1097, 291] on button "Accept Demand" at bounding box center [1114, 289] width 223 height 38
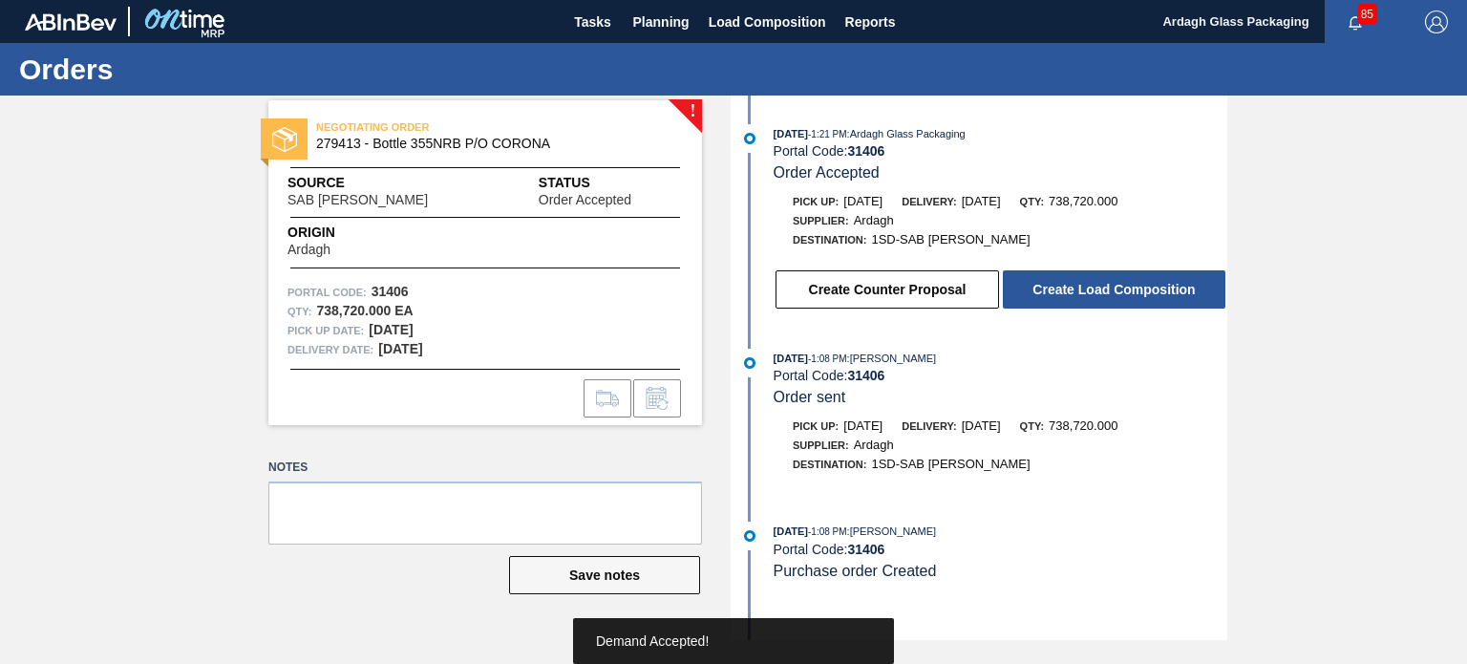
click at [1097, 291] on button "Create Load Composition" at bounding box center [1114, 289] width 223 height 38
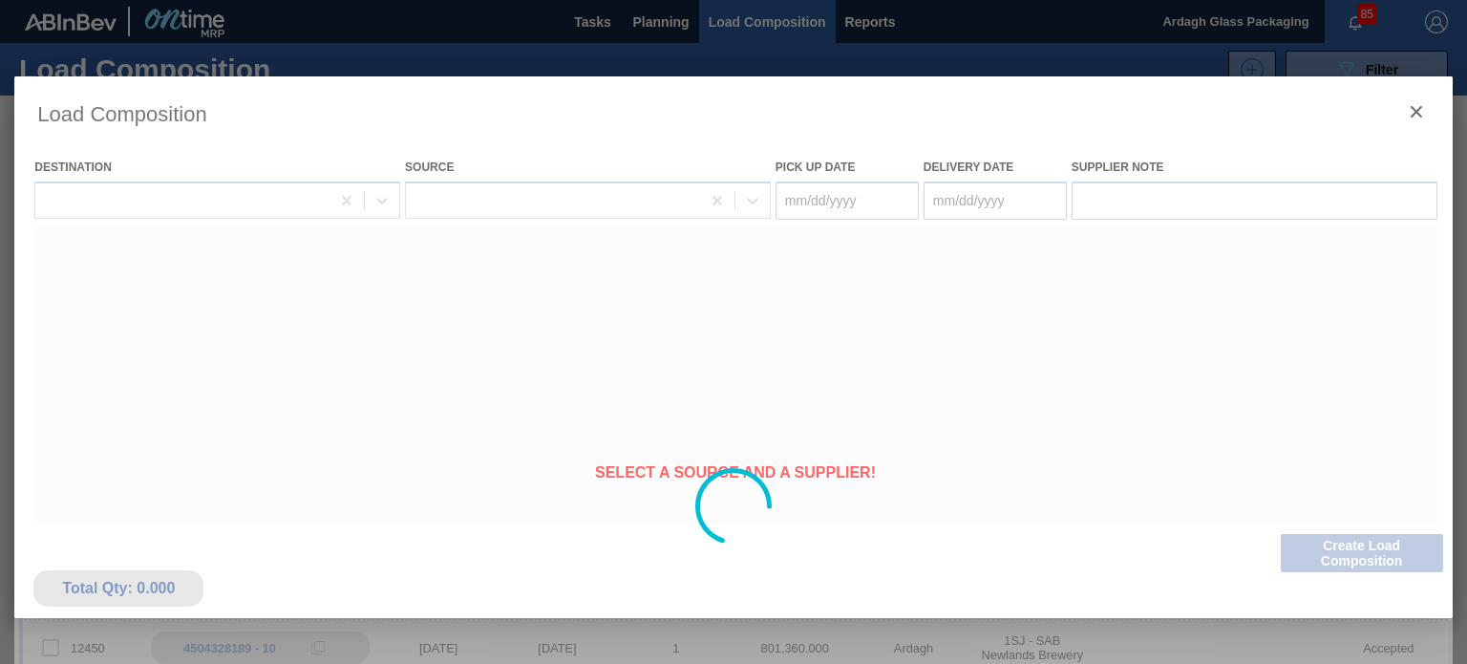
type Date "[DATE]"
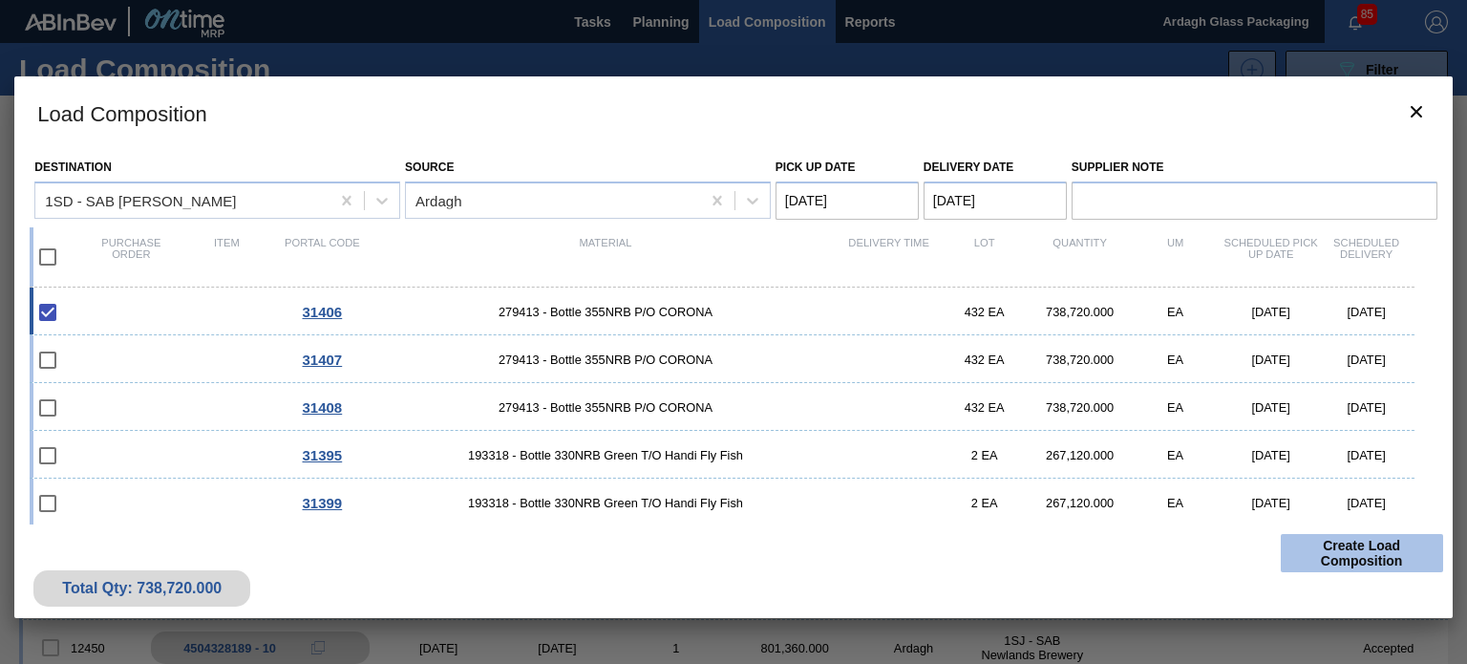
click at [1341, 550] on button "Create Load Composition" at bounding box center [1362, 553] width 162 height 38
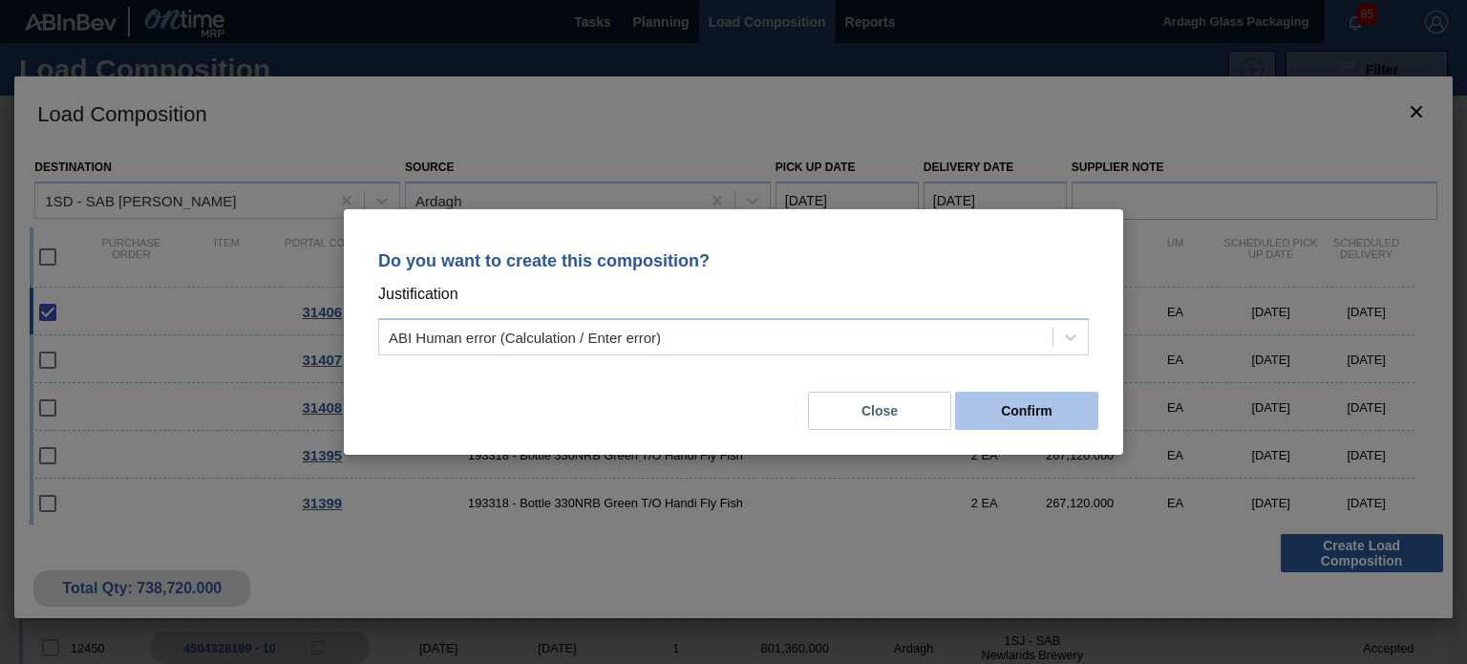
click at [1012, 412] on button "Confirm" at bounding box center [1026, 411] width 143 height 38
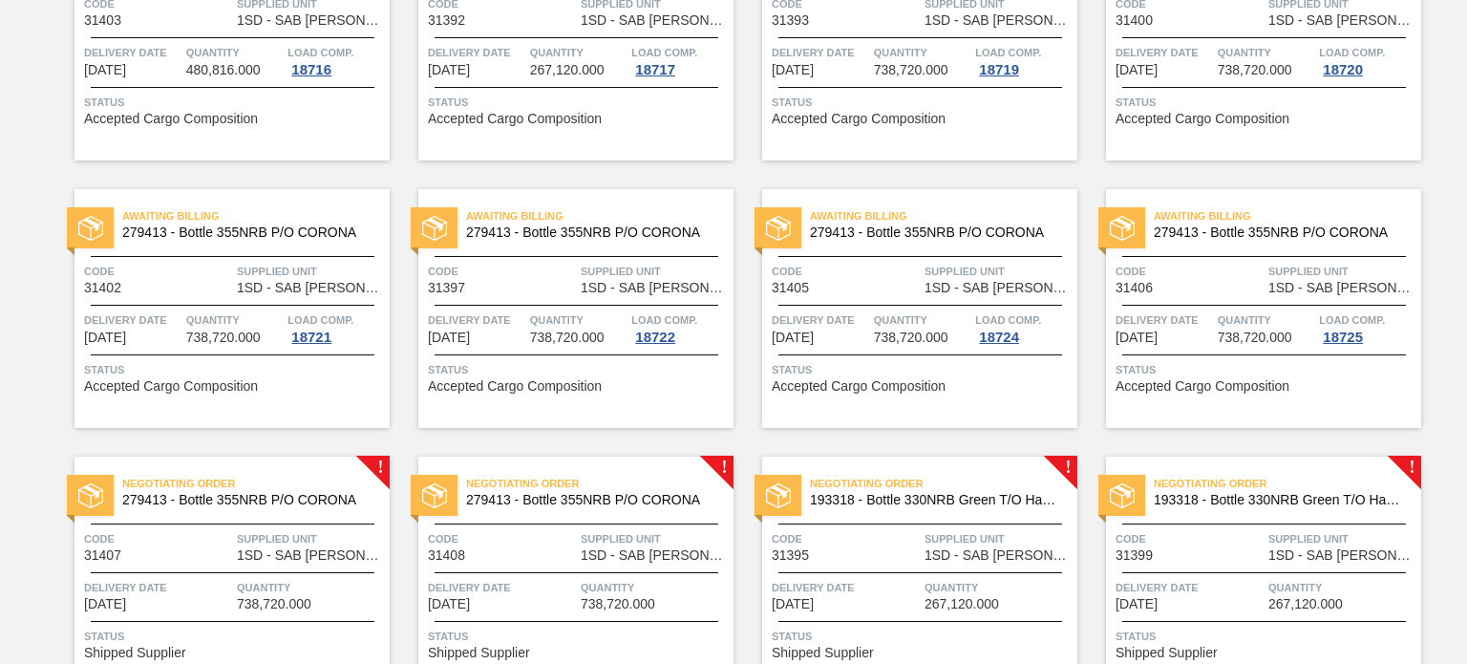
scroll to position [1432, 0]
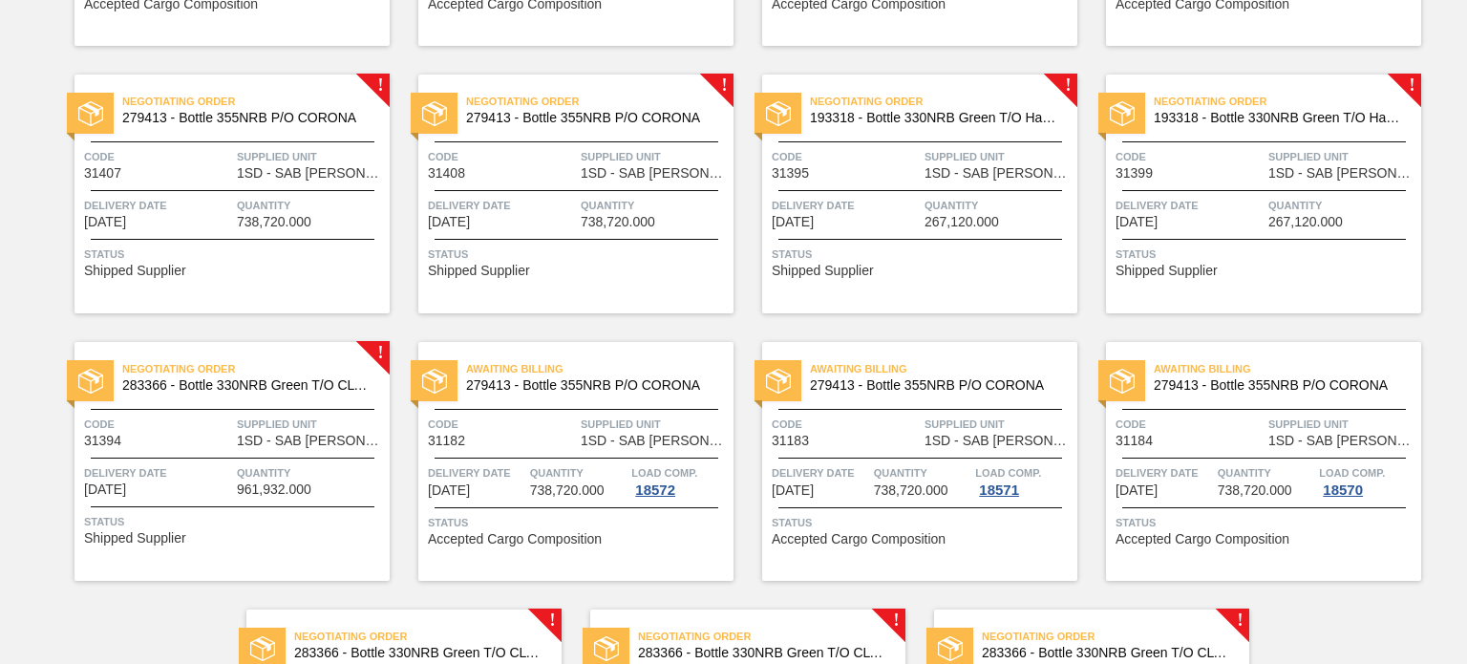
click at [294, 202] on span "Quantity" at bounding box center [311, 205] width 148 height 19
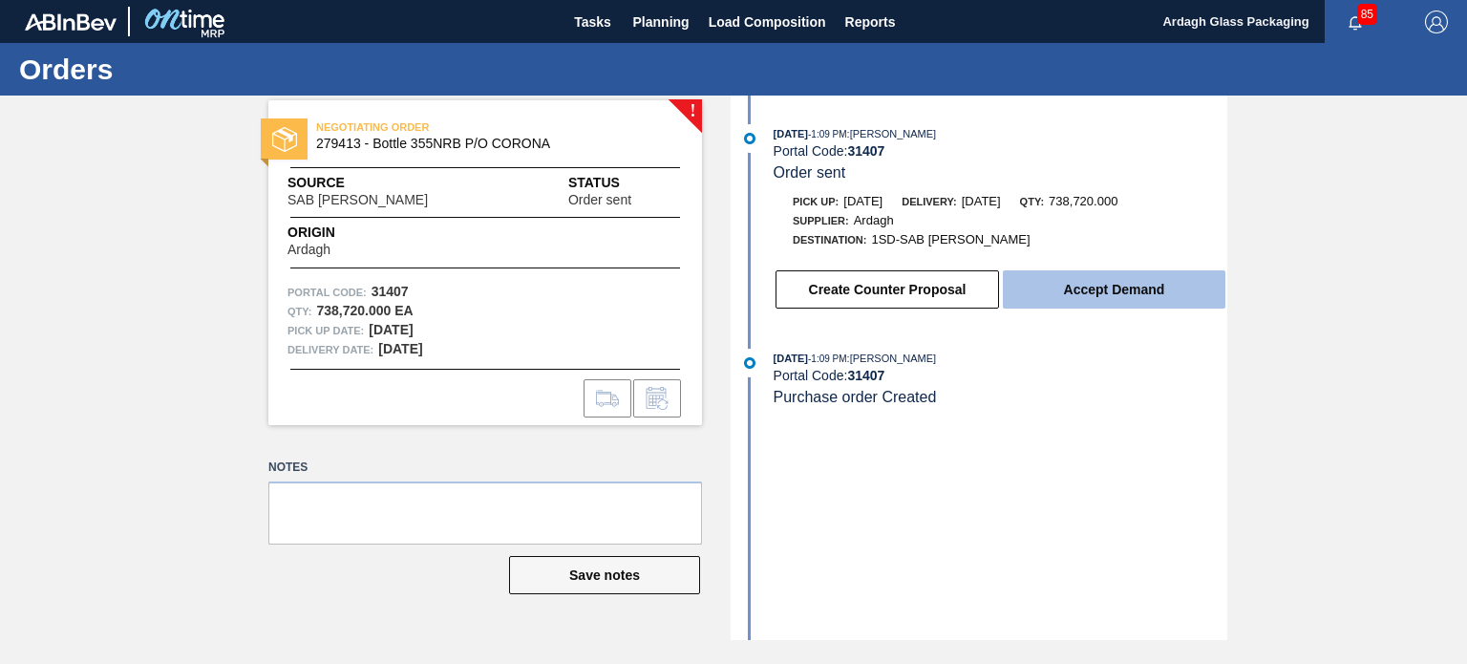
click at [1070, 289] on button "Accept Demand" at bounding box center [1114, 289] width 223 height 38
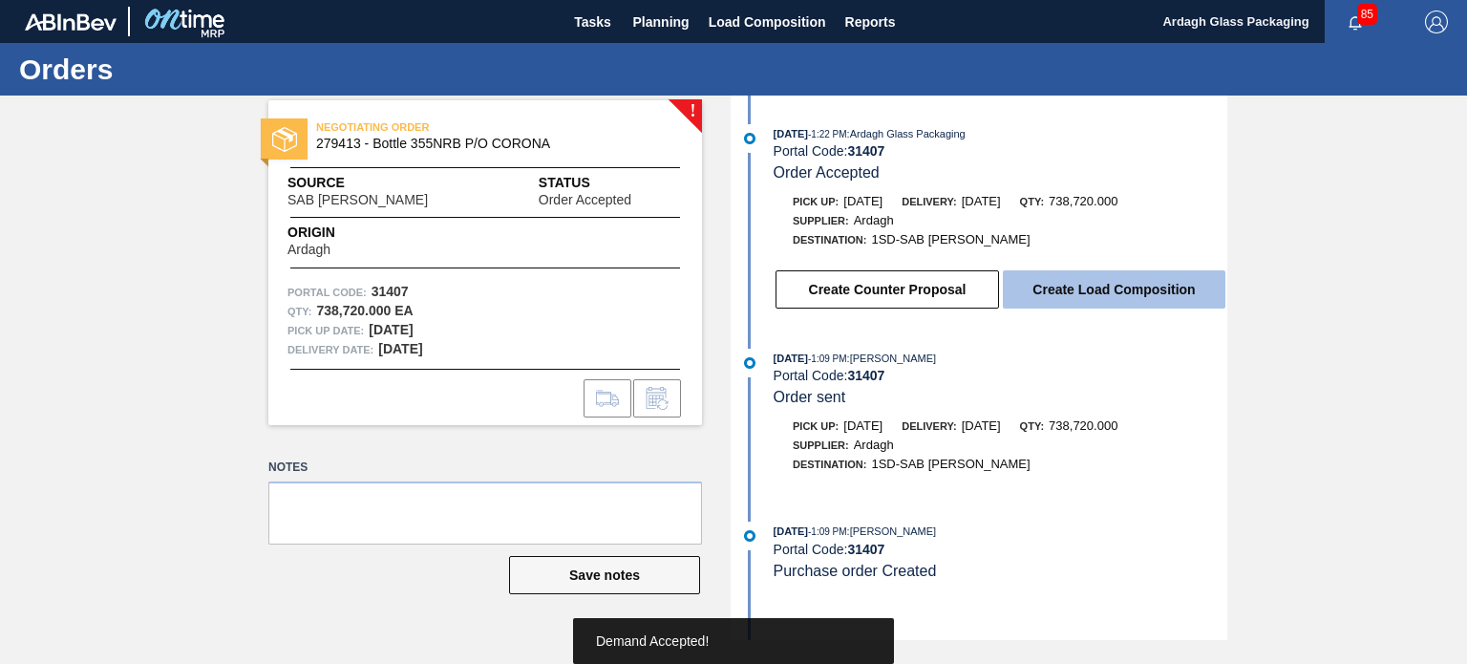
click at [1081, 296] on button "Create Load Composition" at bounding box center [1114, 289] width 223 height 38
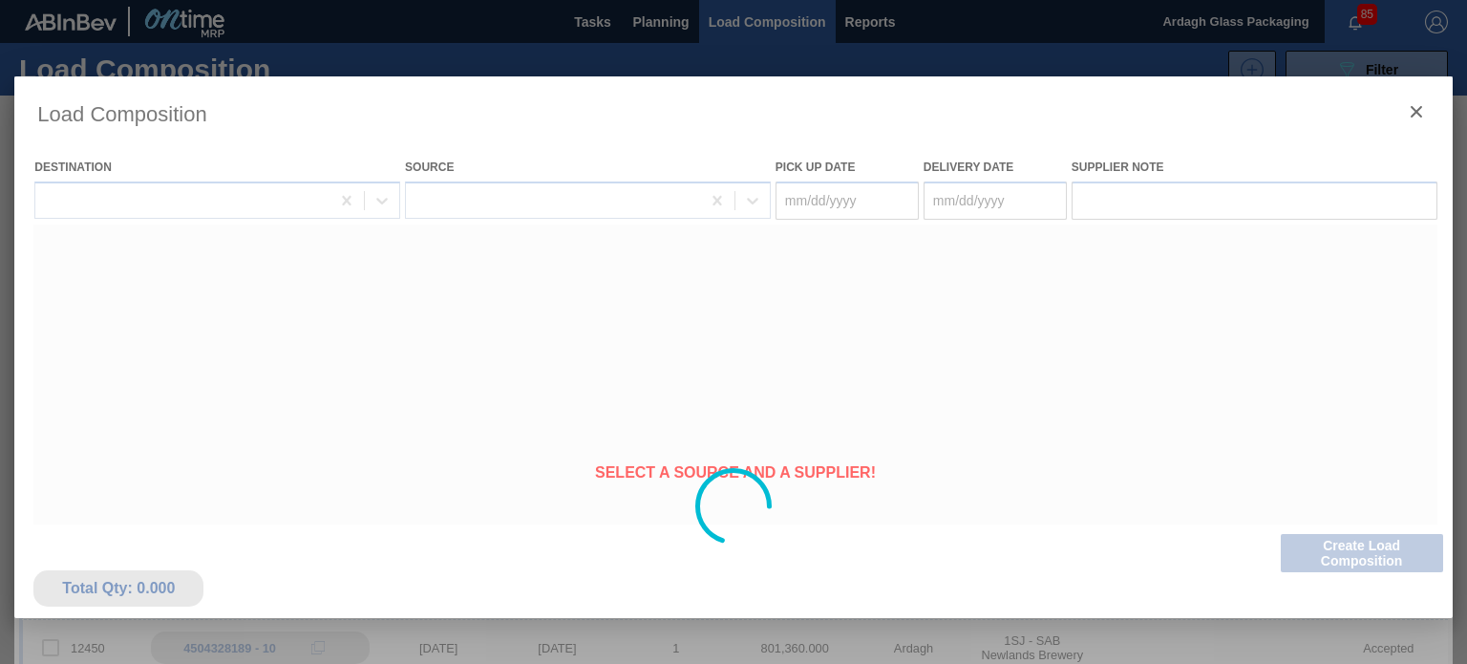
type Date "[DATE]"
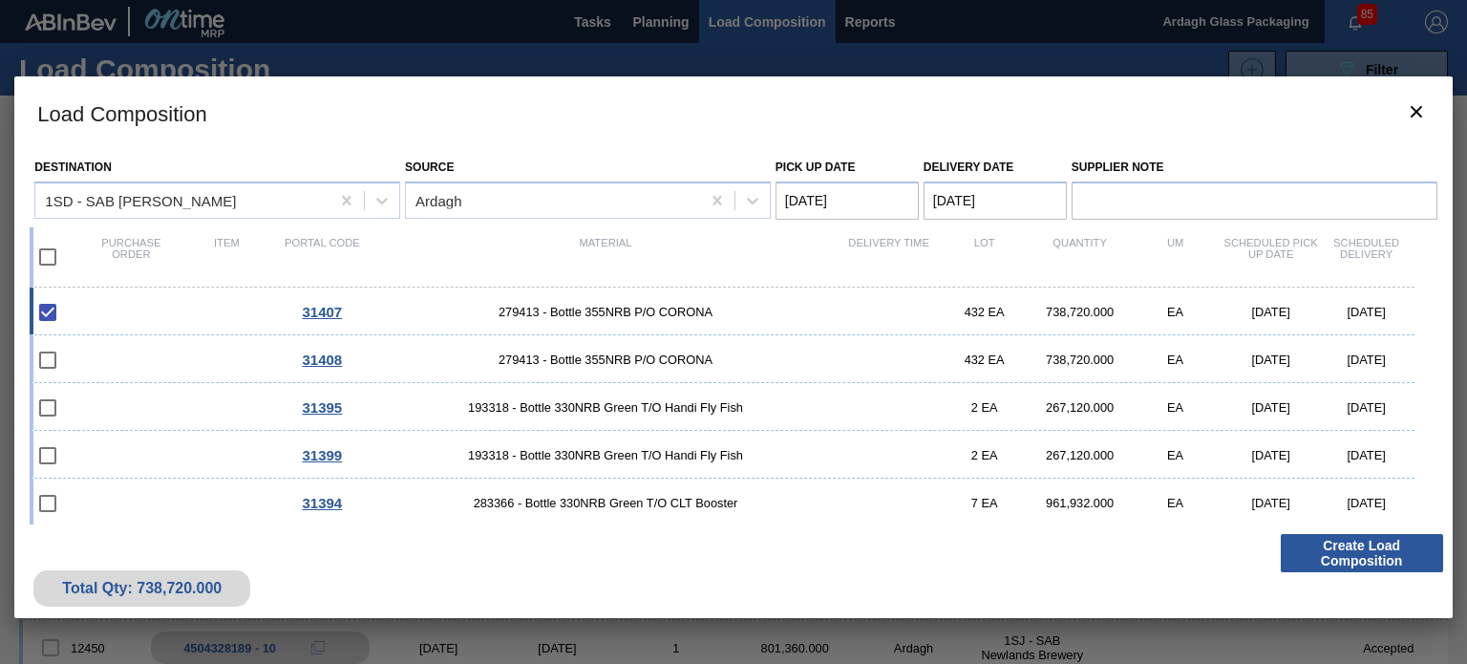
click at [1375, 543] on button "Create Load Composition" at bounding box center [1362, 553] width 162 height 38
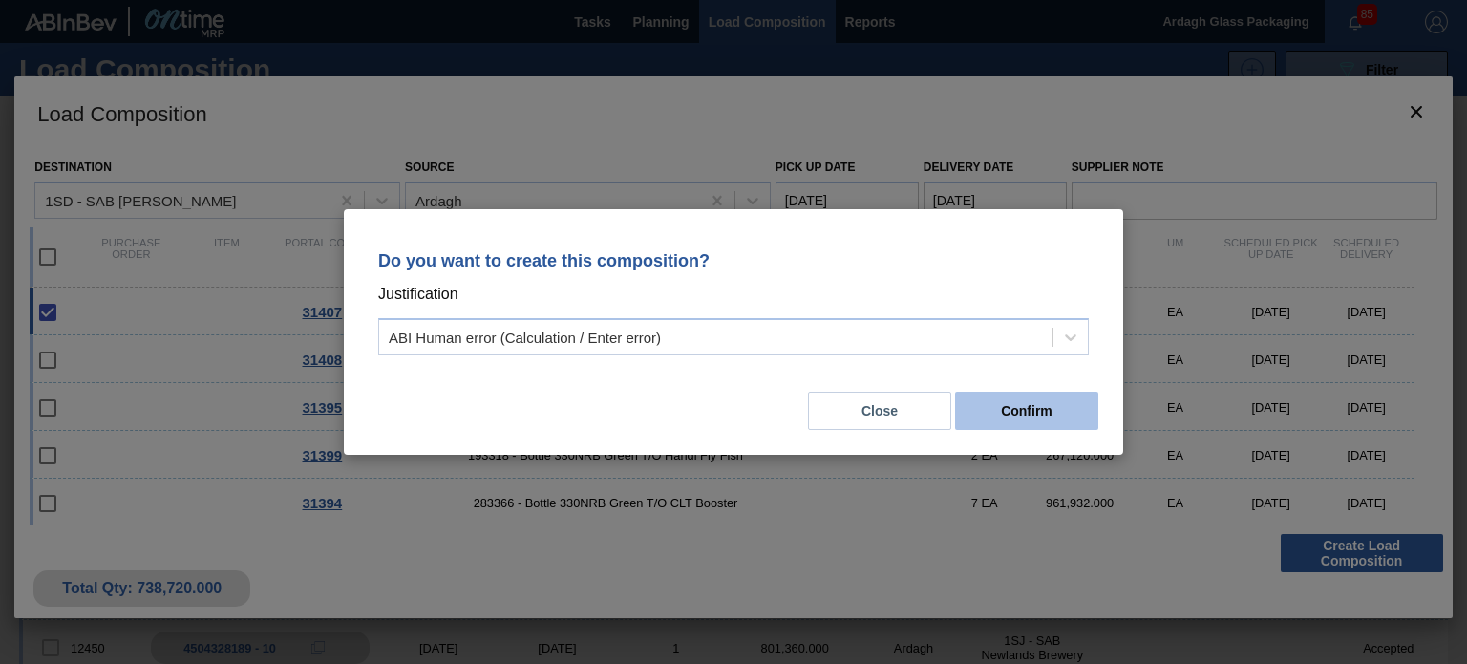
click at [1025, 410] on button "Confirm" at bounding box center [1026, 411] width 143 height 38
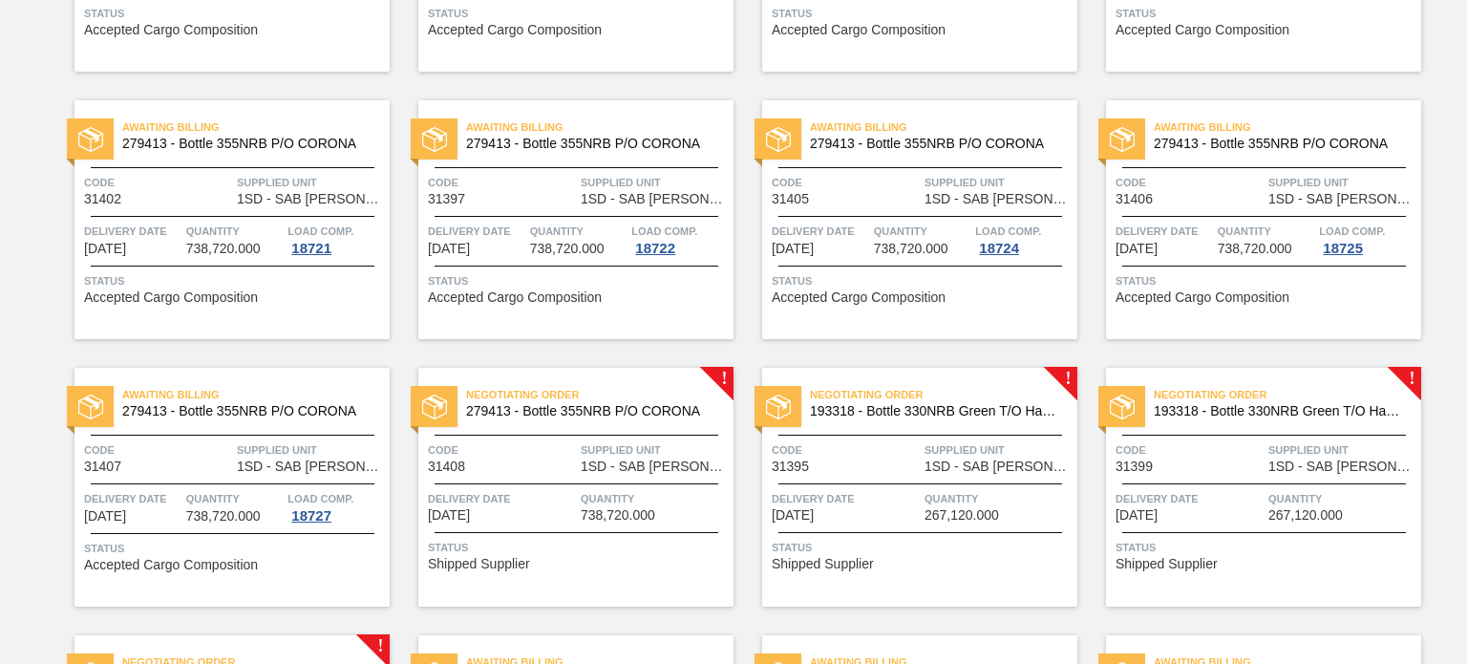
scroll to position [1241, 0]
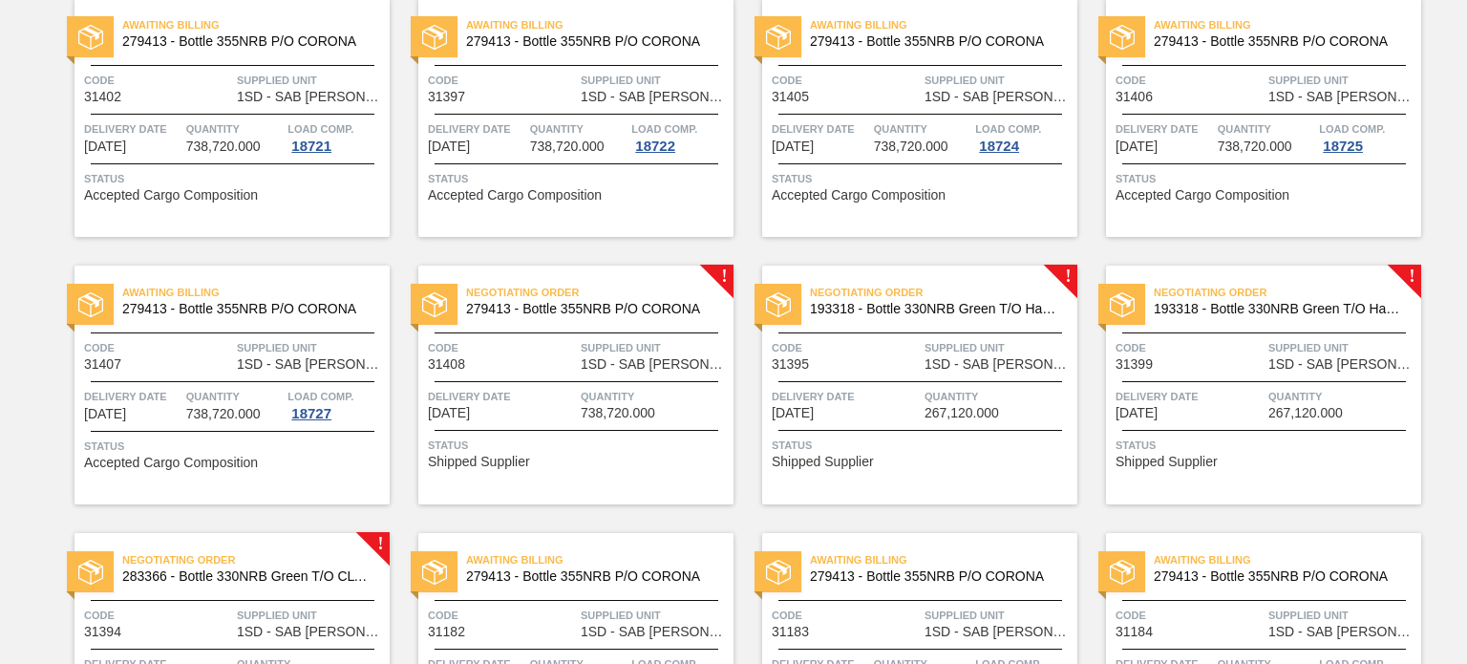
click at [635, 385] on div "Negotiating Order 279413 - Bottle 355NRB P/O CORONA Code 31408 Supplied Unit 1S…" at bounding box center [575, 384] width 315 height 239
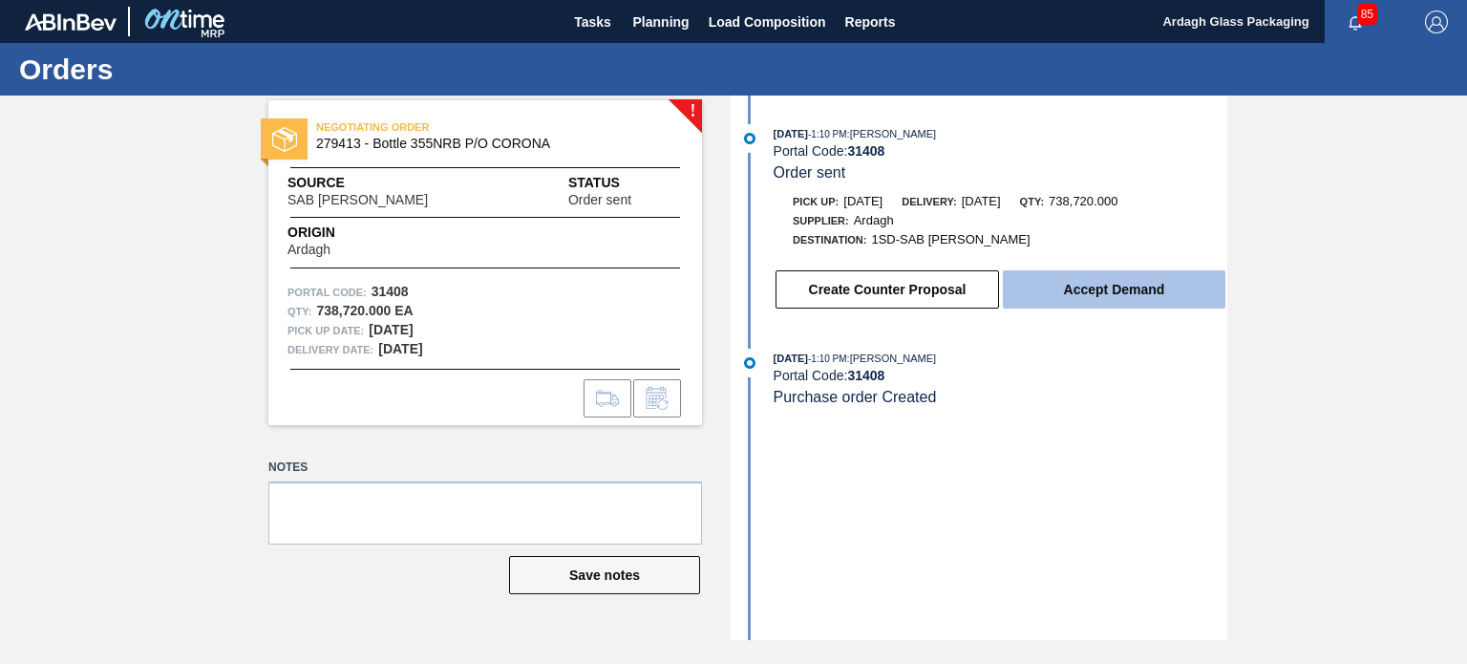
click at [1073, 301] on button "Accept Demand" at bounding box center [1114, 289] width 223 height 38
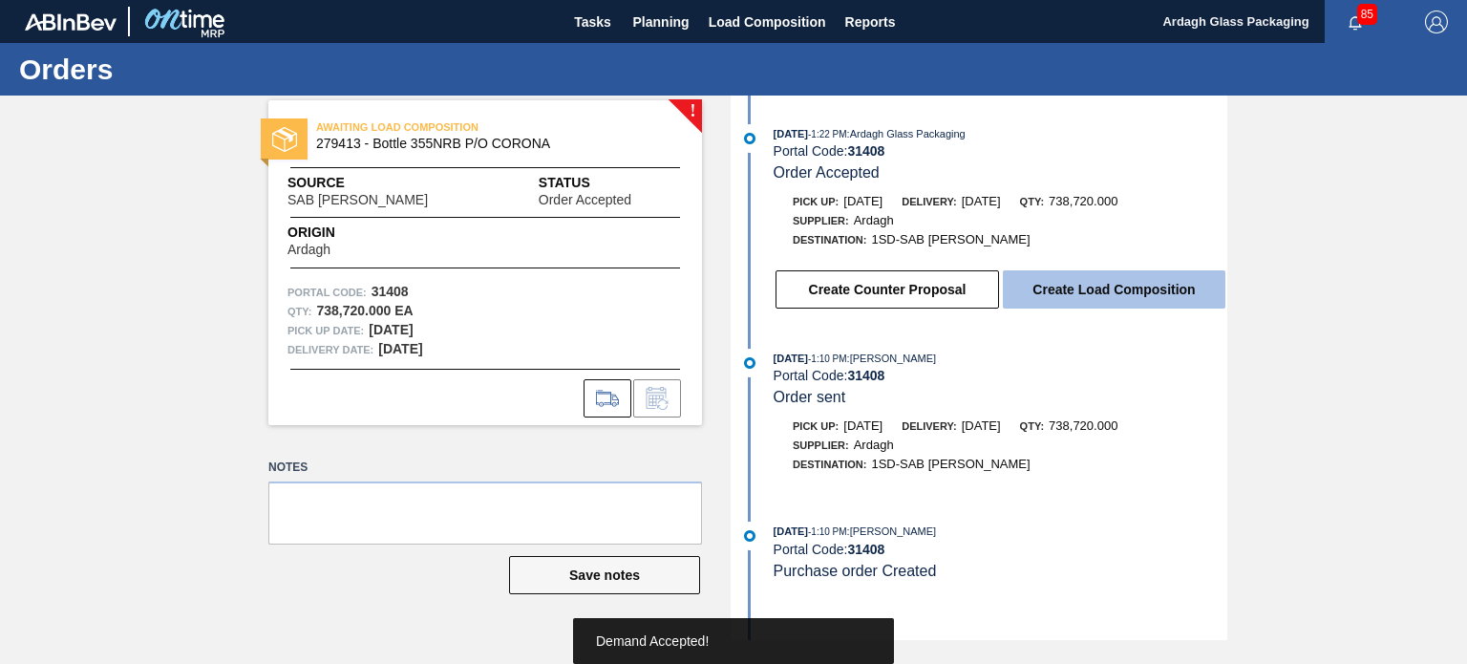
click at [1084, 292] on button "Create Load Composition" at bounding box center [1114, 289] width 223 height 38
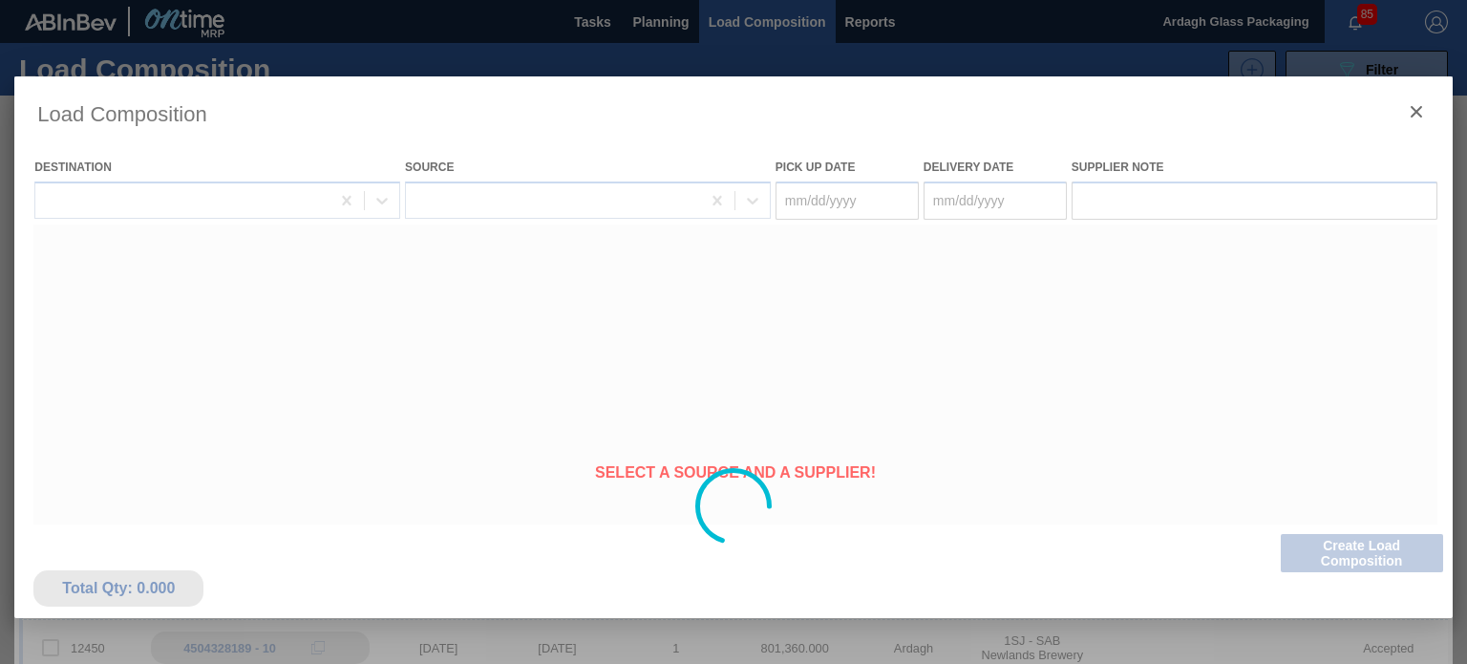
type Date "[DATE]"
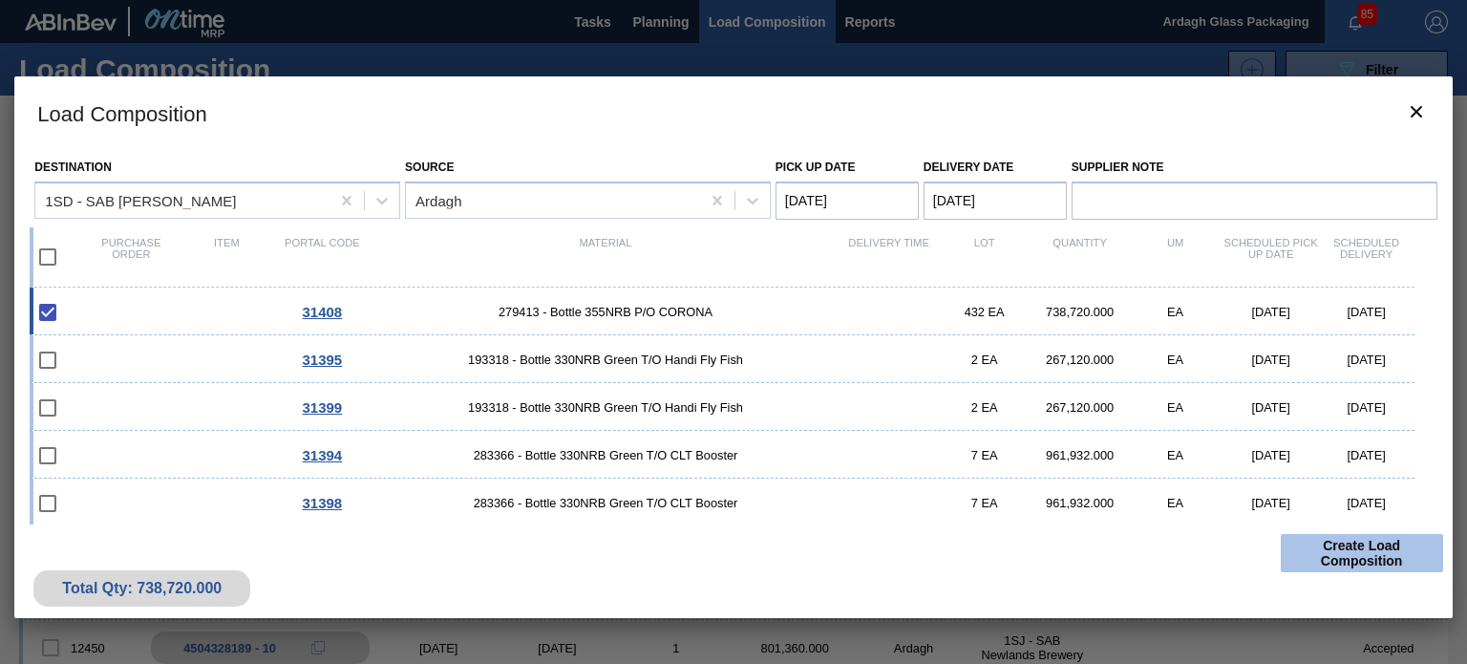
click at [1337, 555] on button "Create Load Composition" at bounding box center [1362, 553] width 162 height 38
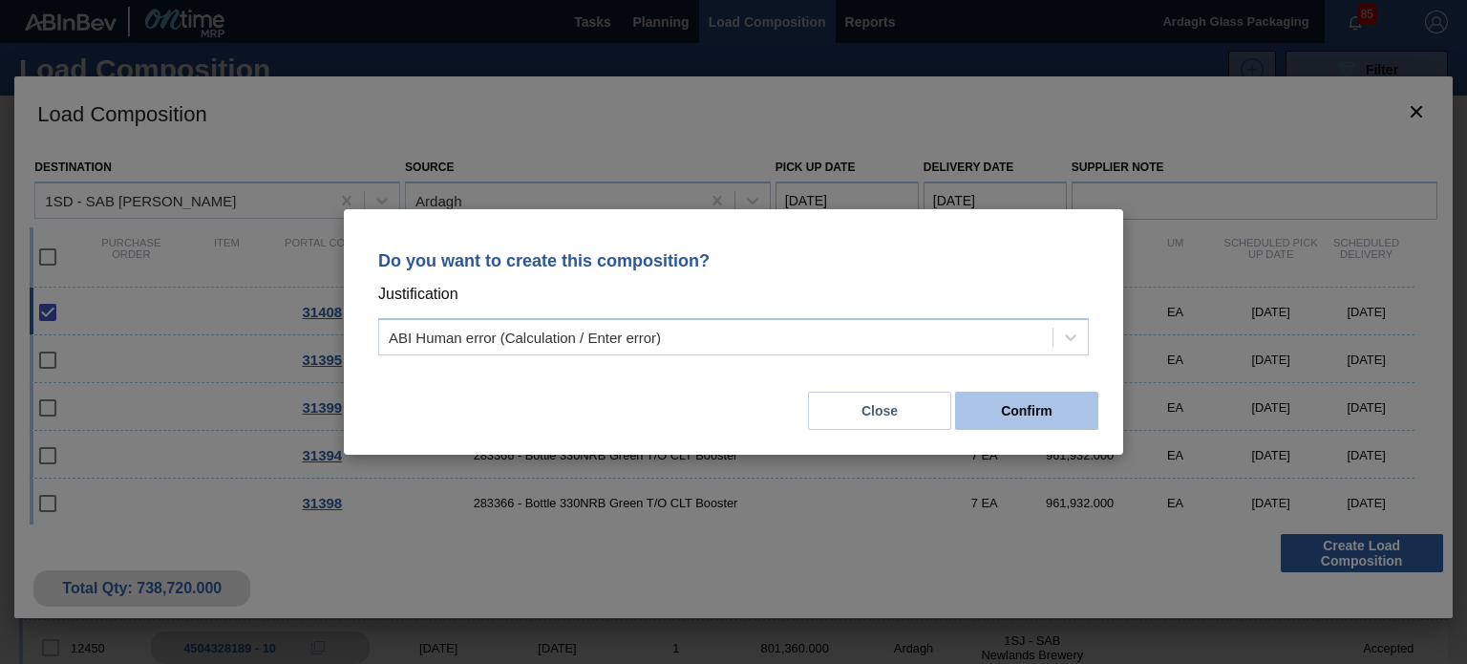
click at [1034, 415] on button "Confirm" at bounding box center [1026, 411] width 143 height 38
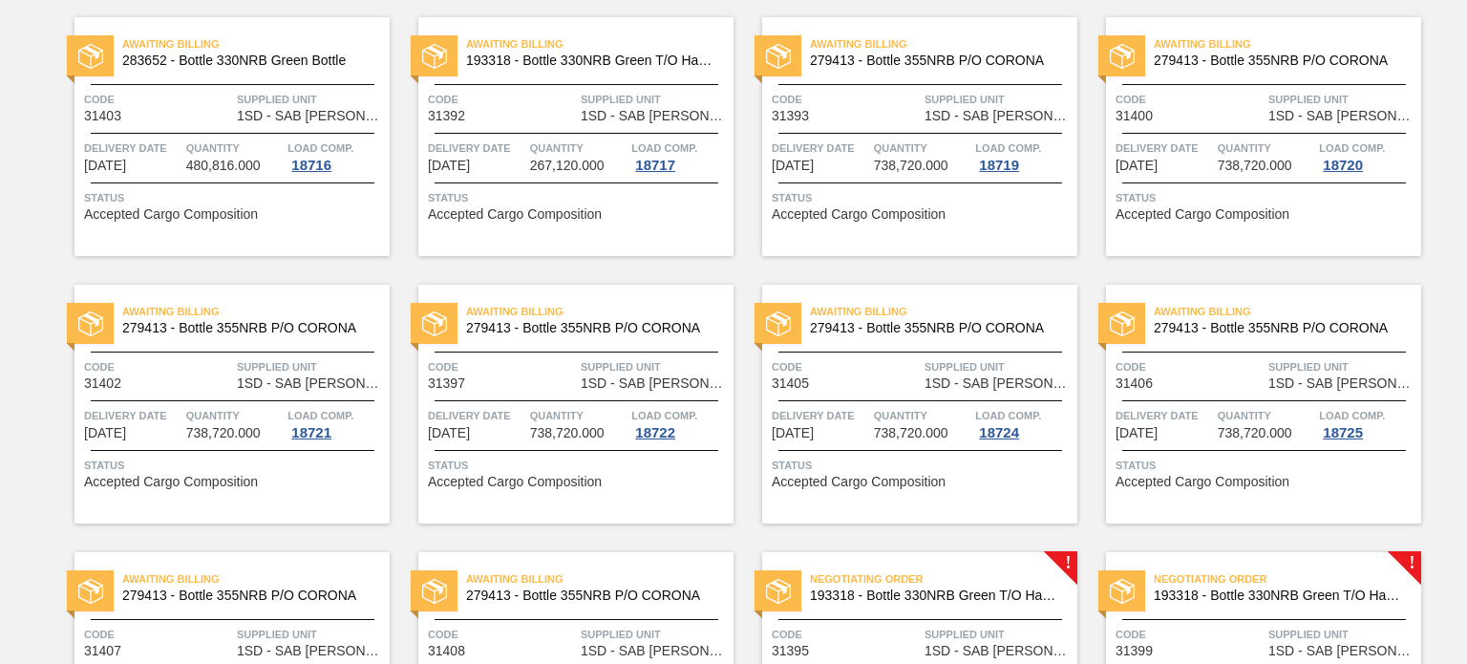
scroll to position [1337, 0]
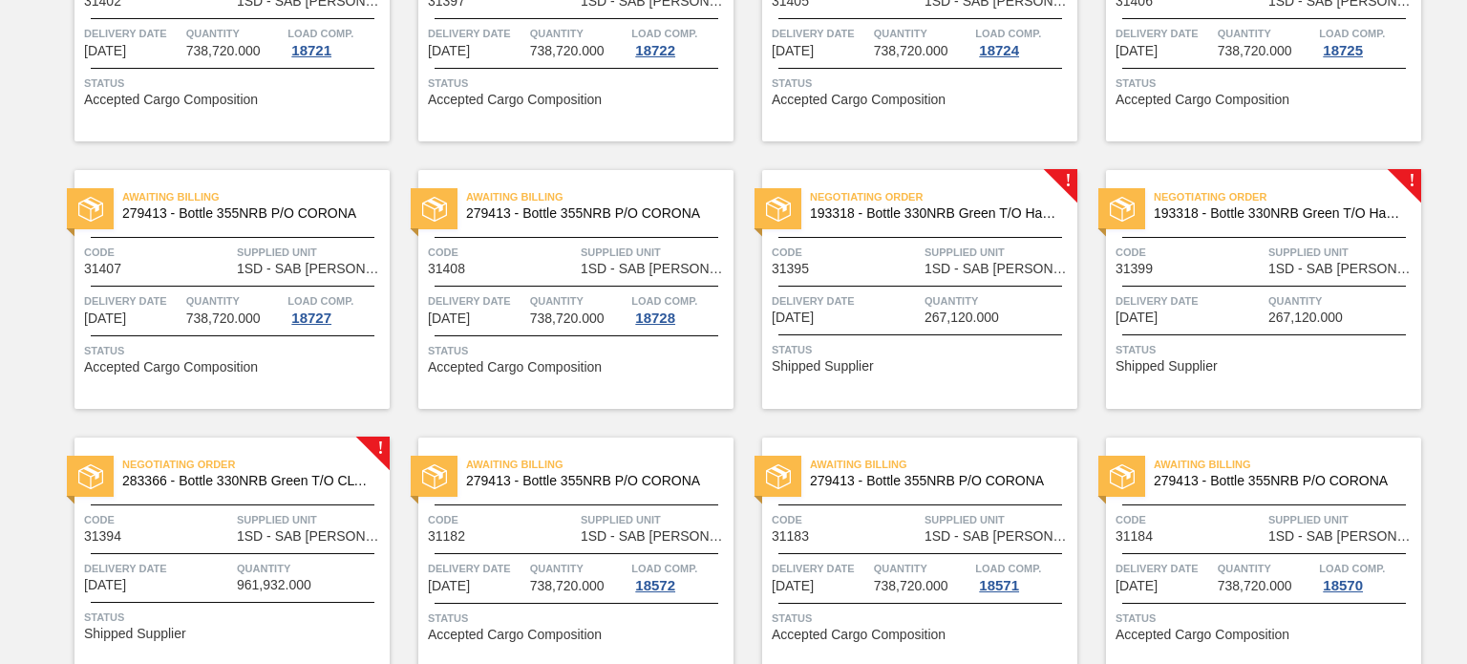
click at [941, 259] on span "Supplied Unit" at bounding box center [998, 252] width 148 height 19
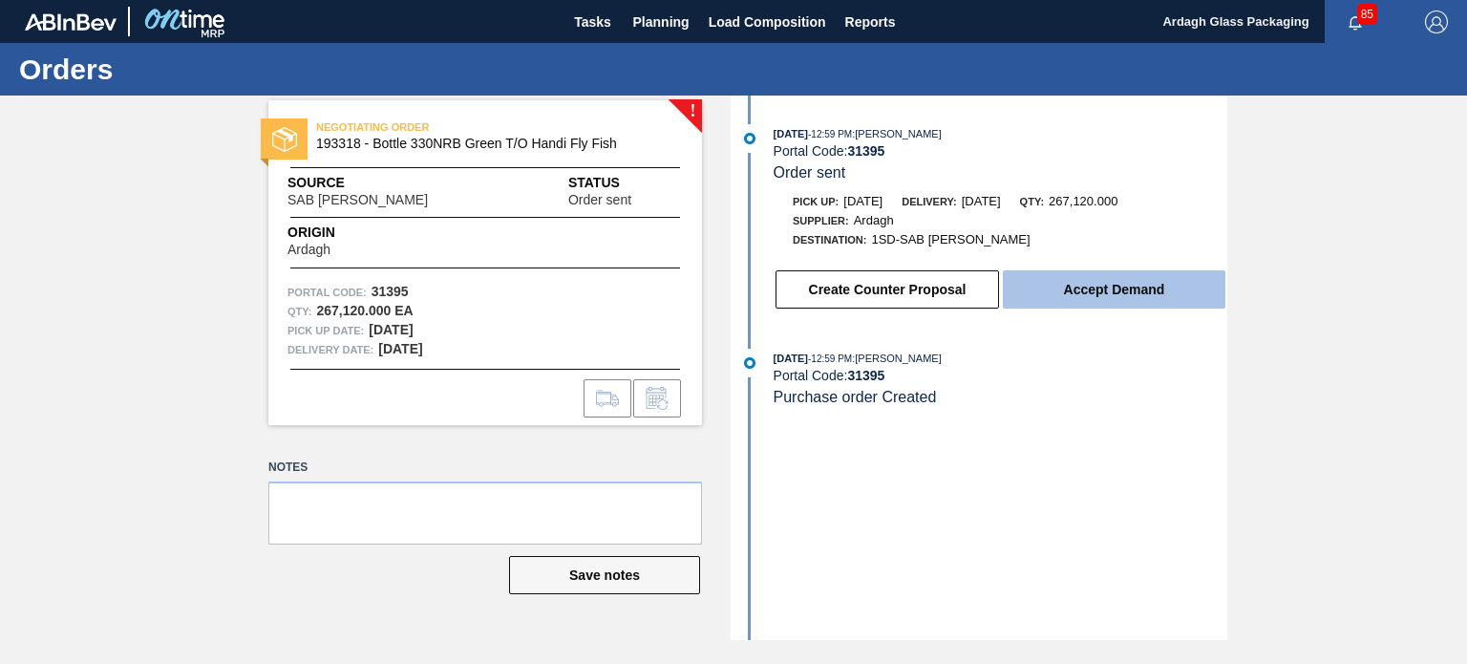
click at [1066, 293] on button "Accept Demand" at bounding box center [1114, 289] width 223 height 38
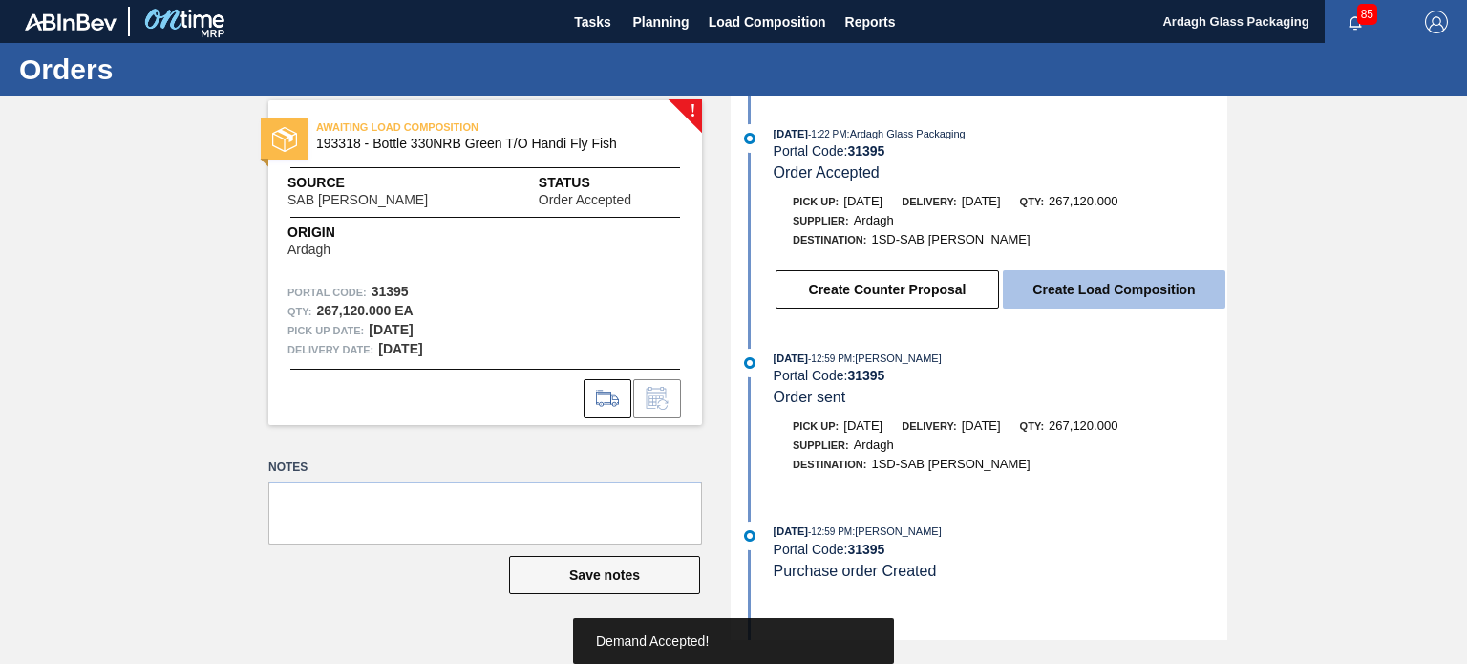
click at [1149, 294] on button "Create Load Composition" at bounding box center [1114, 289] width 223 height 38
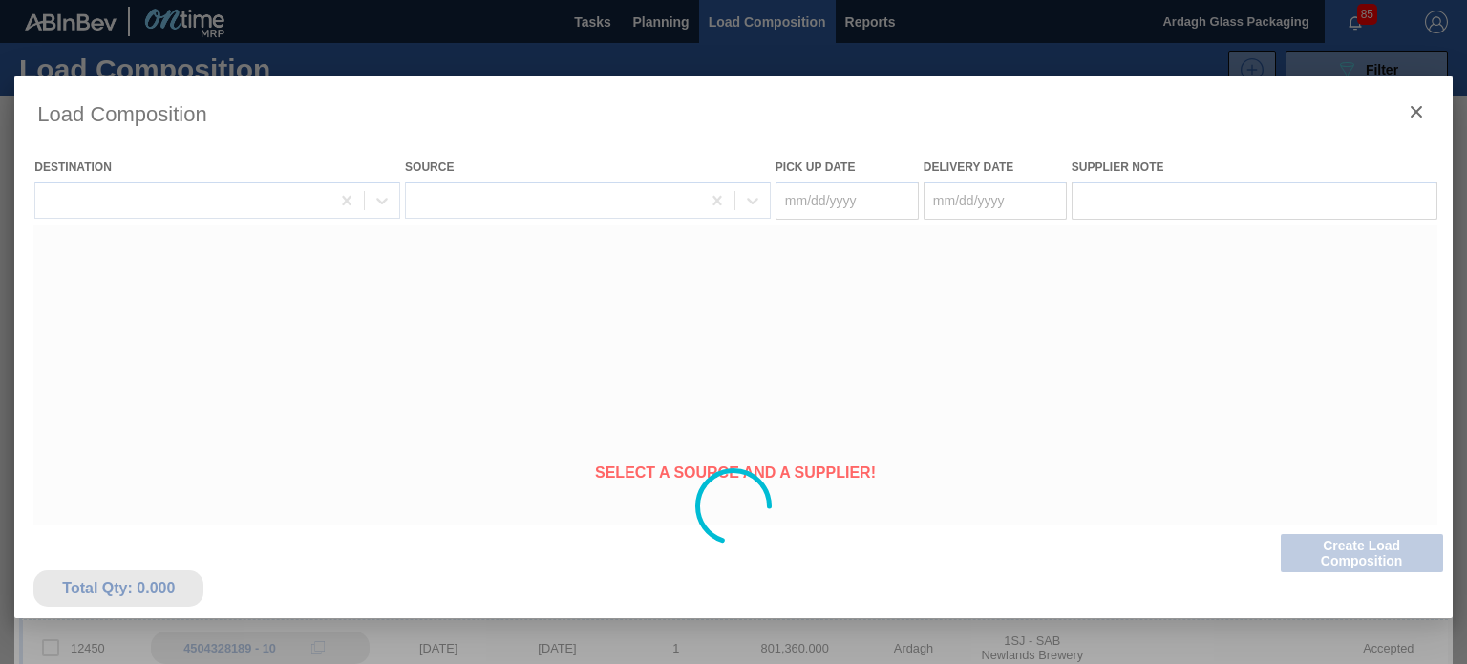
type Date "[DATE]"
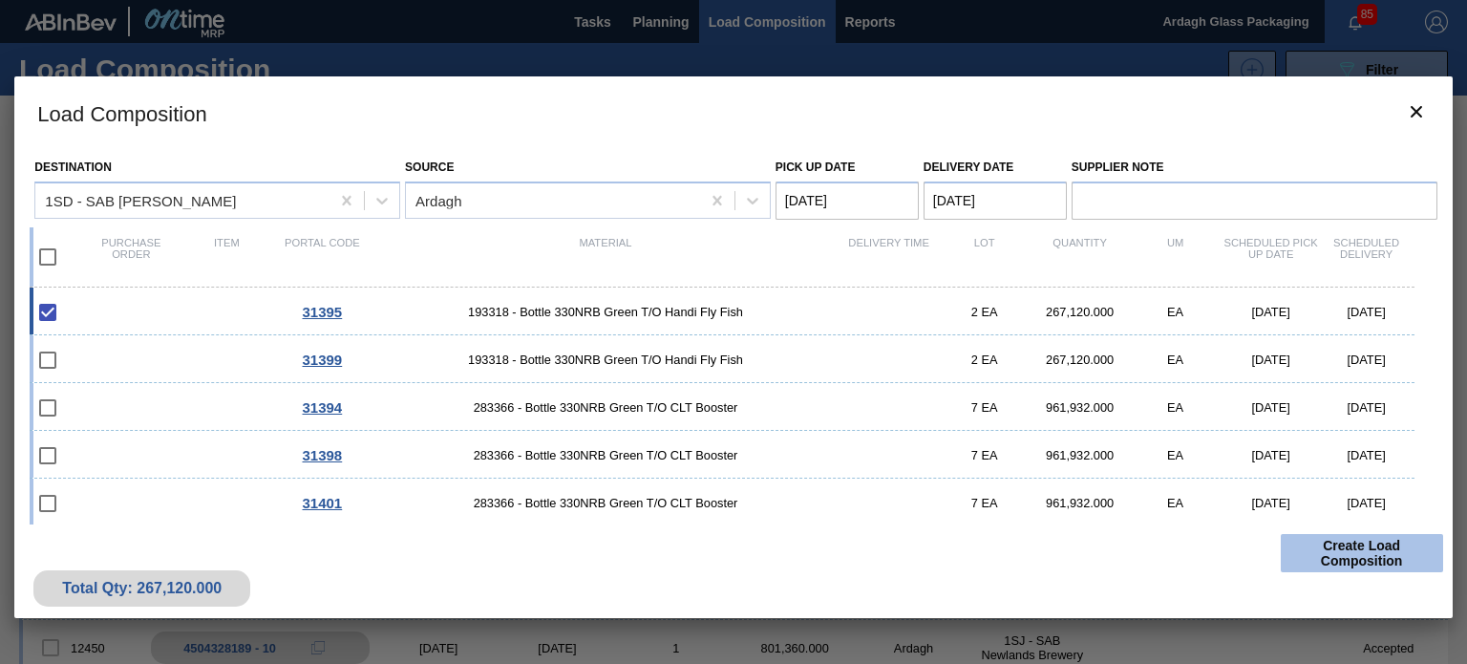
click at [1354, 548] on button "Create Load Composition" at bounding box center [1362, 553] width 162 height 38
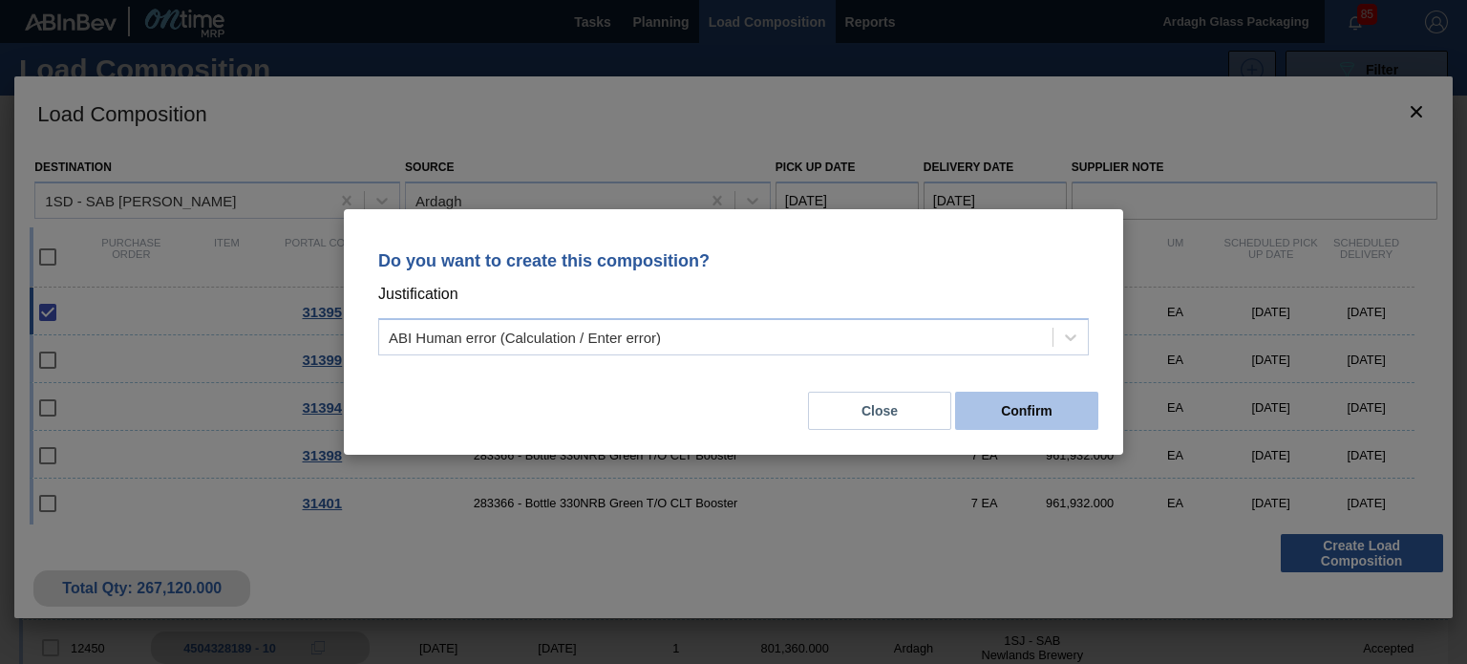
click at [1027, 412] on button "Confirm" at bounding box center [1026, 411] width 143 height 38
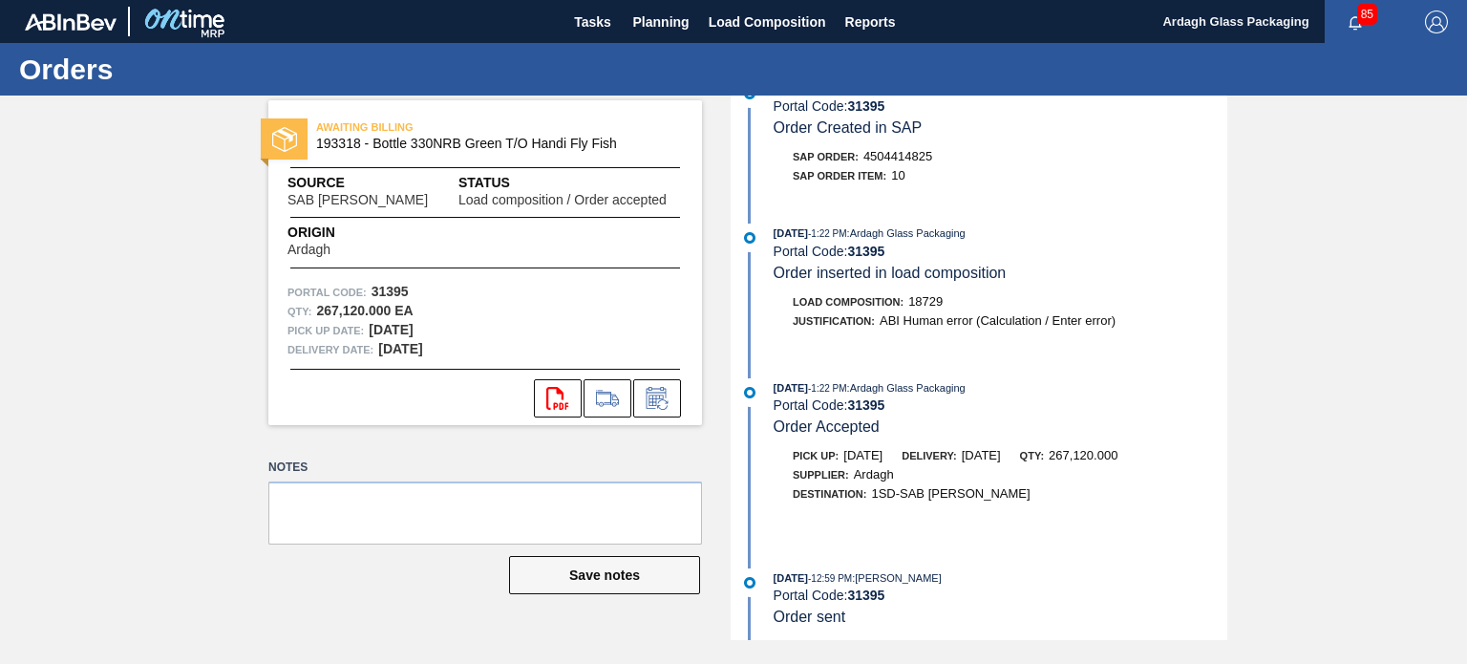
scroll to position [394, 0]
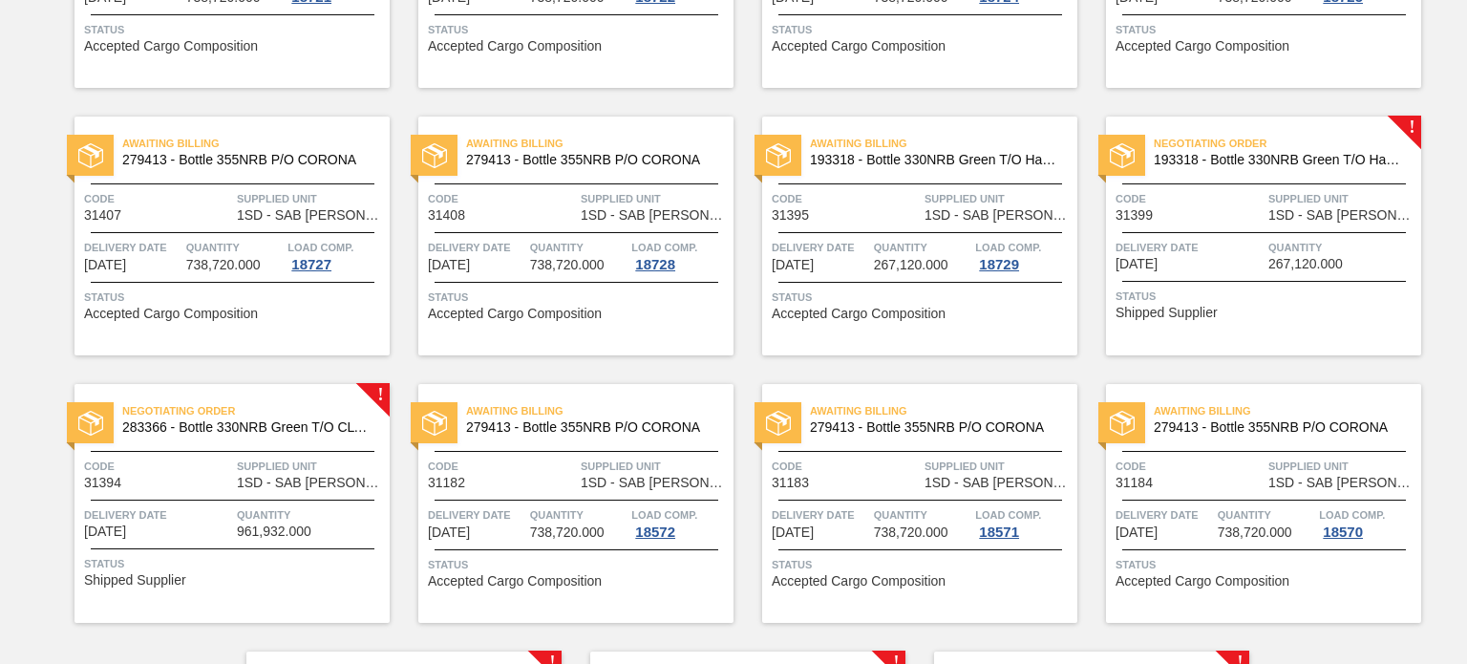
scroll to position [1241, 0]
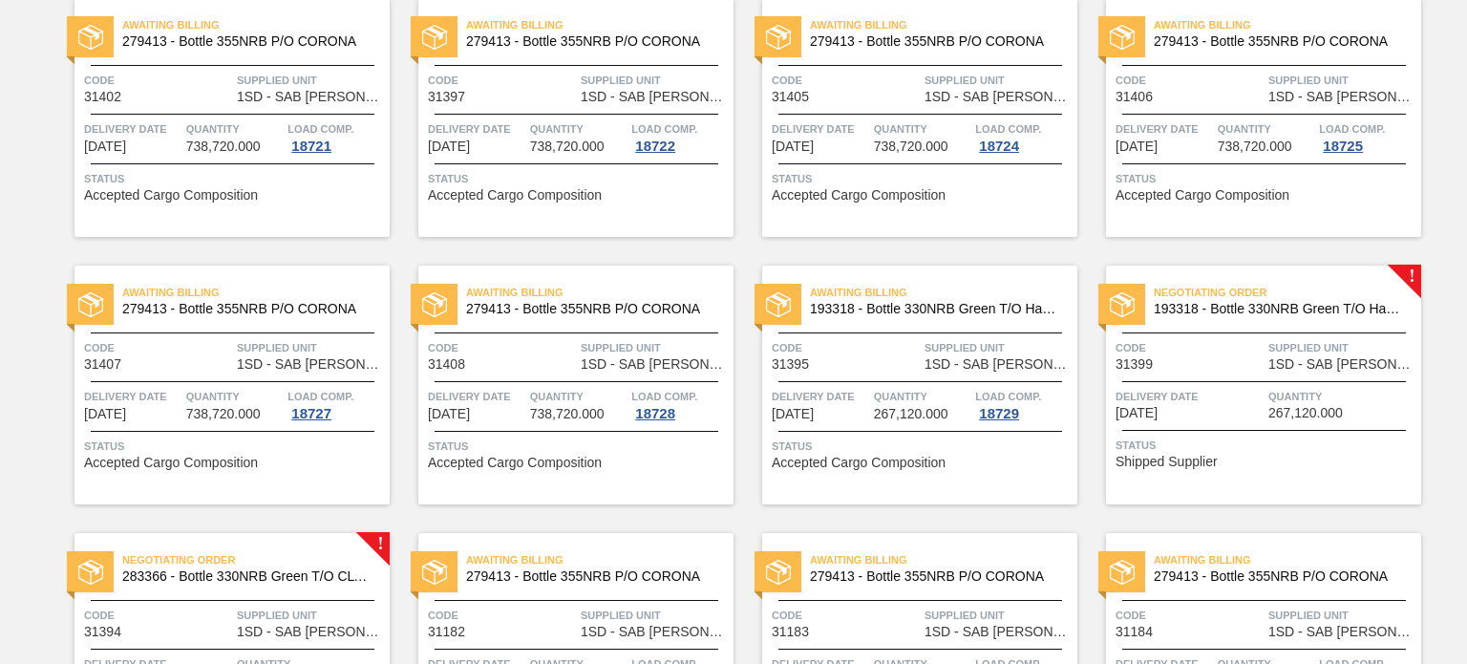
click at [1255, 316] on div "Negotiating Order 193318 - Bottle 330NRB Green T/O Handi Fly Fish" at bounding box center [1263, 301] width 315 height 43
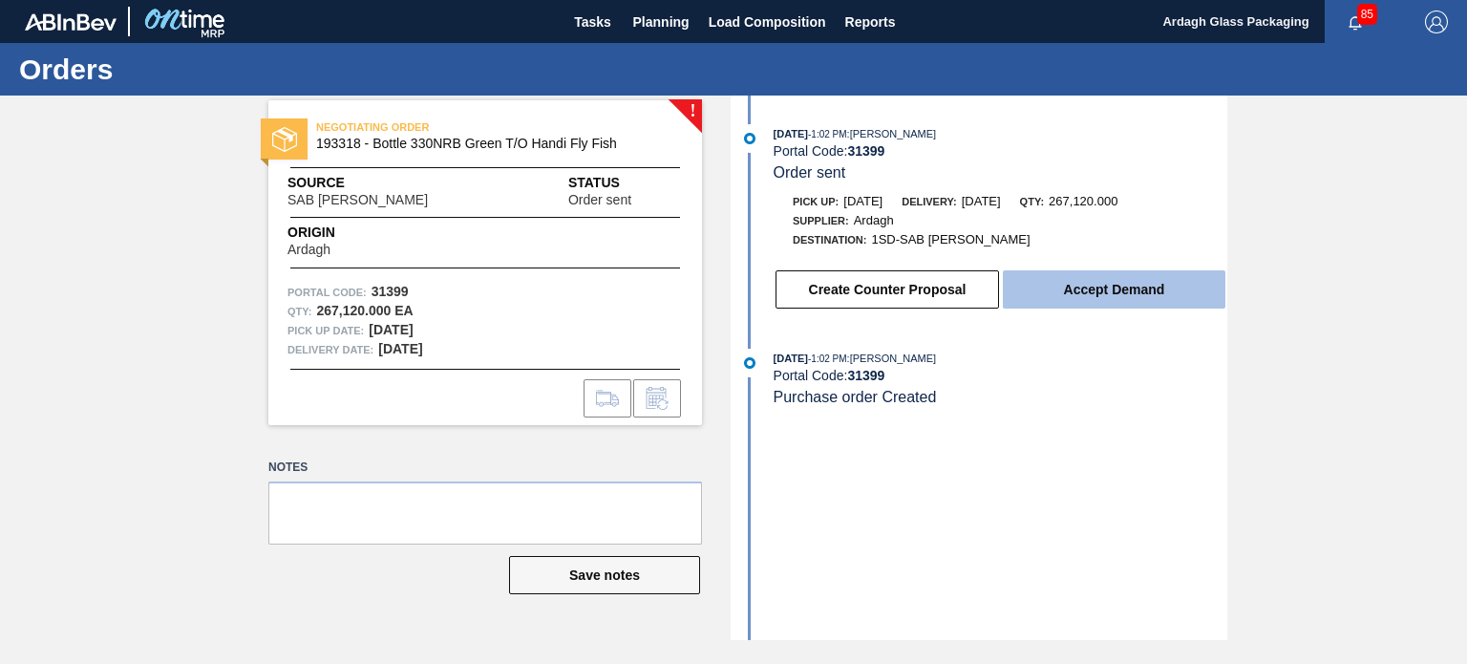
click at [1102, 292] on button "Accept Demand" at bounding box center [1114, 289] width 223 height 38
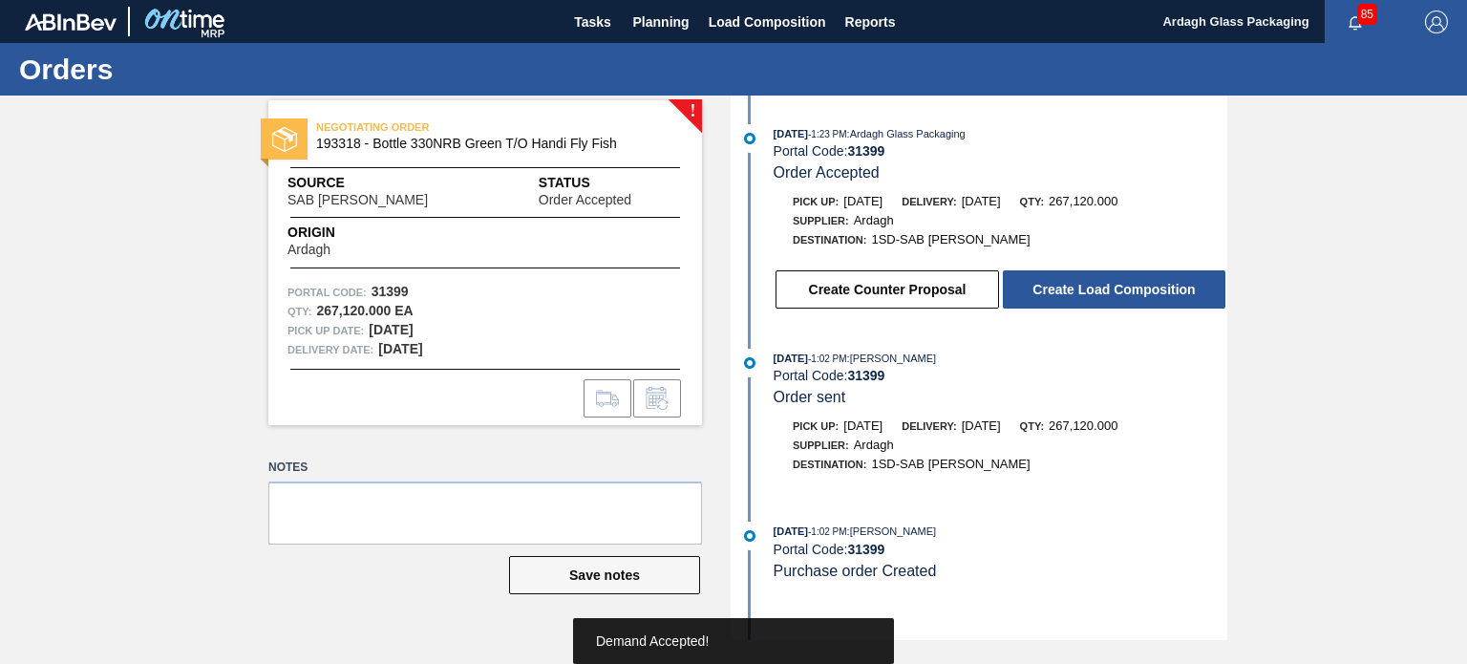
click at [1097, 291] on button "Create Load Composition" at bounding box center [1114, 289] width 223 height 38
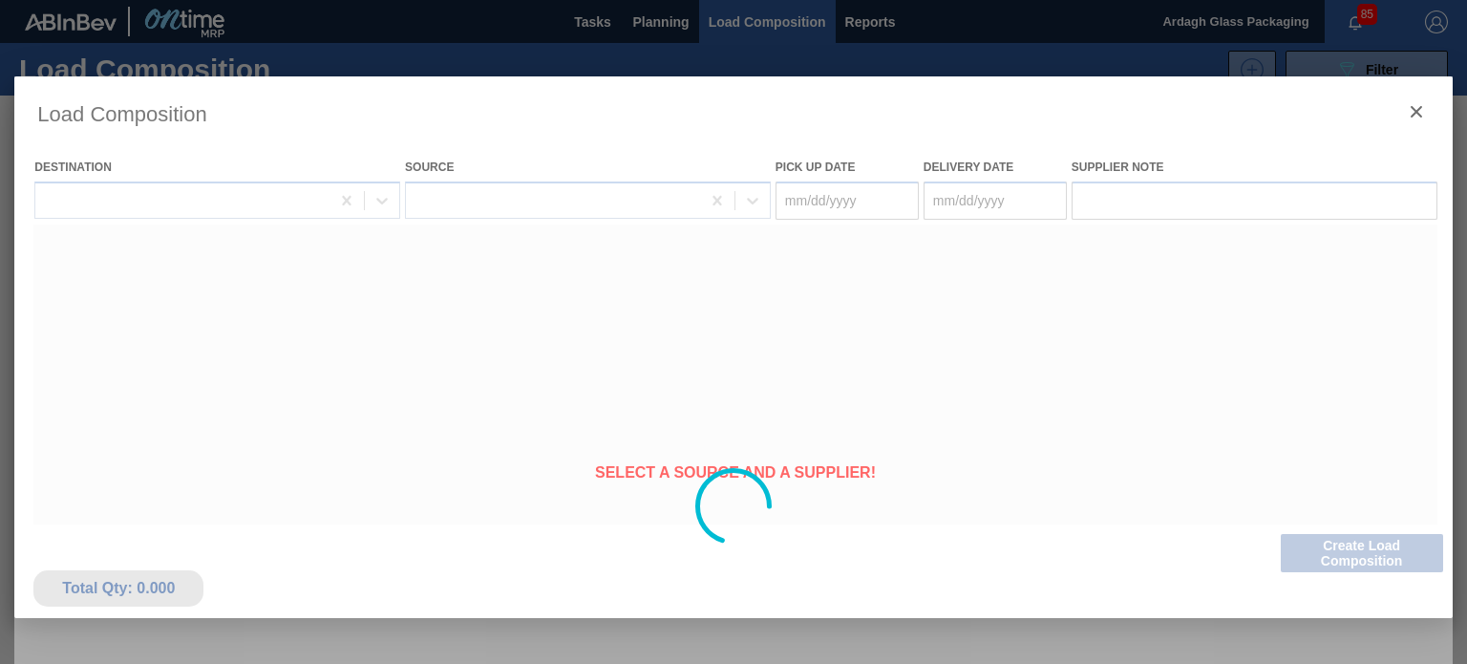
type Date "[DATE]"
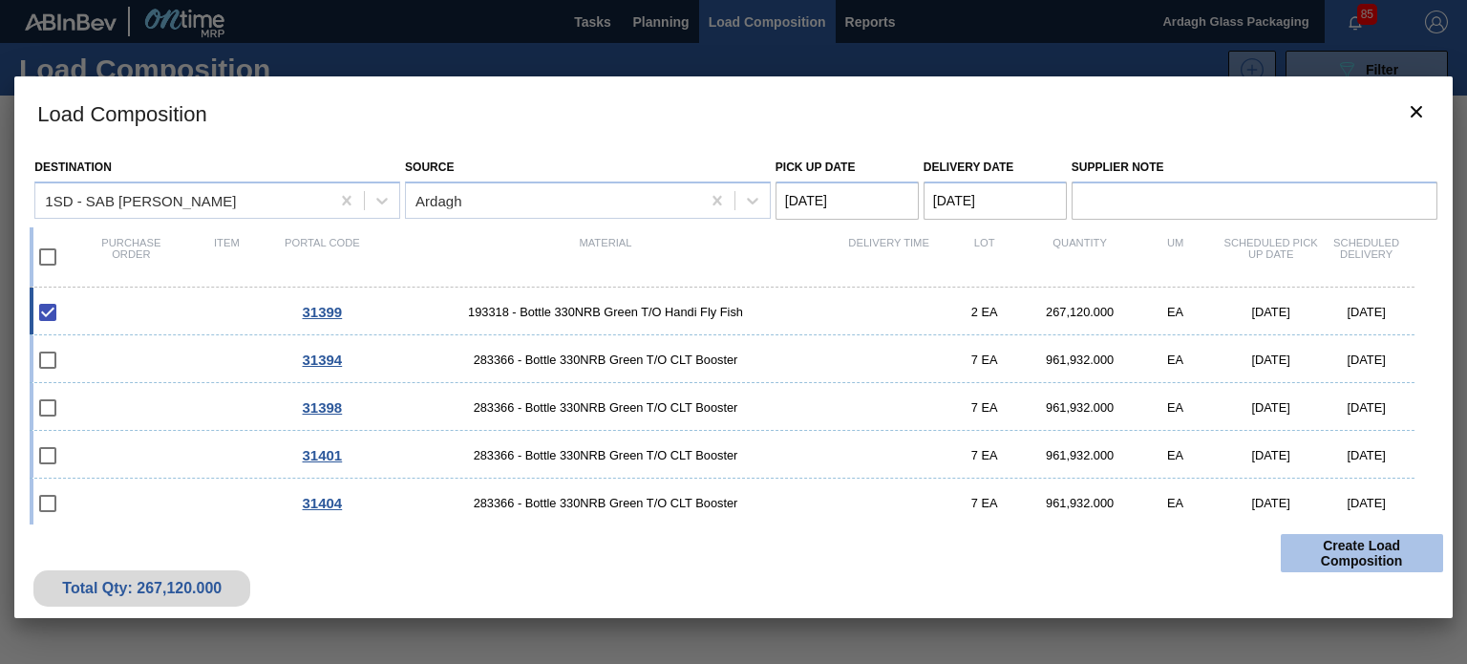
click at [1326, 556] on button "Create Load Composition" at bounding box center [1362, 553] width 162 height 38
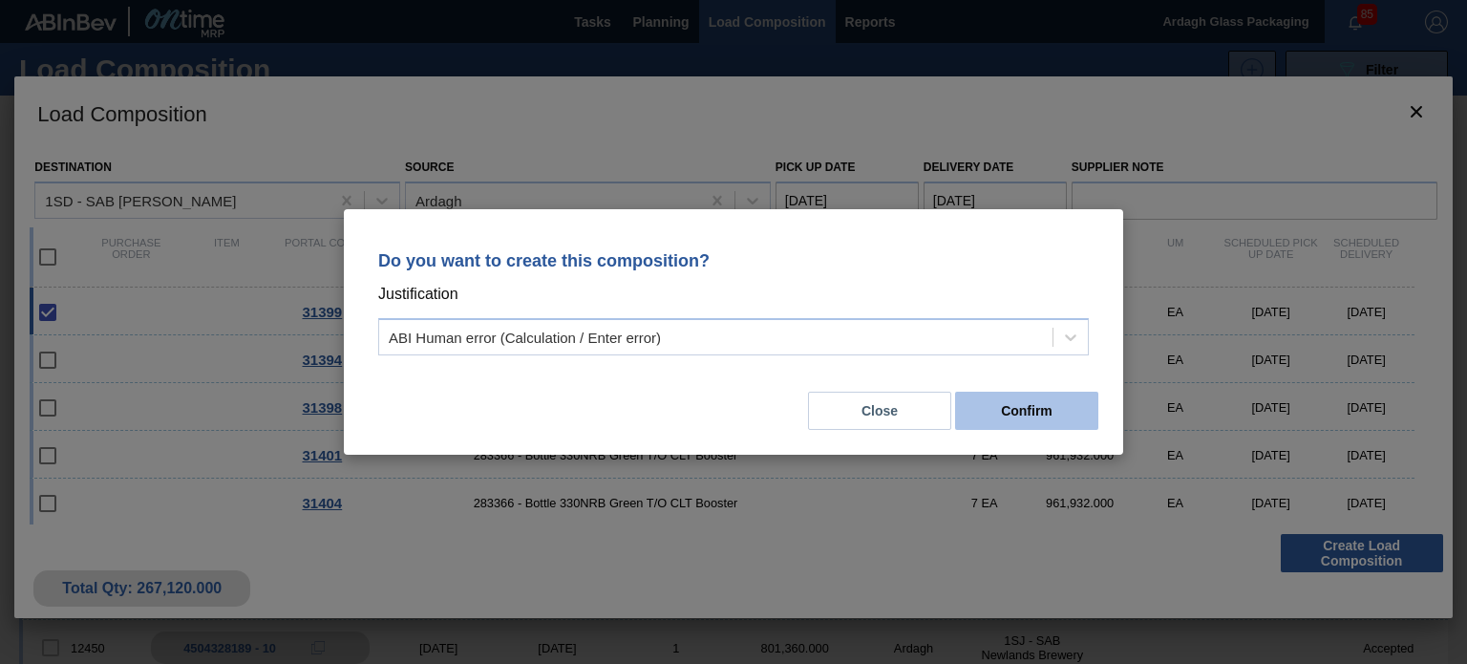
click at [1014, 408] on button "Confirm" at bounding box center [1026, 411] width 143 height 38
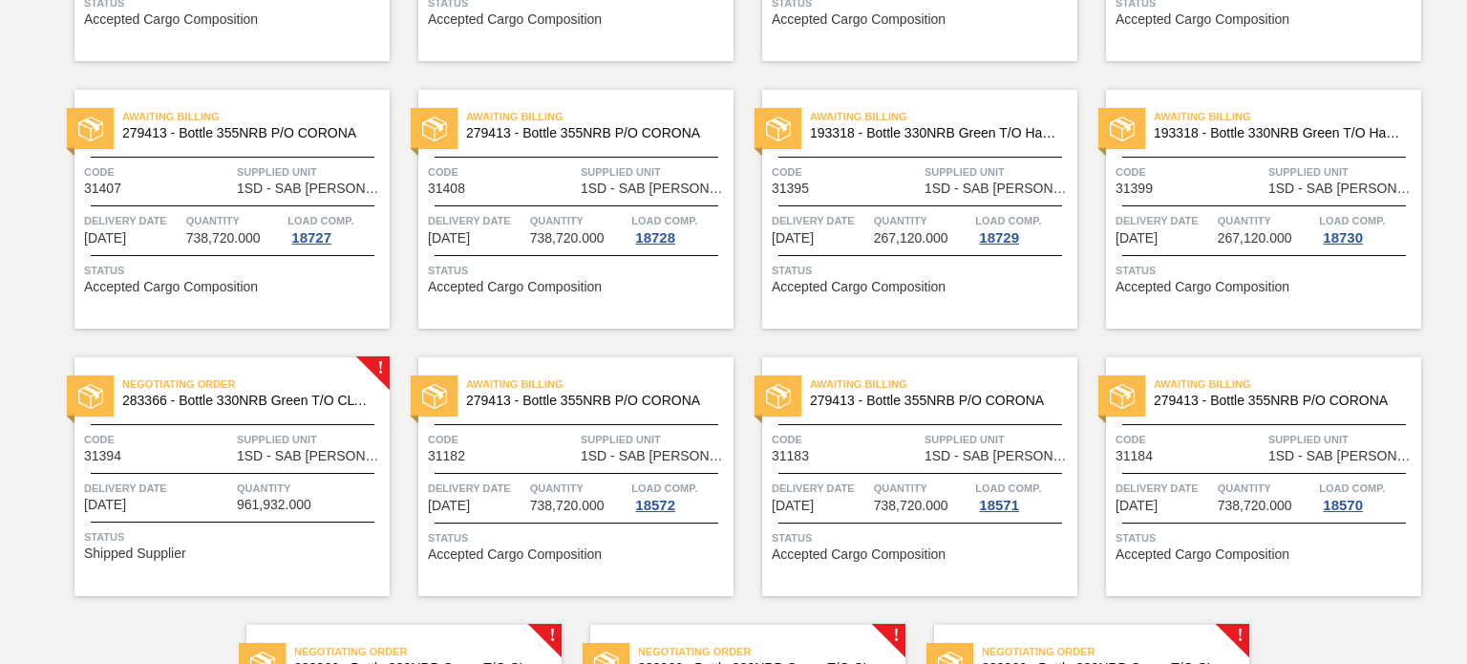
scroll to position [1528, 0]
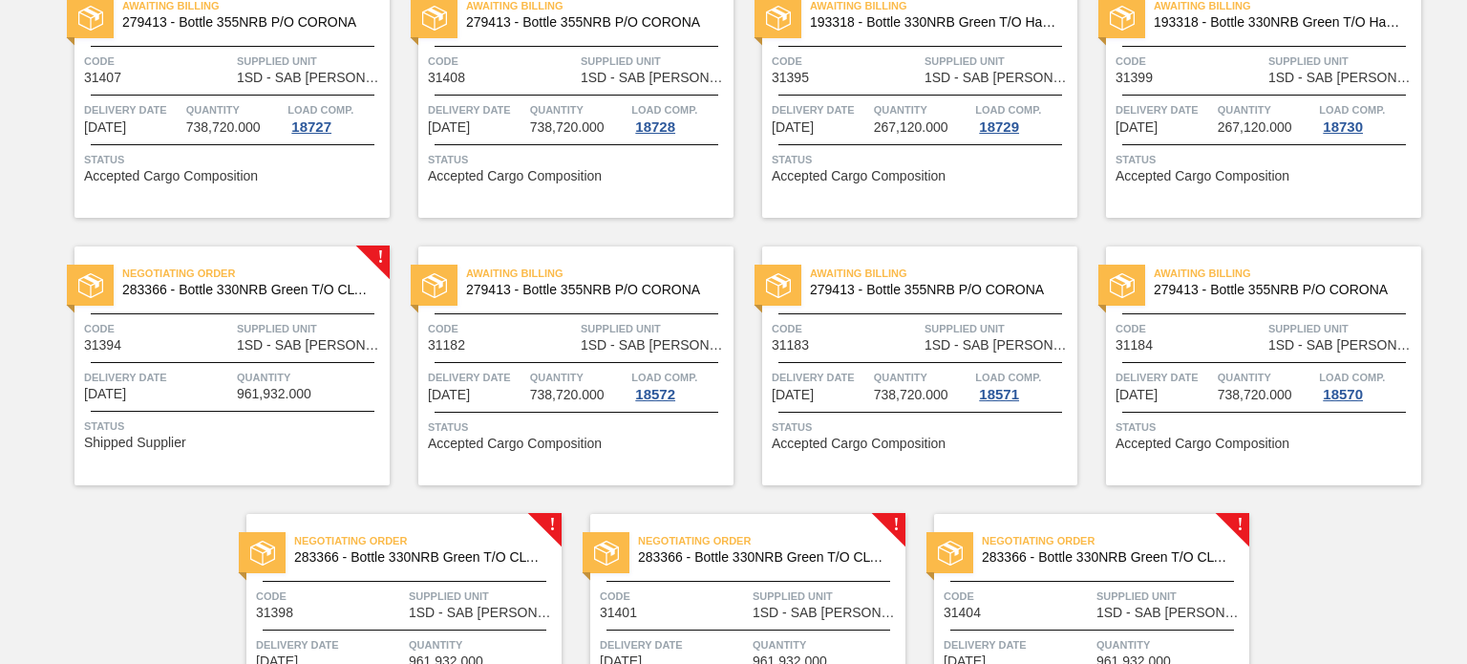
click at [306, 391] on span "961,932.000" at bounding box center [274, 394] width 74 height 14
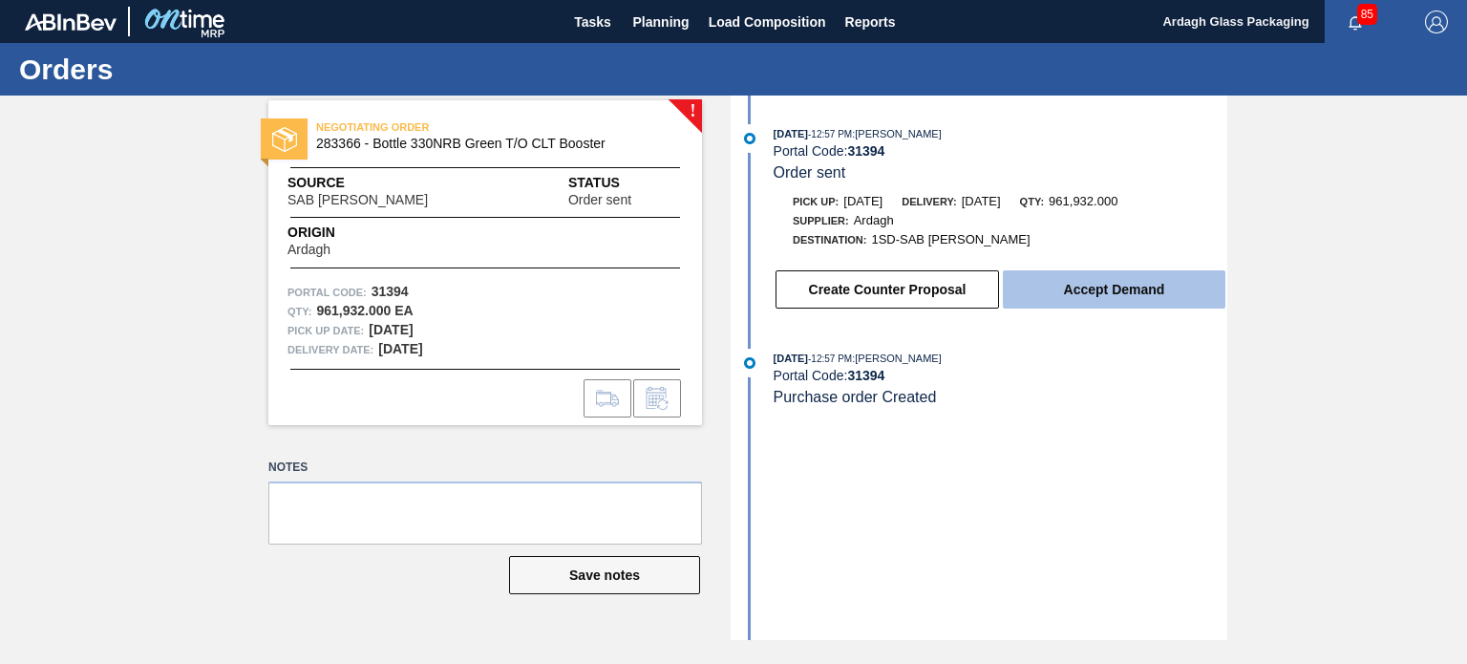
click at [1098, 293] on button "Accept Demand" at bounding box center [1114, 289] width 223 height 38
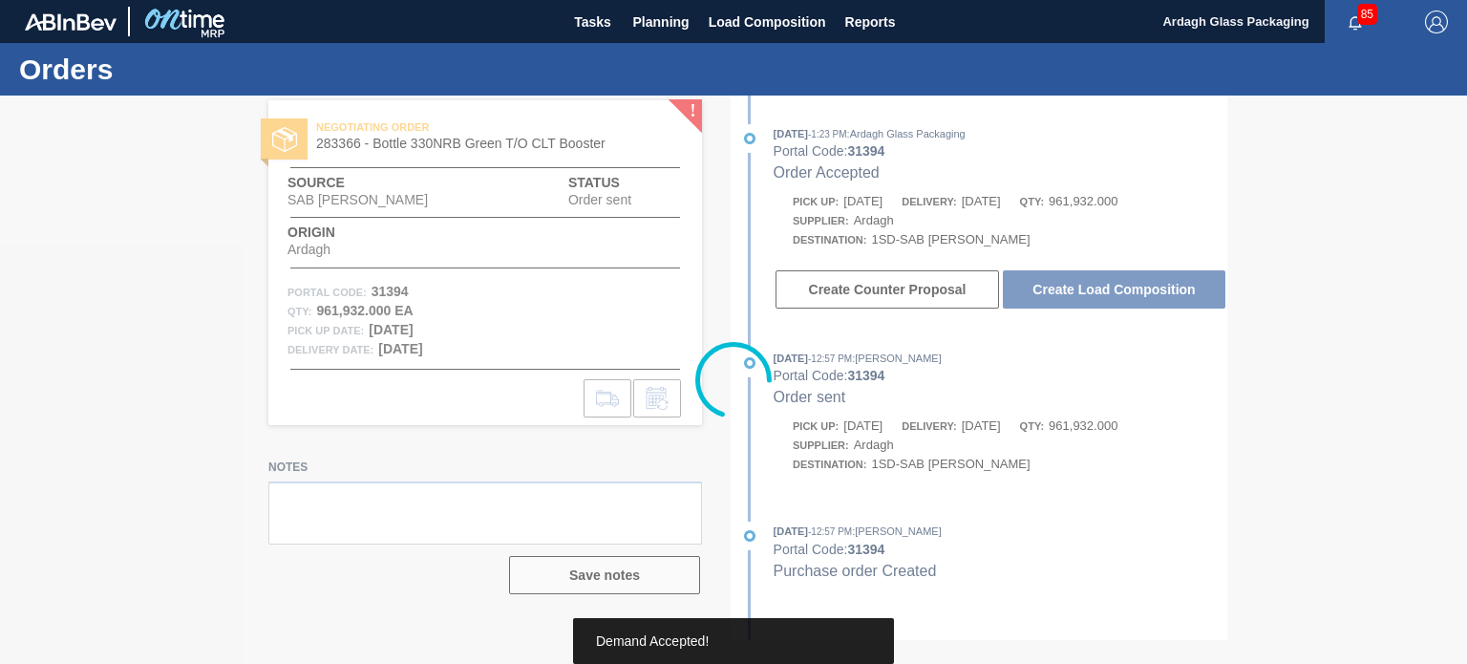
click at [1098, 293] on div at bounding box center [733, 379] width 1467 height 568
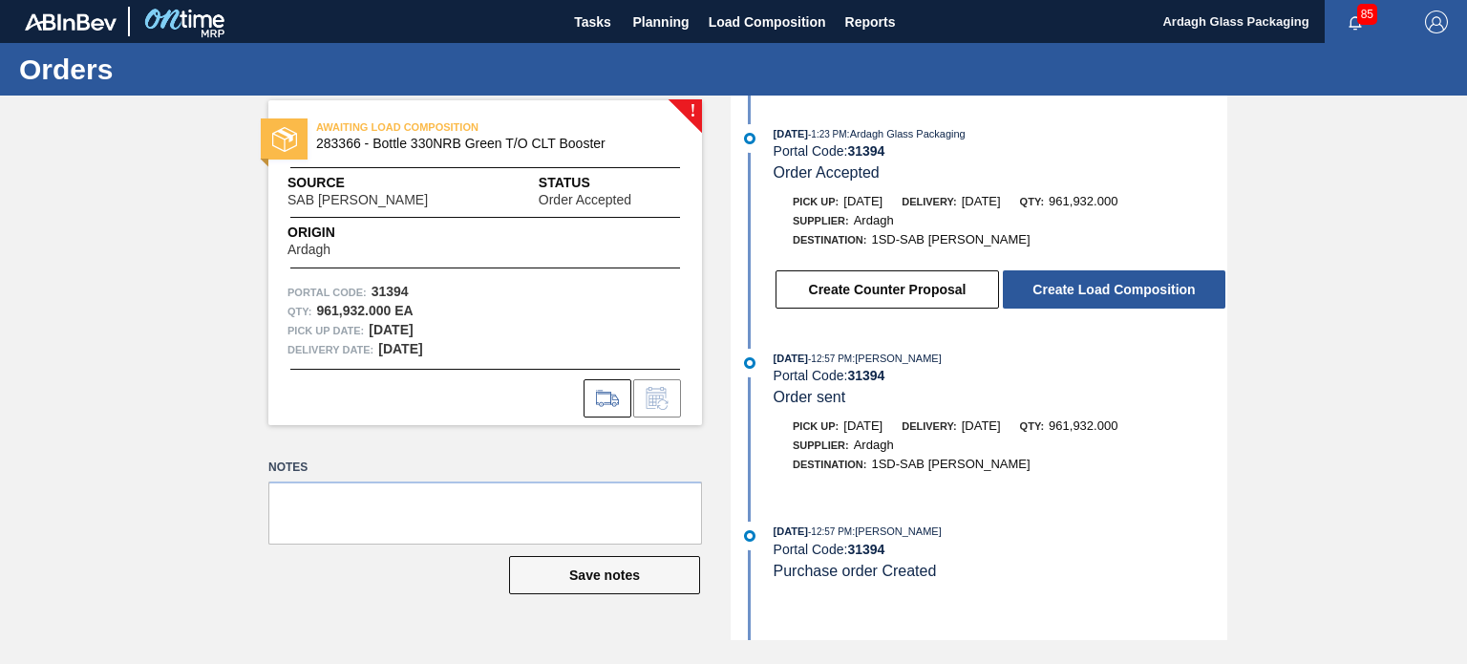
click at [1098, 293] on button "Create Load Composition" at bounding box center [1114, 289] width 223 height 38
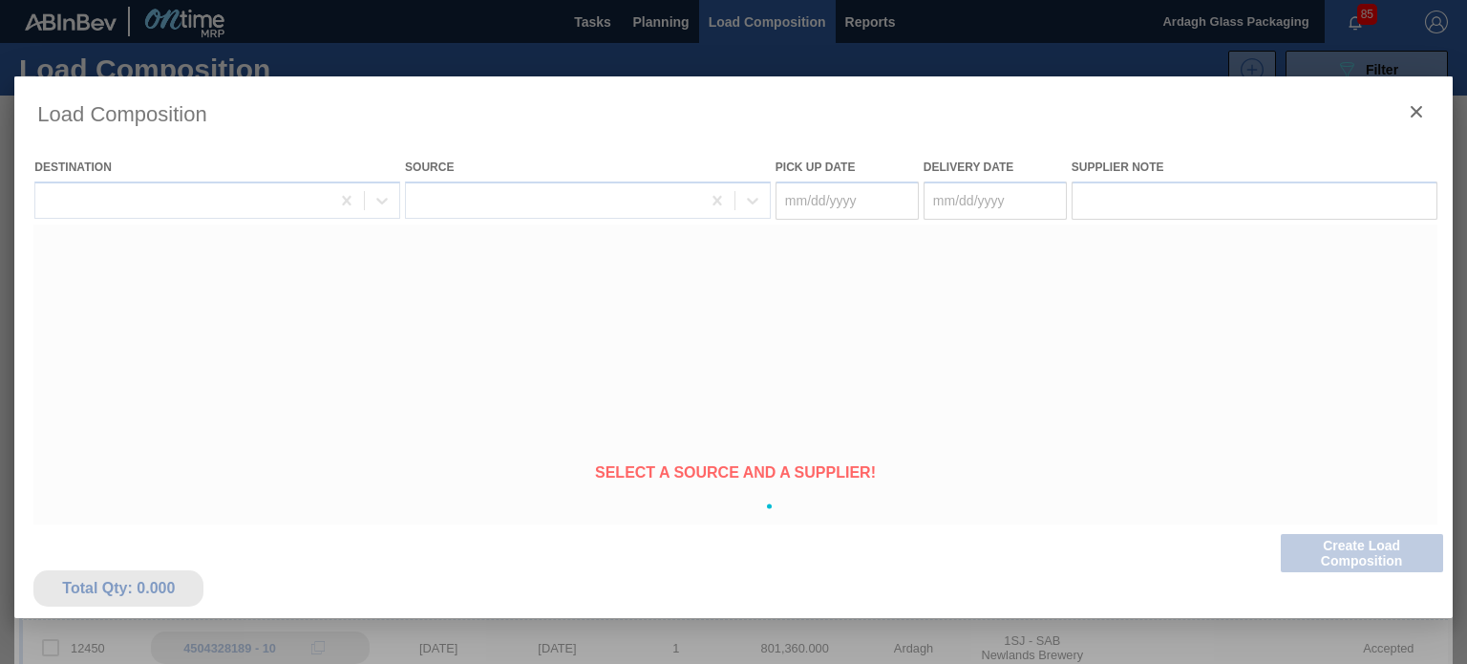
type Date "[DATE]"
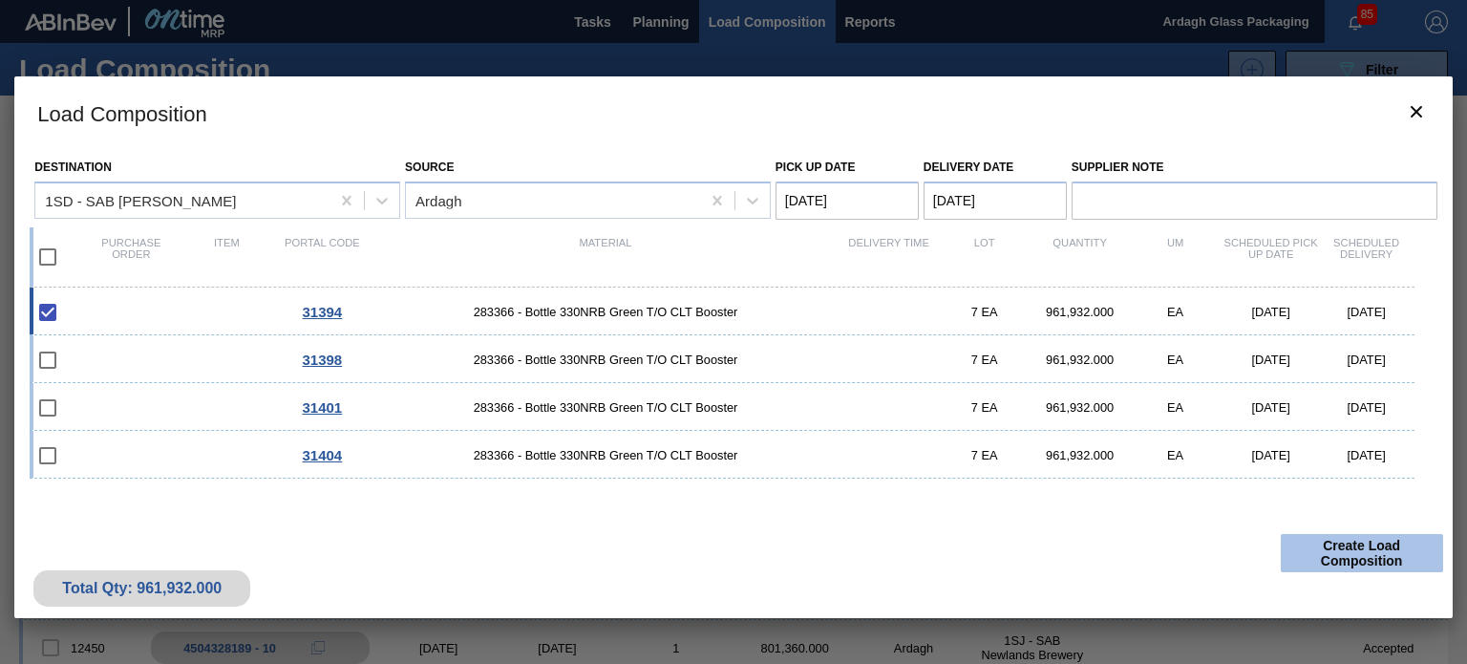
click at [1347, 545] on button "Create Load Composition" at bounding box center [1362, 553] width 162 height 38
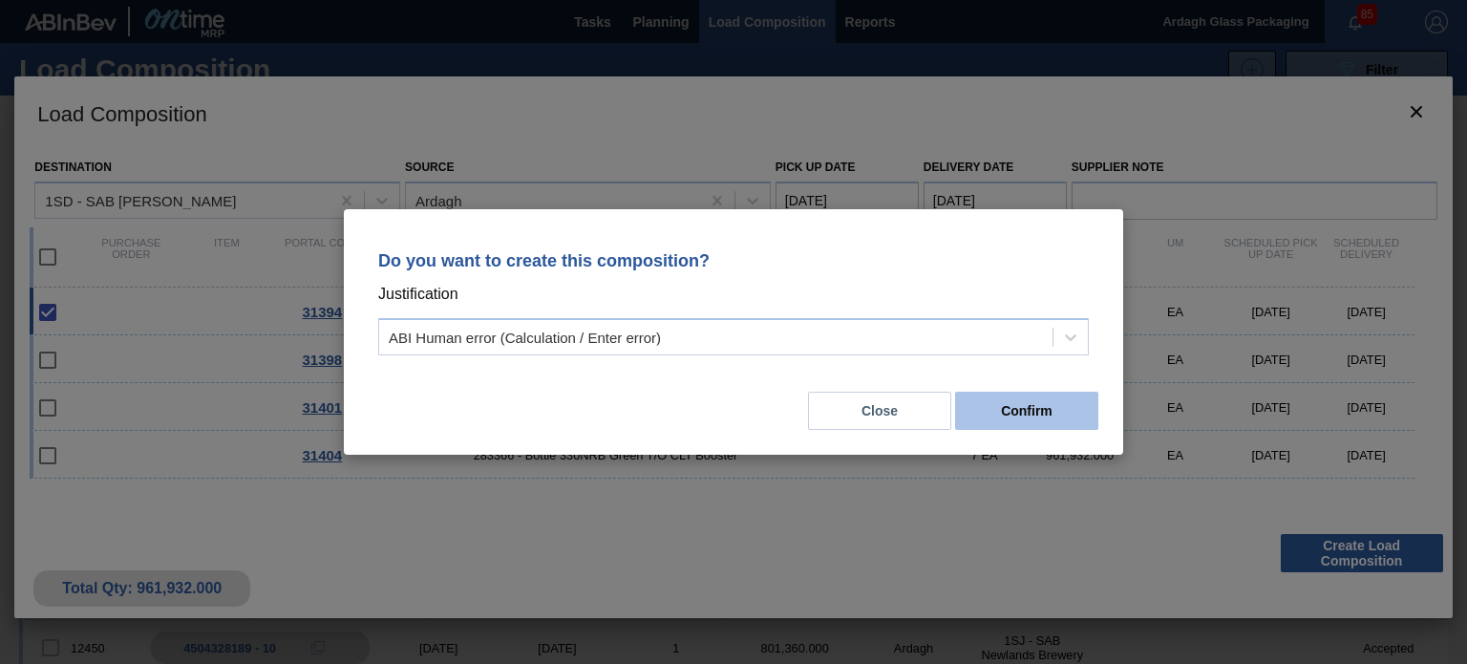
click at [1043, 420] on button "Confirm" at bounding box center [1026, 411] width 143 height 38
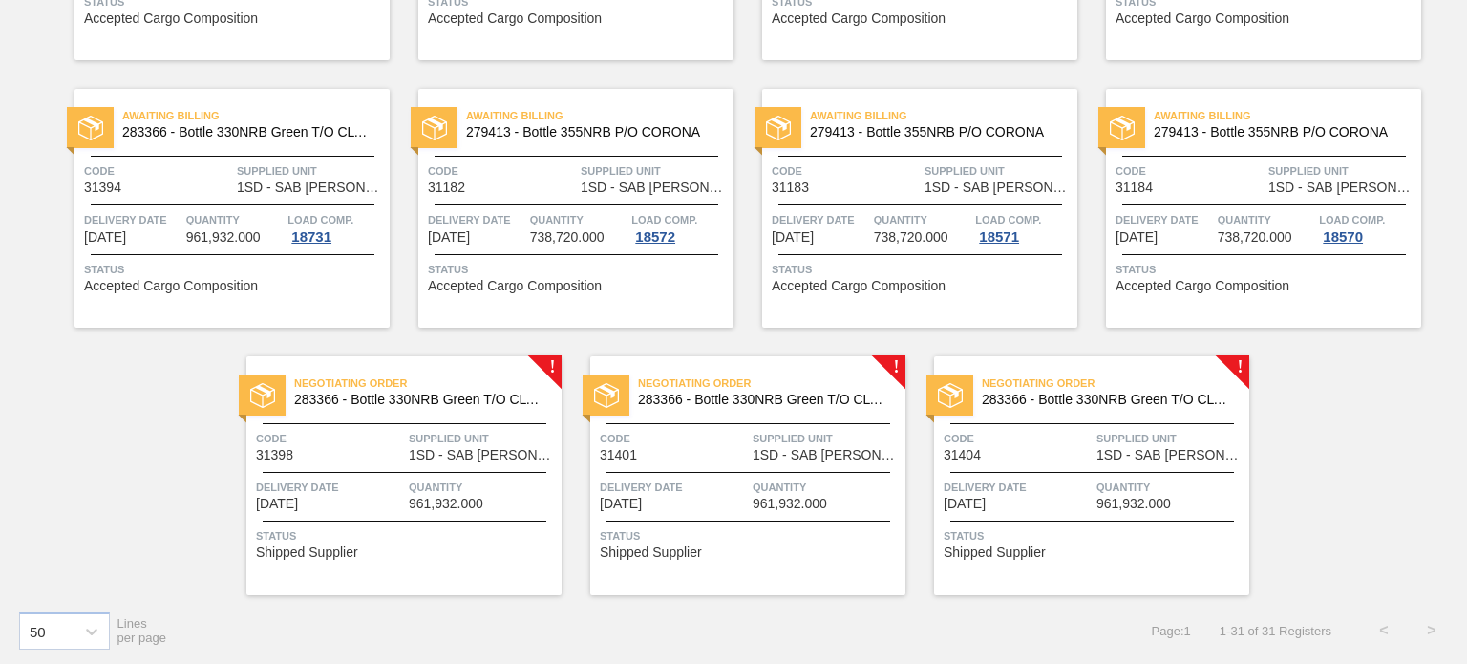
scroll to position [1686, 0]
click at [417, 490] on span "Quantity" at bounding box center [483, 486] width 148 height 19
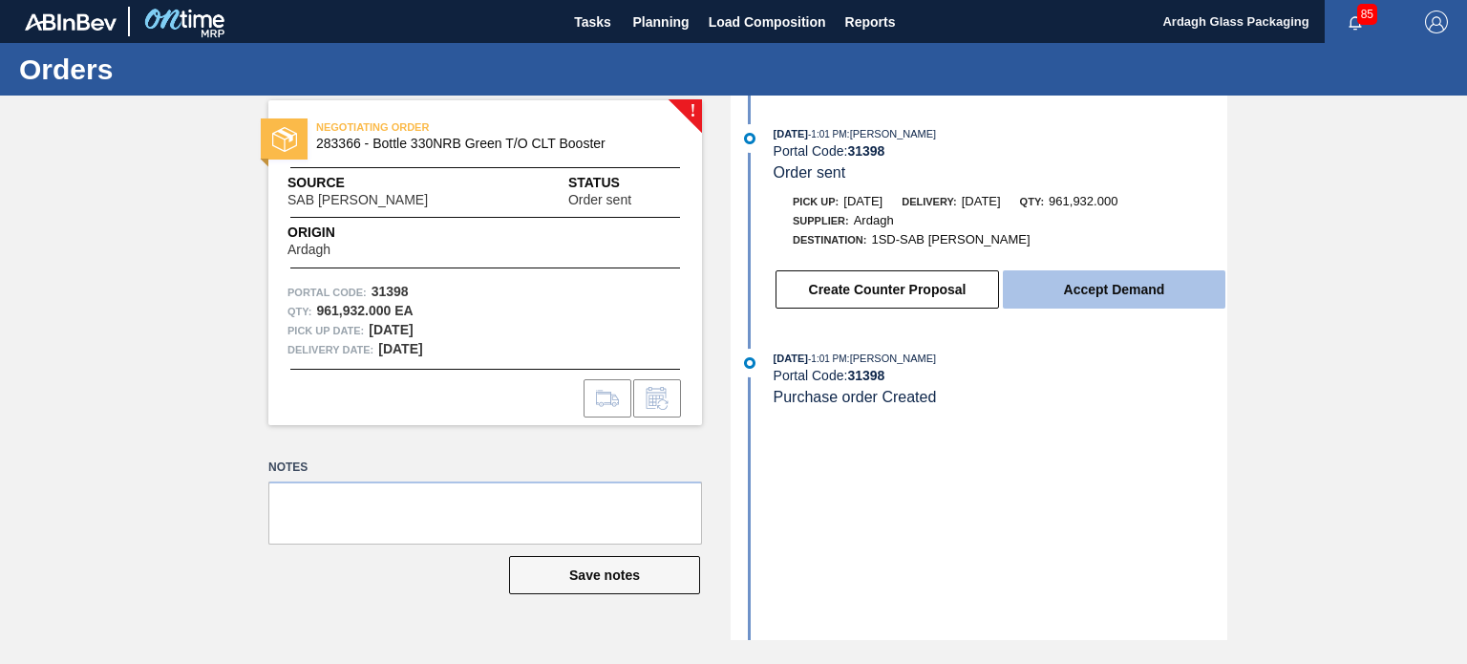
click at [1108, 285] on button "Accept Demand" at bounding box center [1114, 289] width 223 height 38
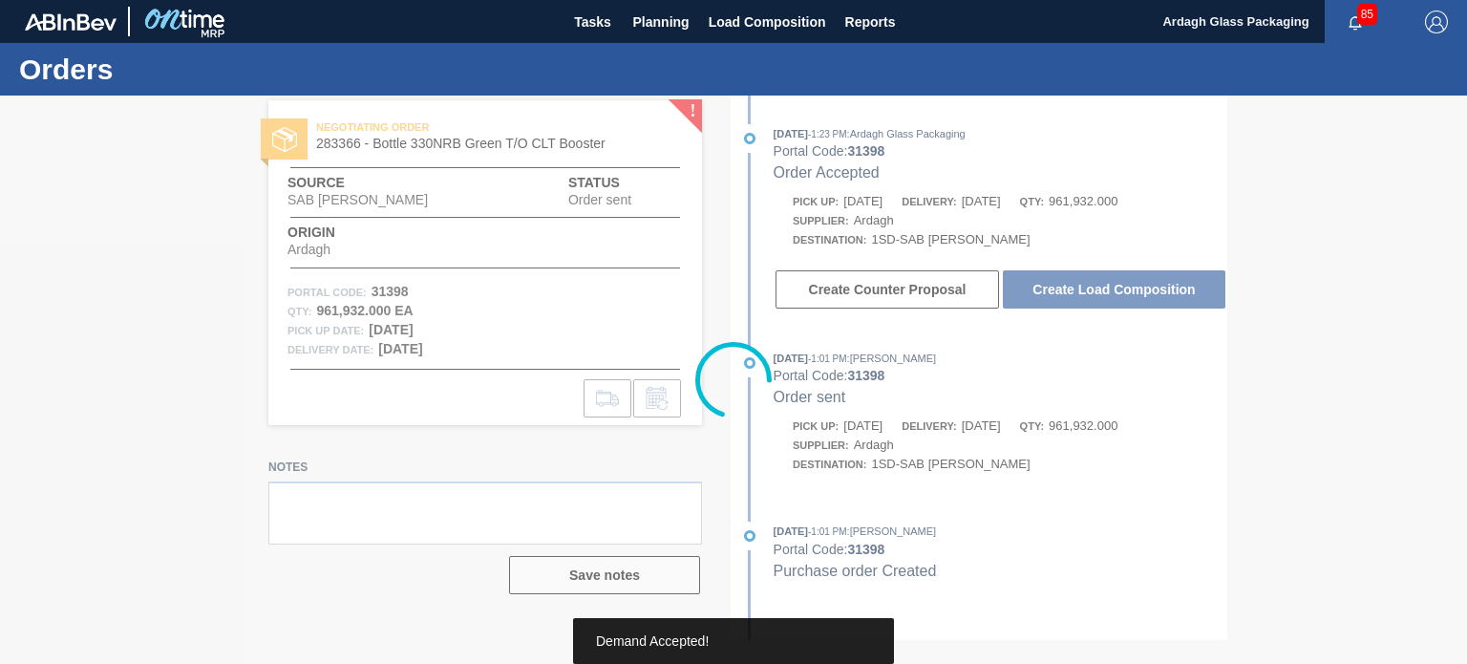
click at [1119, 290] on button "Create Load Composition" at bounding box center [1114, 289] width 223 height 38
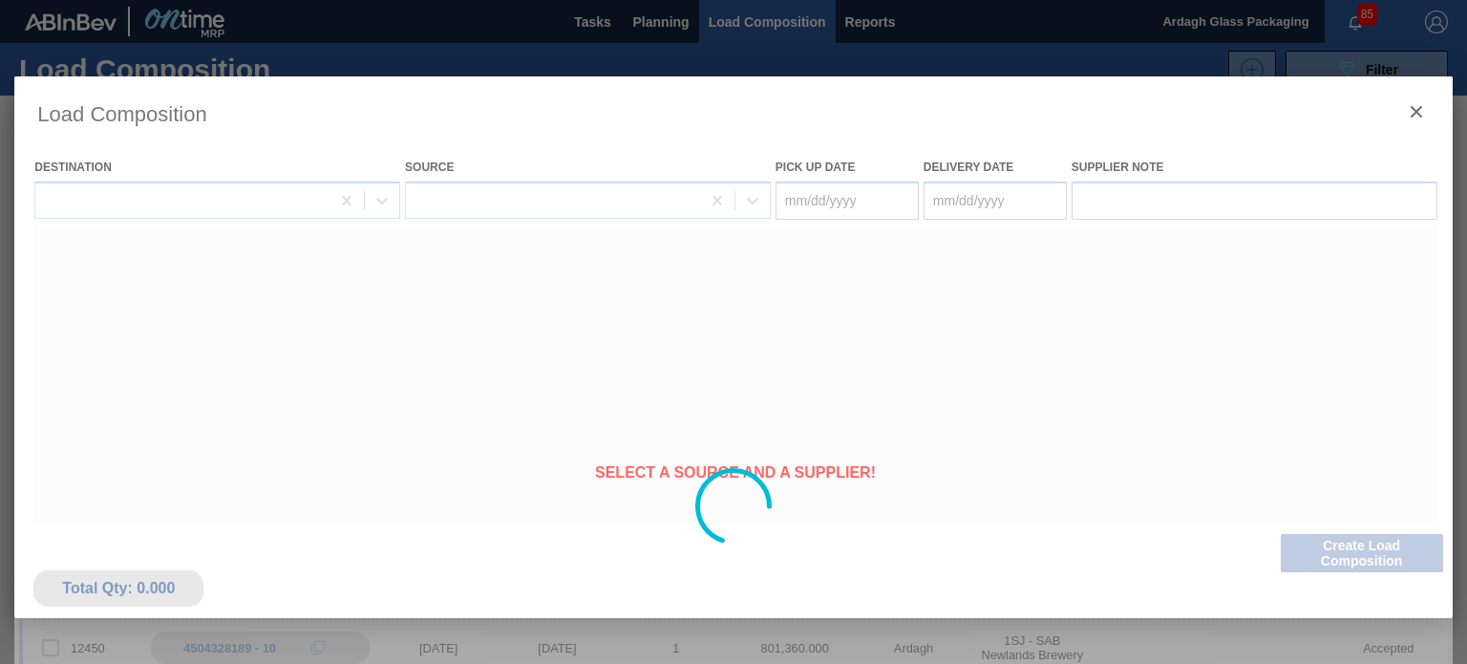
type Date "[DATE]"
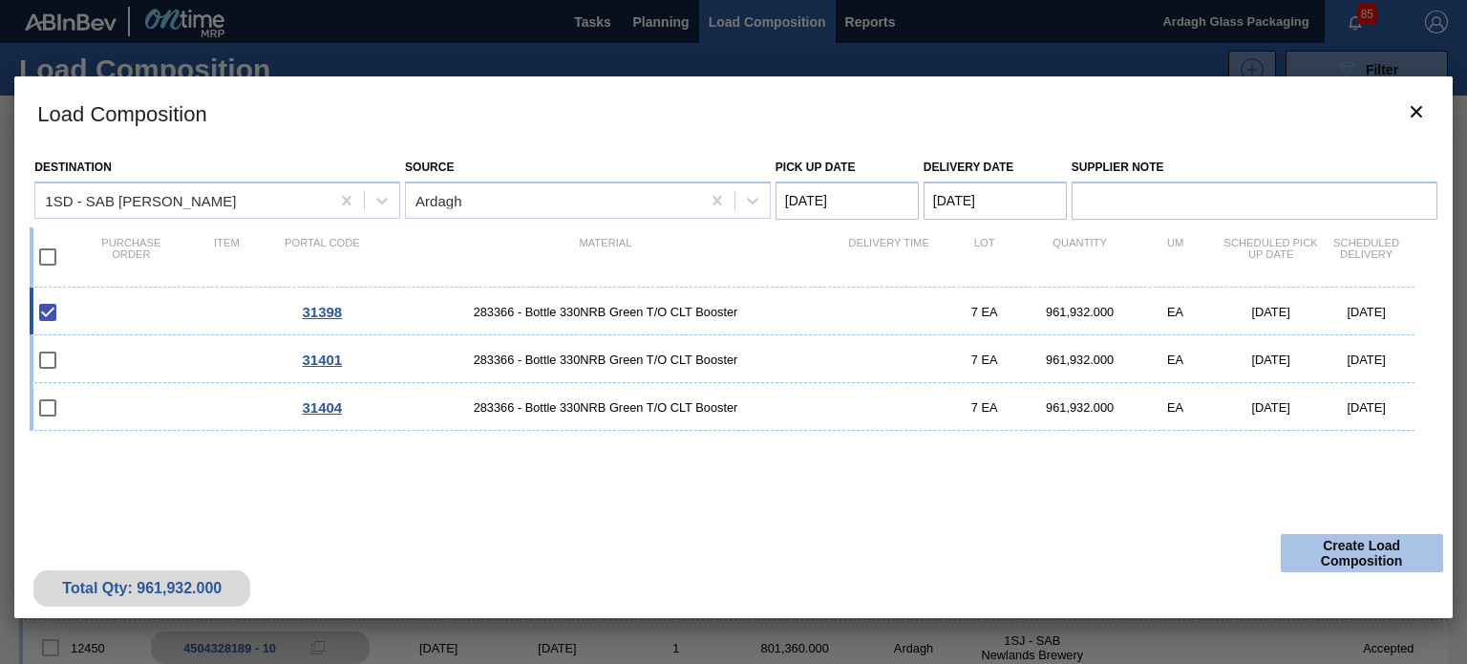
click at [1344, 551] on button "Create Load Composition" at bounding box center [1362, 553] width 162 height 38
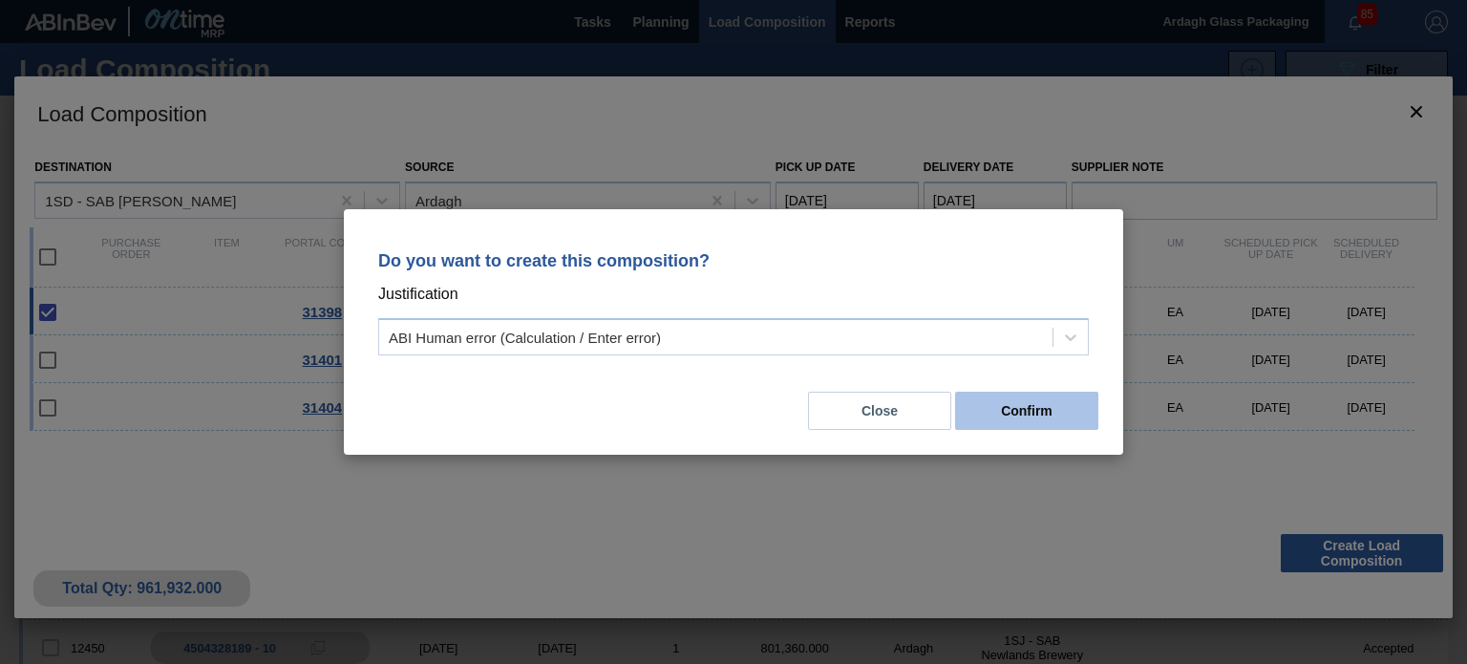
click at [1016, 419] on button "Confirm" at bounding box center [1026, 411] width 143 height 38
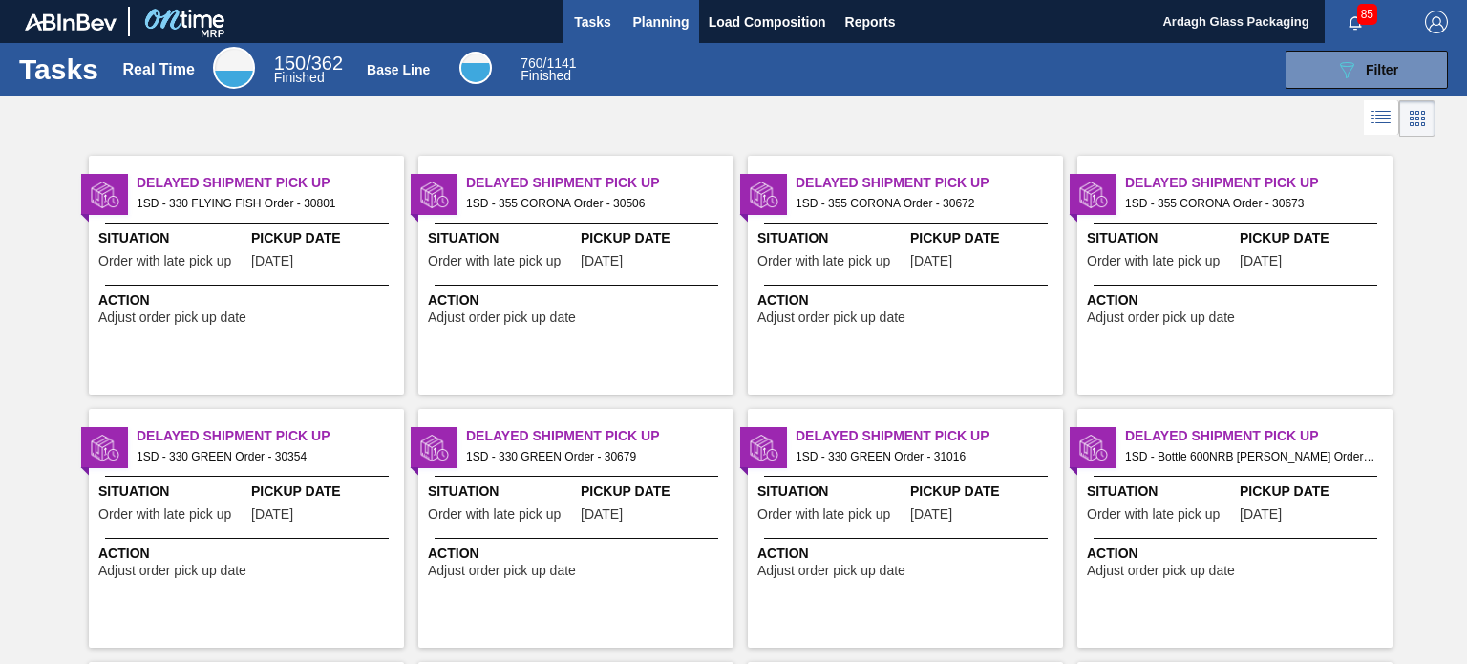
click at [637, 21] on span "Planning" at bounding box center [661, 22] width 56 height 23
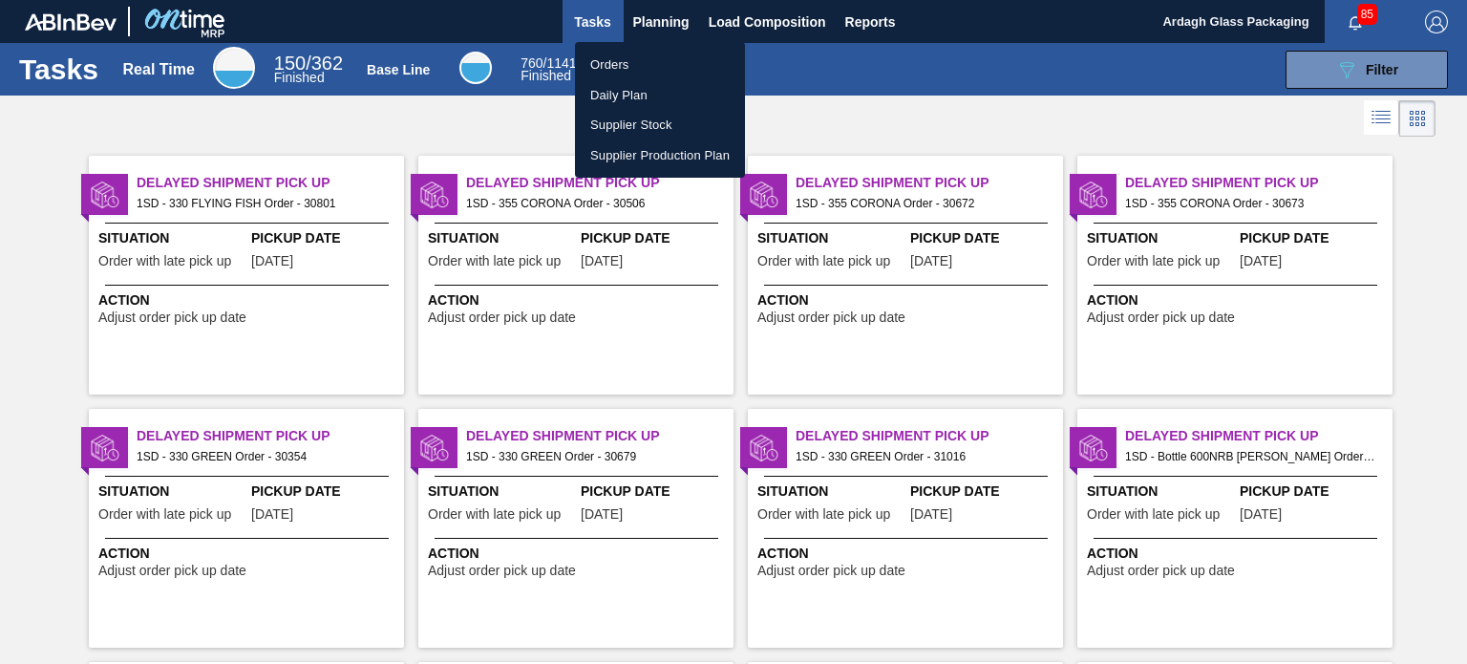
click at [626, 72] on li "Orders" at bounding box center [660, 65] width 170 height 31
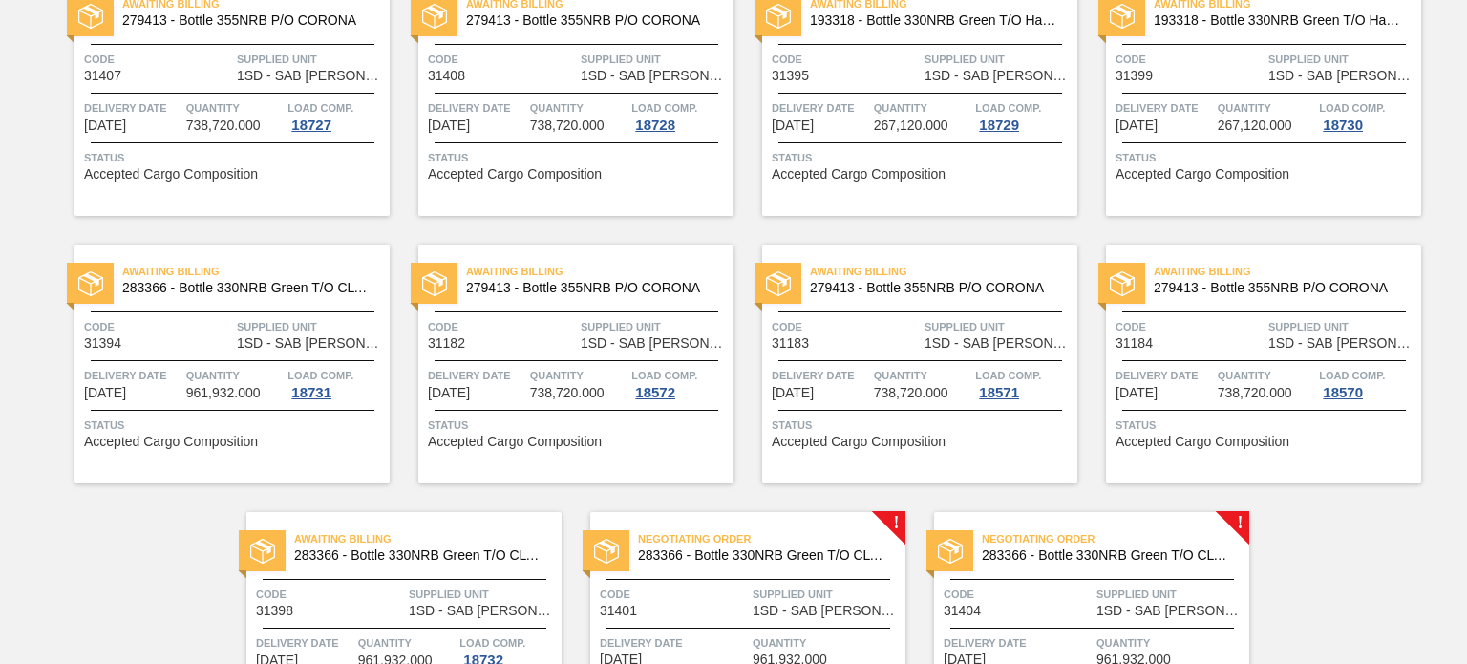
scroll to position [1623, 0]
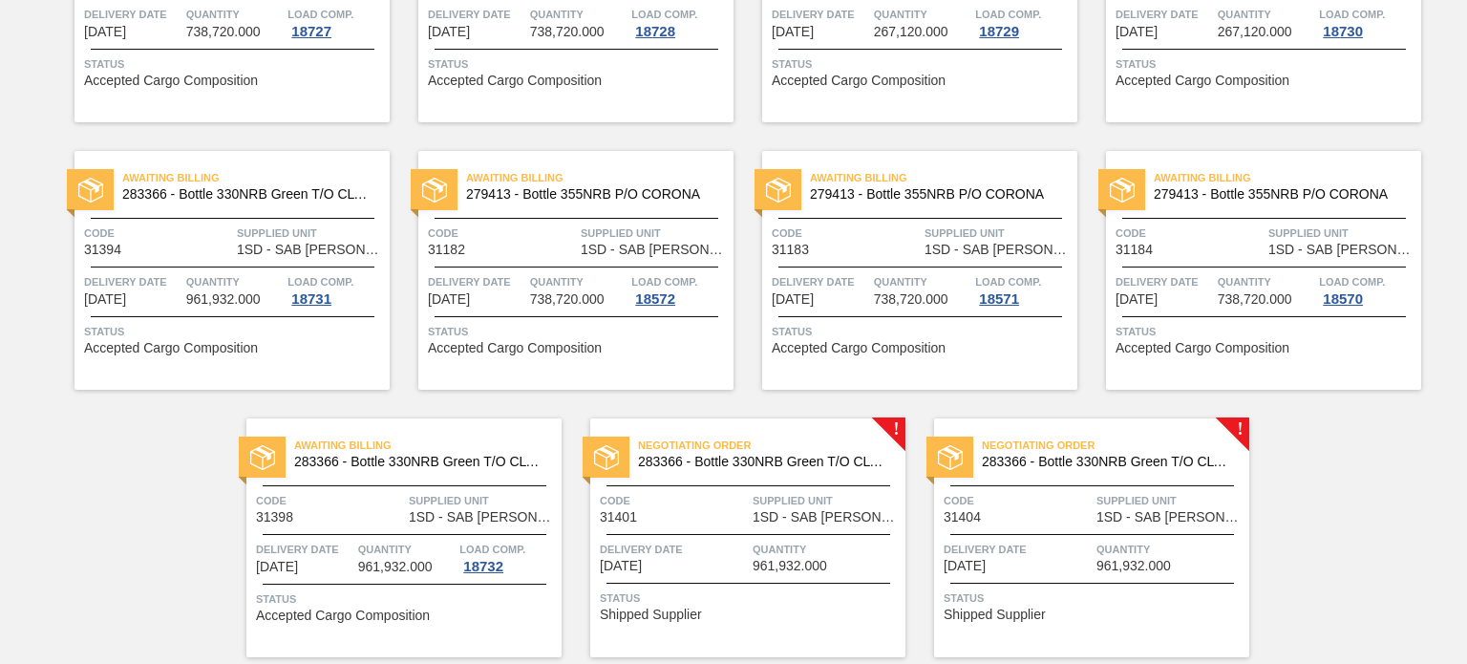
click at [791, 545] on span "Quantity" at bounding box center [827, 549] width 148 height 19
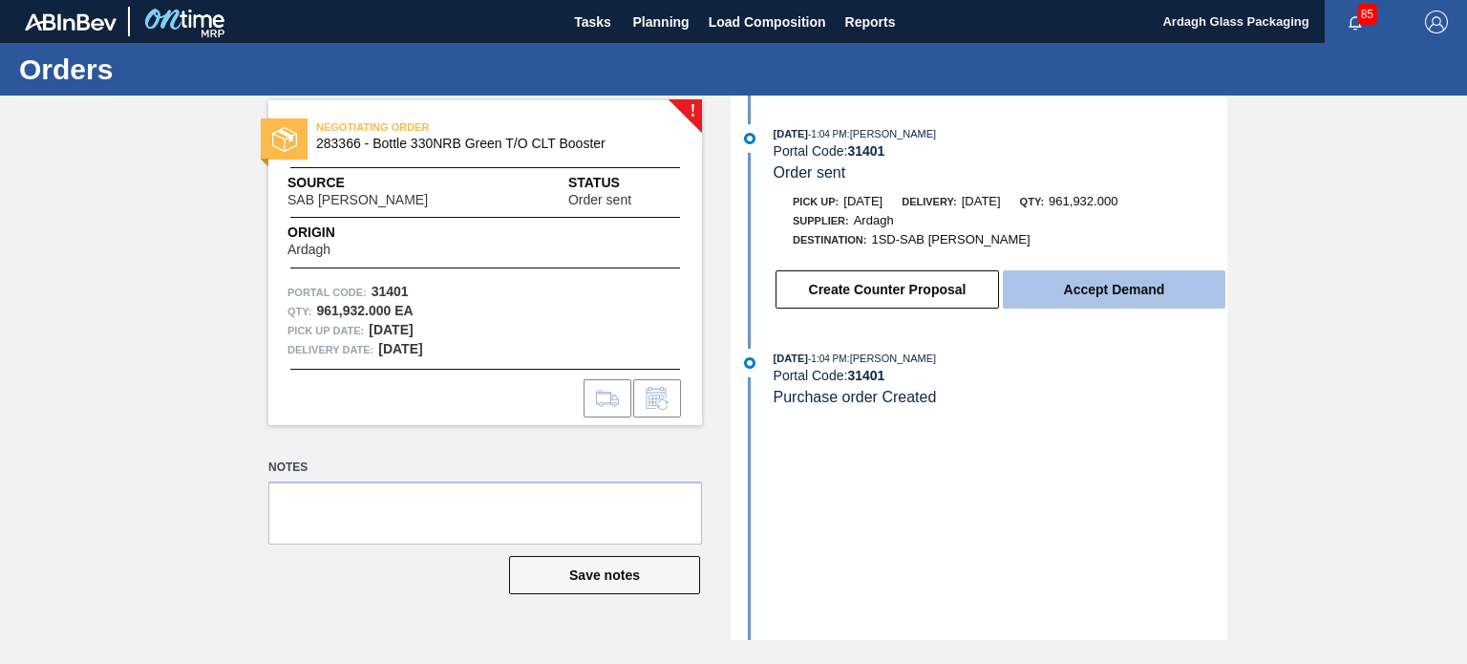
click at [1058, 299] on button "Accept Demand" at bounding box center [1114, 289] width 223 height 38
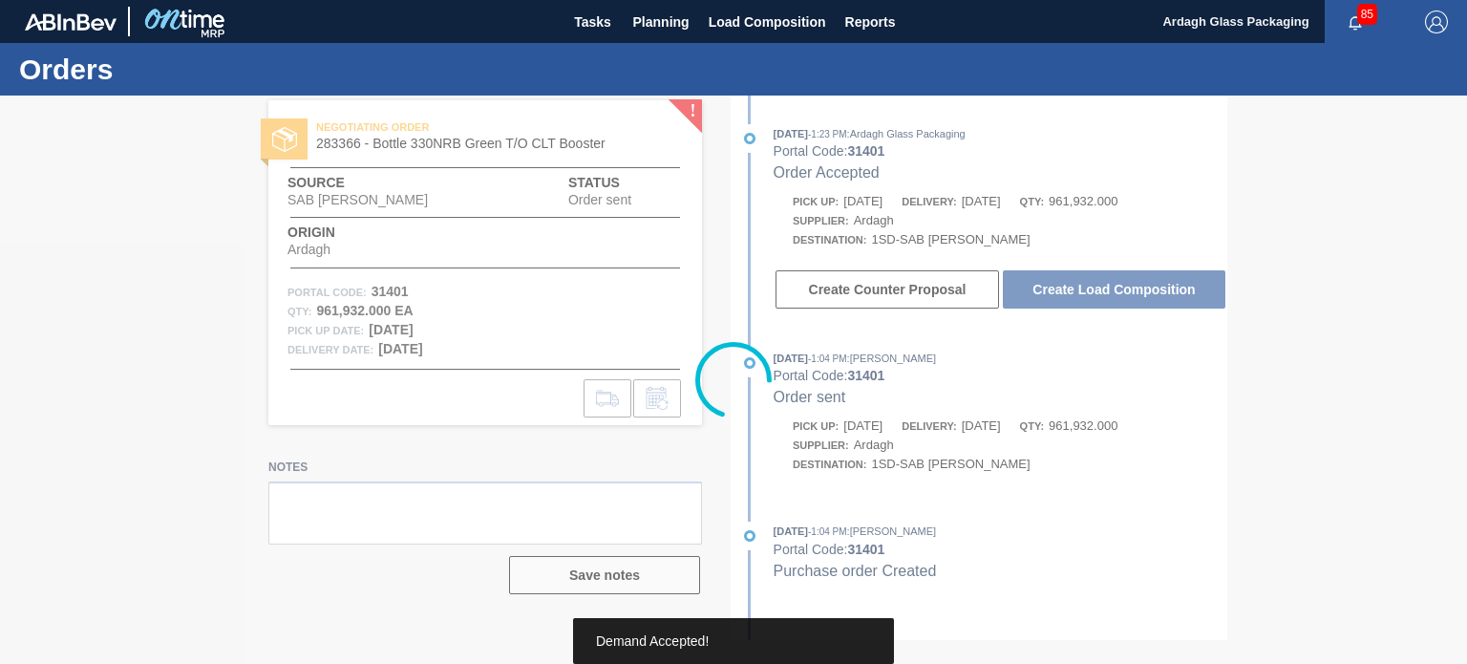
click at [1084, 292] on div at bounding box center [733, 379] width 1467 height 568
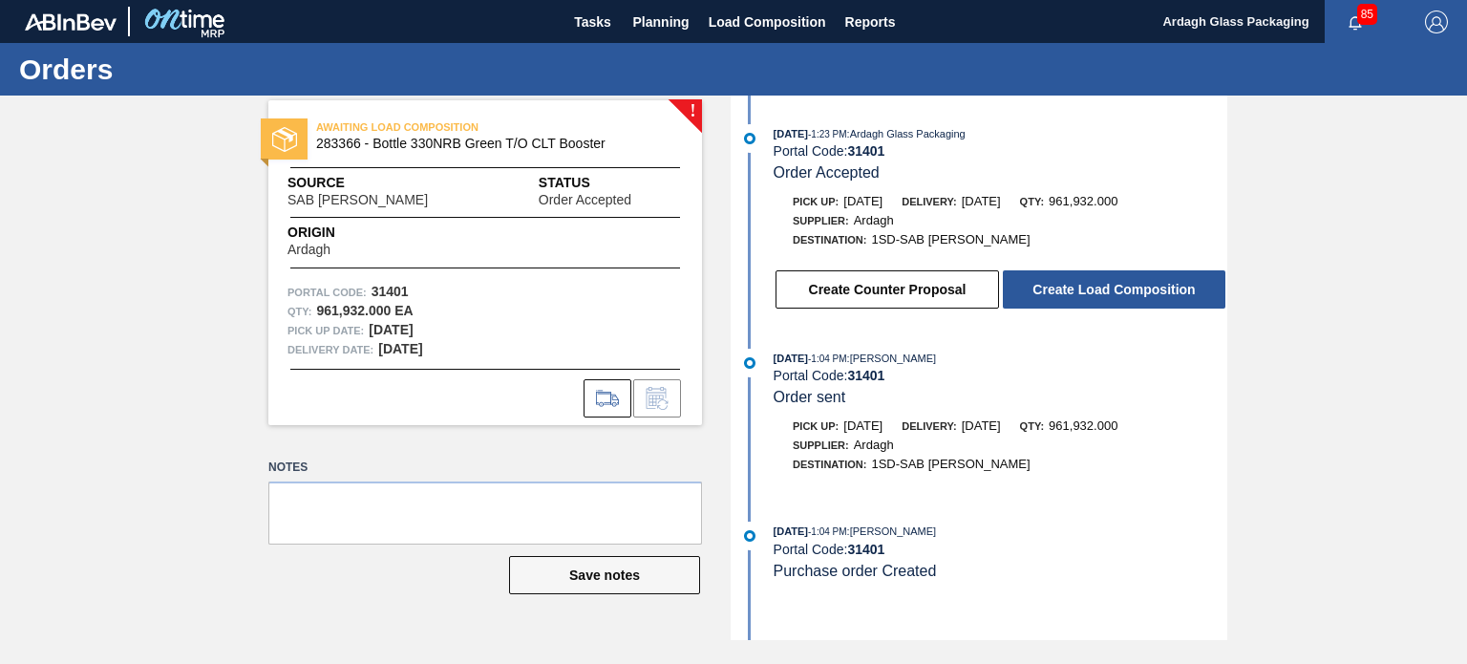
click at [1084, 292] on button "Create Load Composition" at bounding box center [1114, 289] width 223 height 38
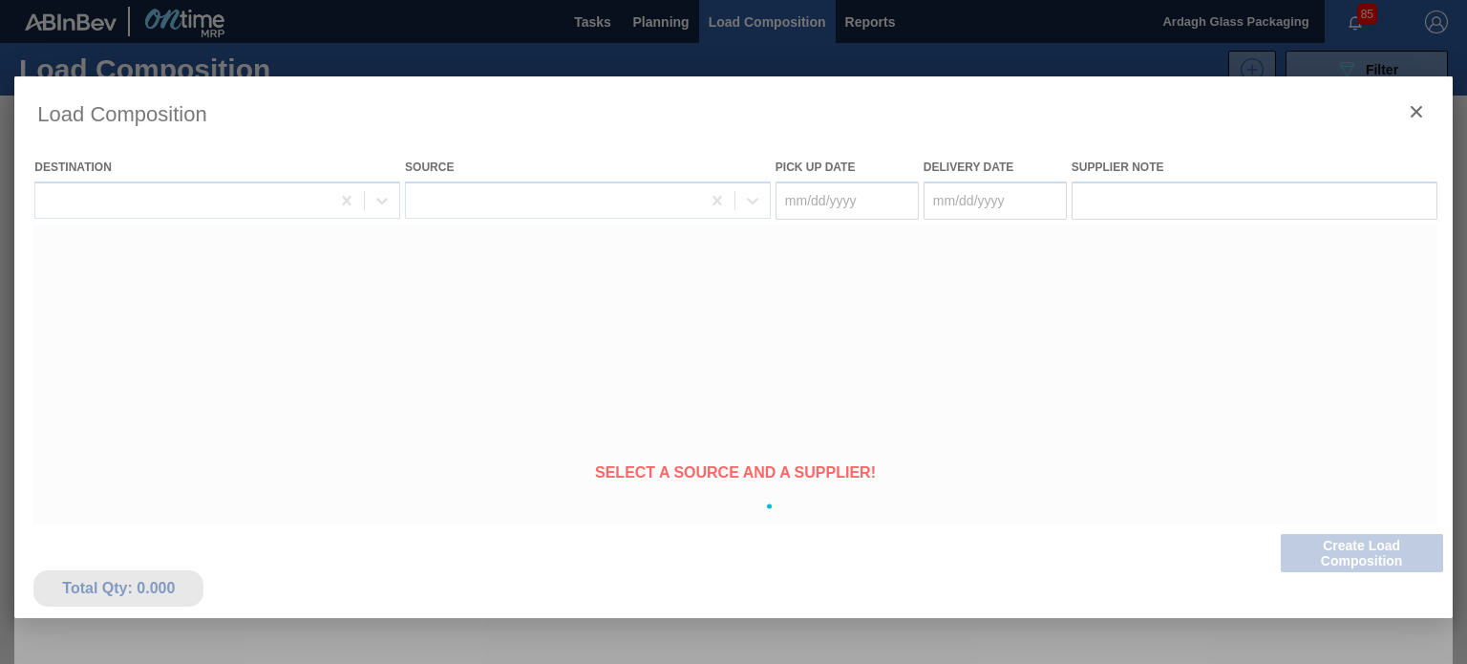
type Date "[DATE]"
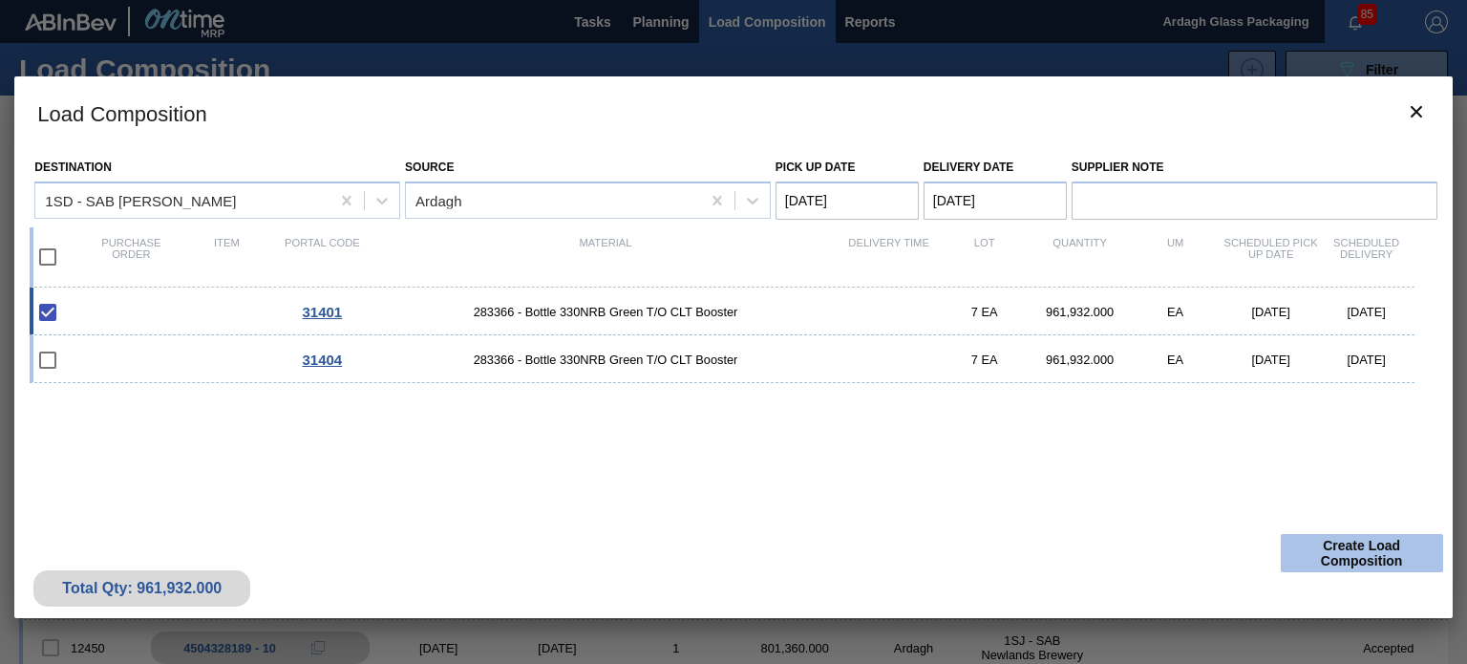
click at [1341, 553] on button "Create Load Composition" at bounding box center [1362, 553] width 162 height 38
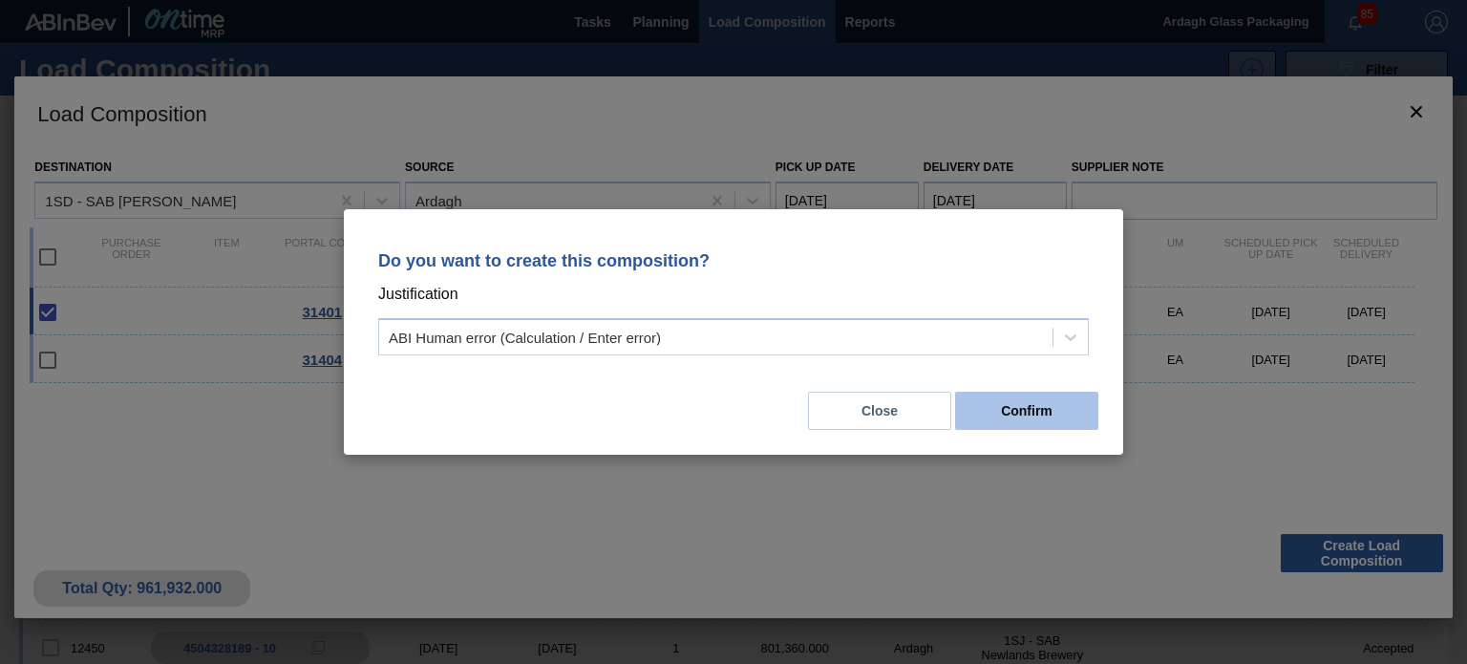
click at [1008, 409] on button "Confirm" at bounding box center [1026, 411] width 143 height 38
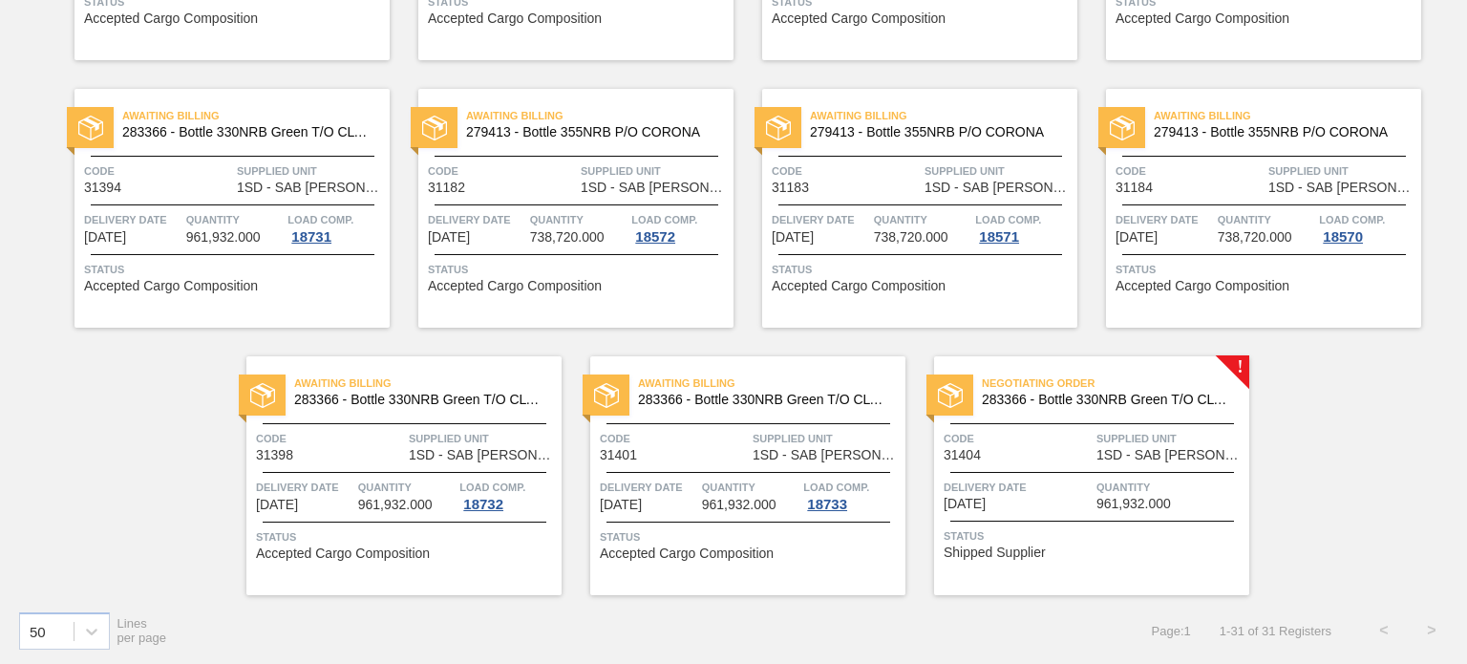
scroll to position [1686, 0]
click at [1113, 486] on span "Quantity" at bounding box center [1170, 486] width 148 height 19
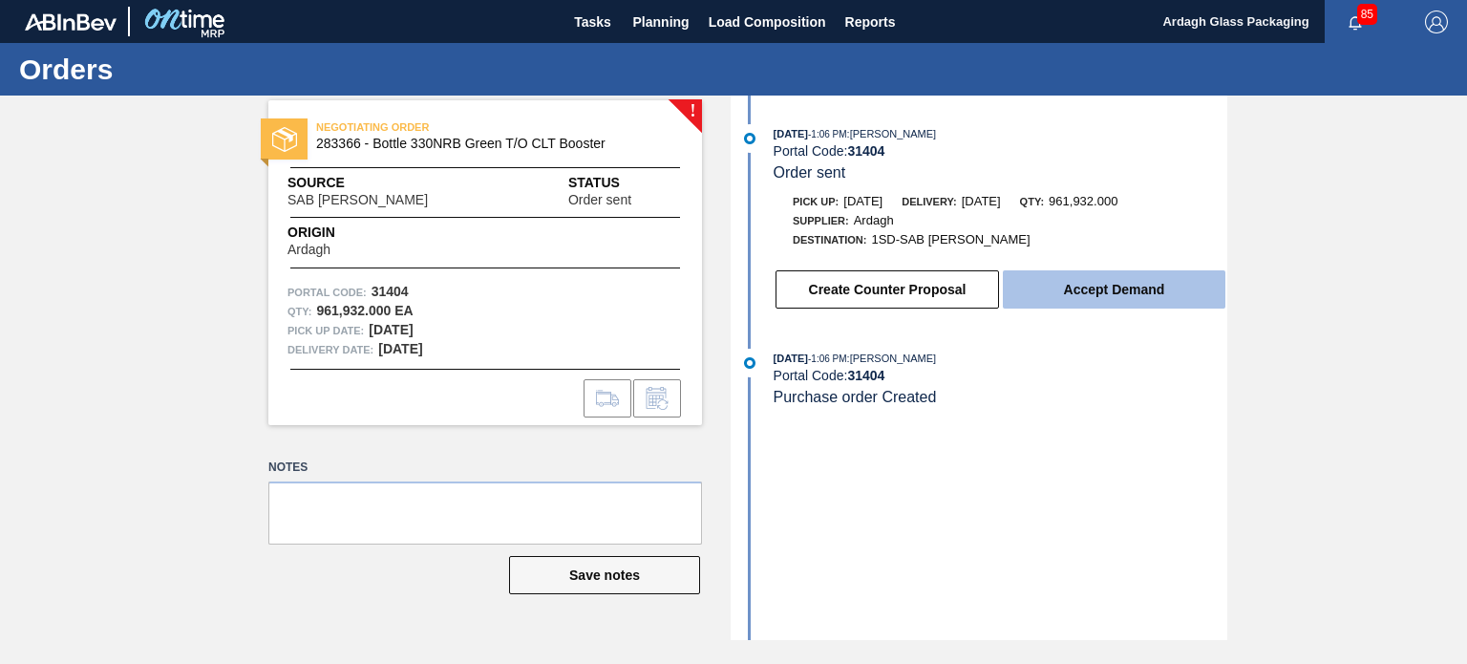
click at [1112, 288] on button "Accept Demand" at bounding box center [1114, 289] width 223 height 38
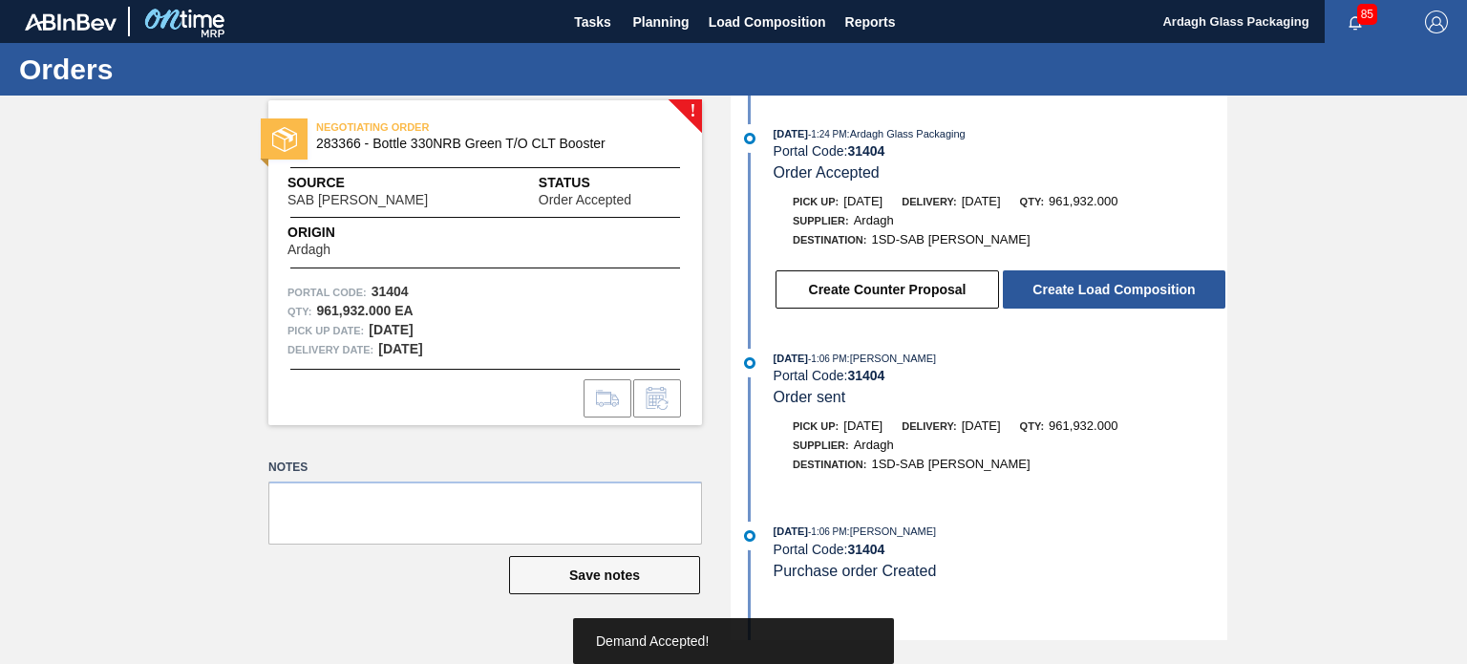
click at [1123, 298] on button "Create Load Composition" at bounding box center [1114, 289] width 223 height 38
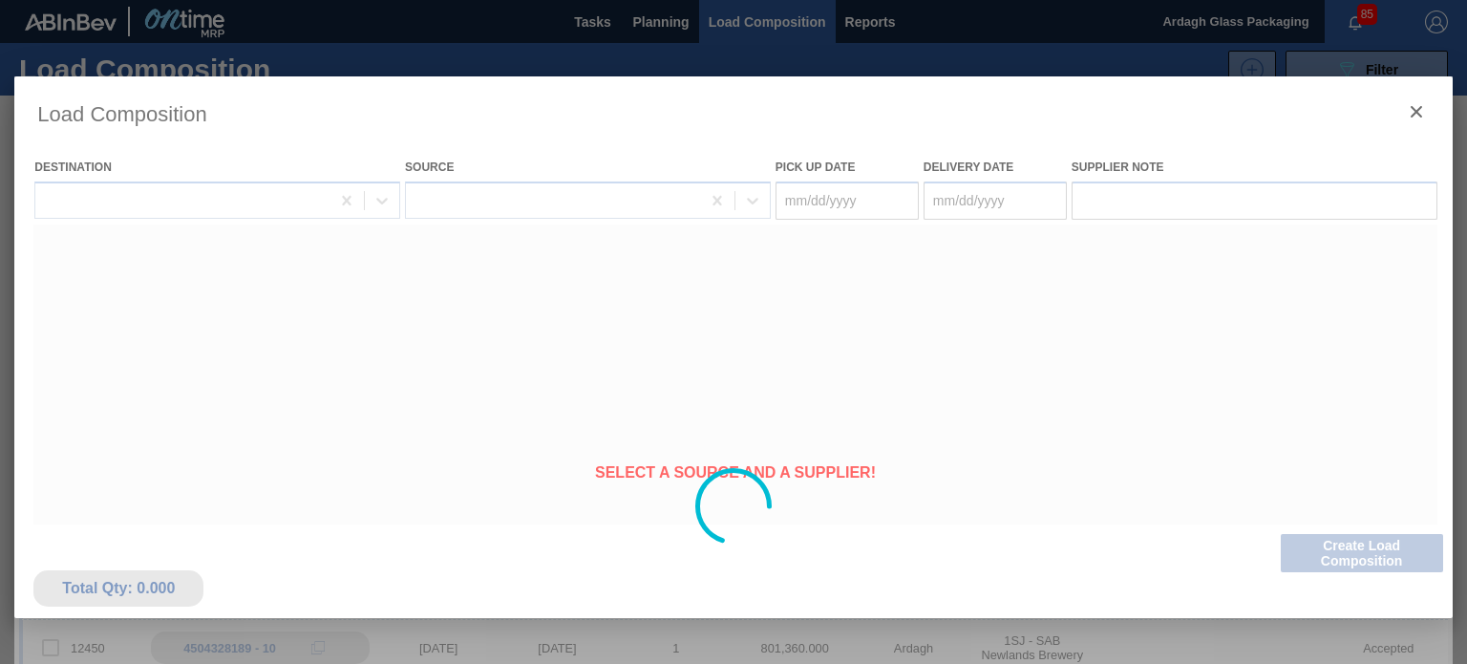
type Date "[DATE]"
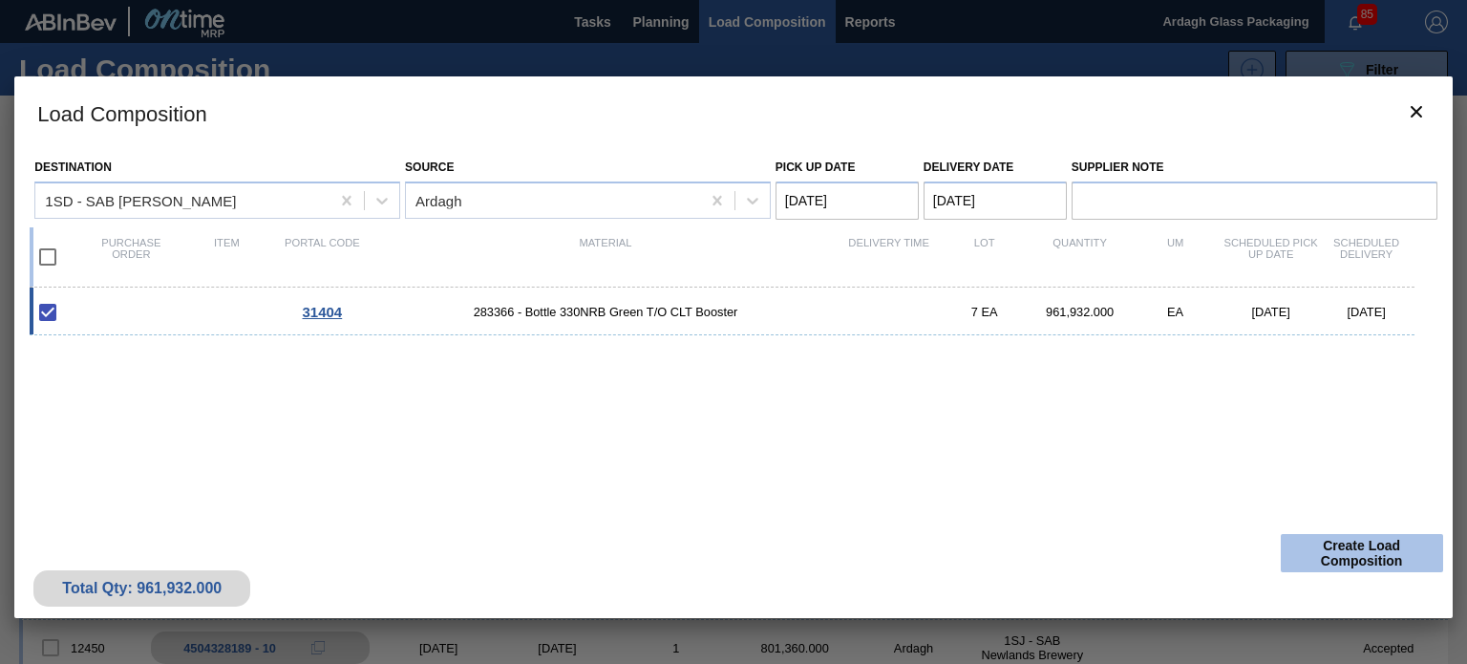
click at [1328, 553] on button "Create Load Composition" at bounding box center [1362, 553] width 162 height 38
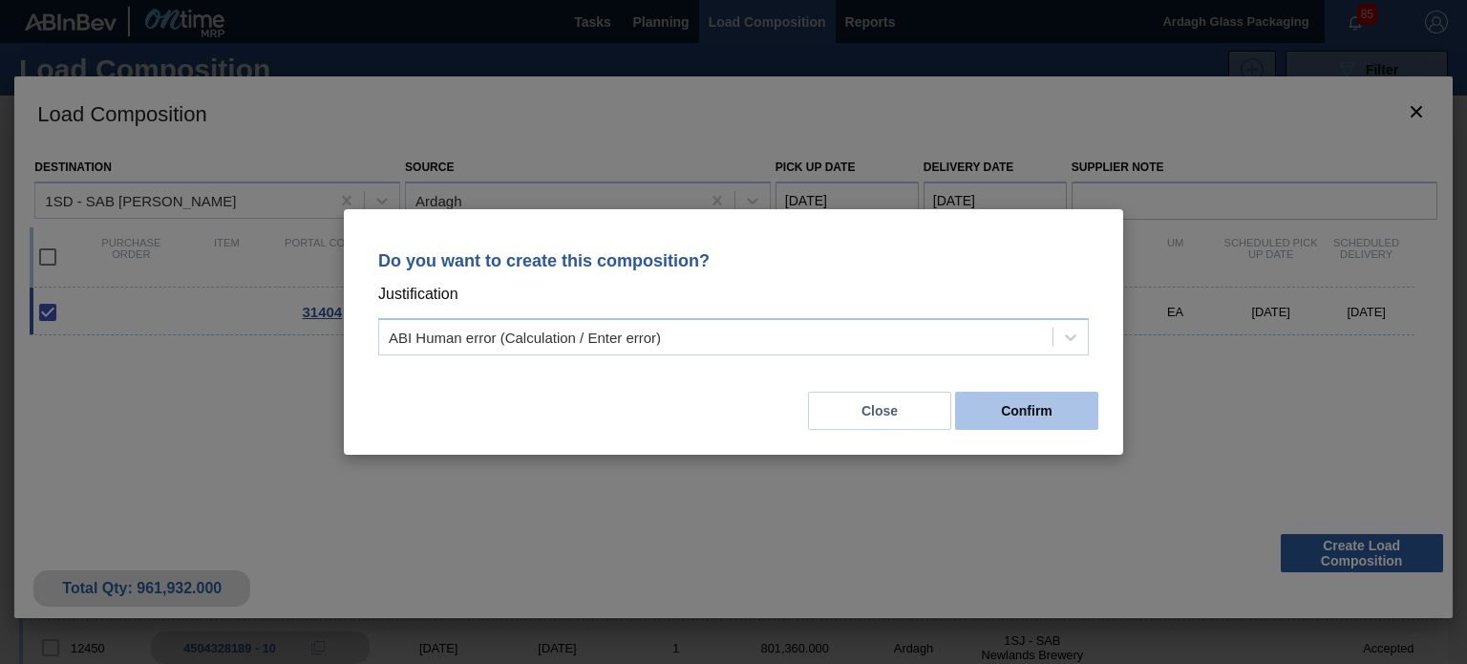
click at [1010, 411] on button "Confirm" at bounding box center [1026, 411] width 143 height 38
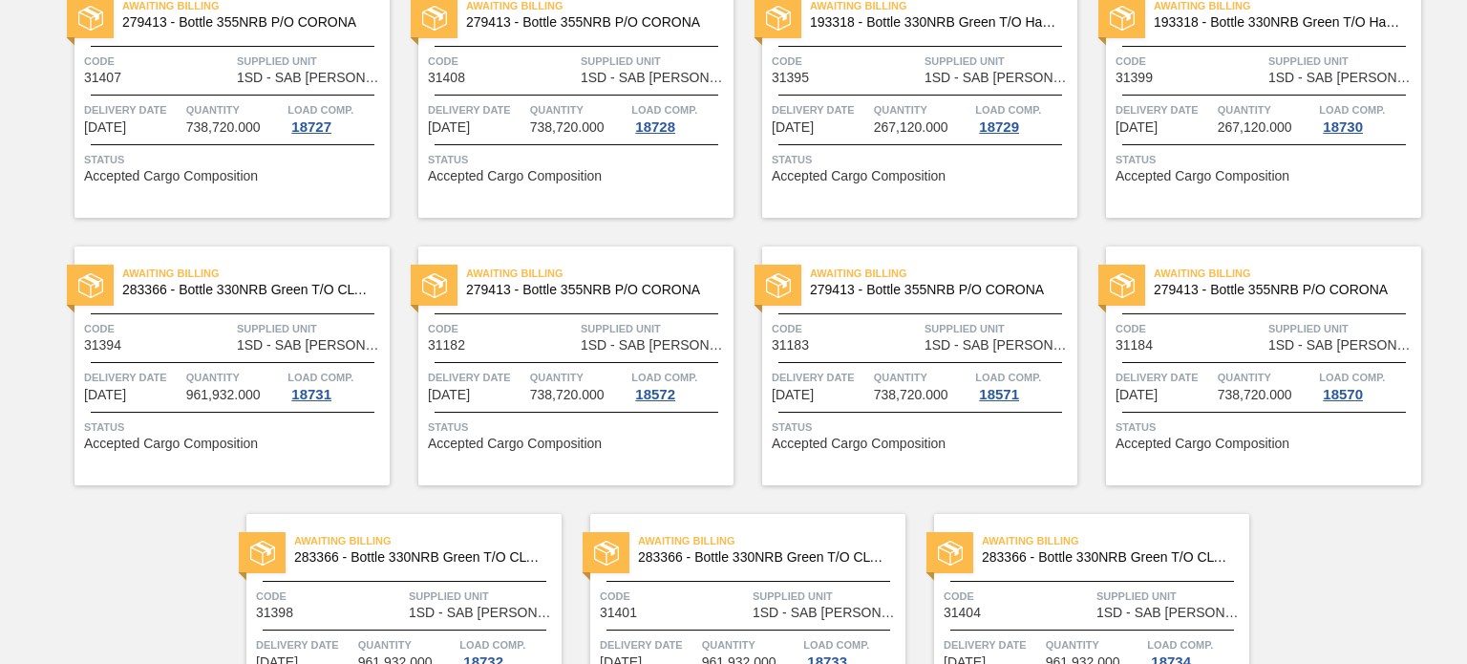
scroll to position [1686, 0]
